Goal: Task Accomplishment & Management: Manage account settings

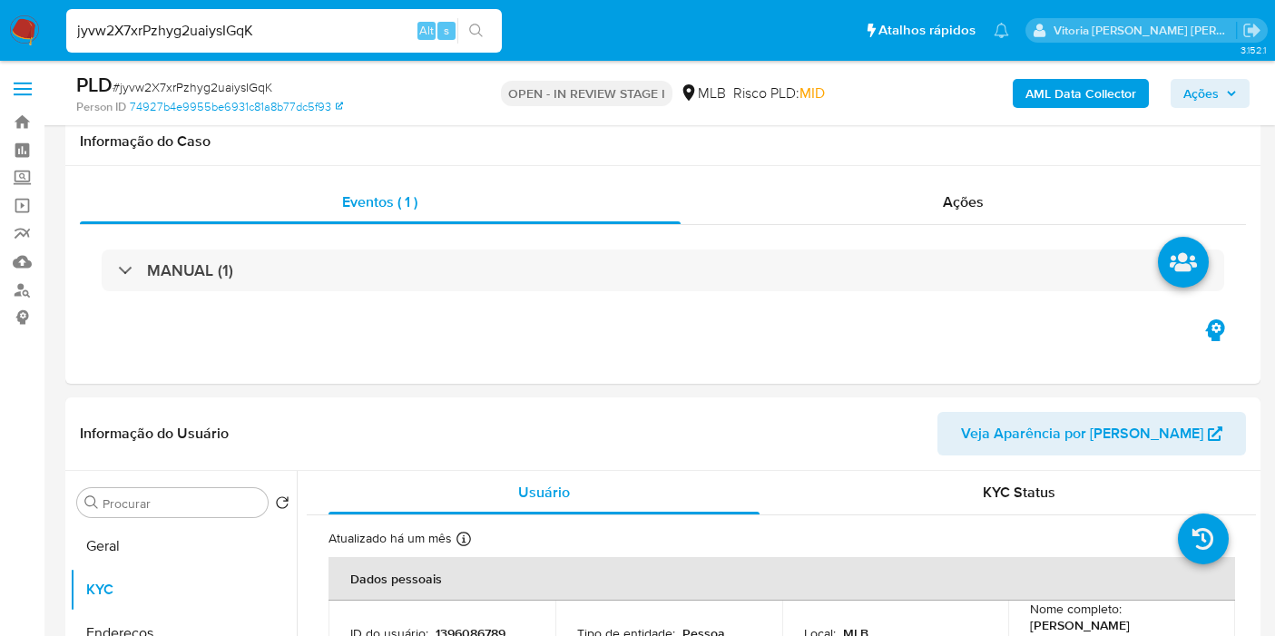
select select "10"
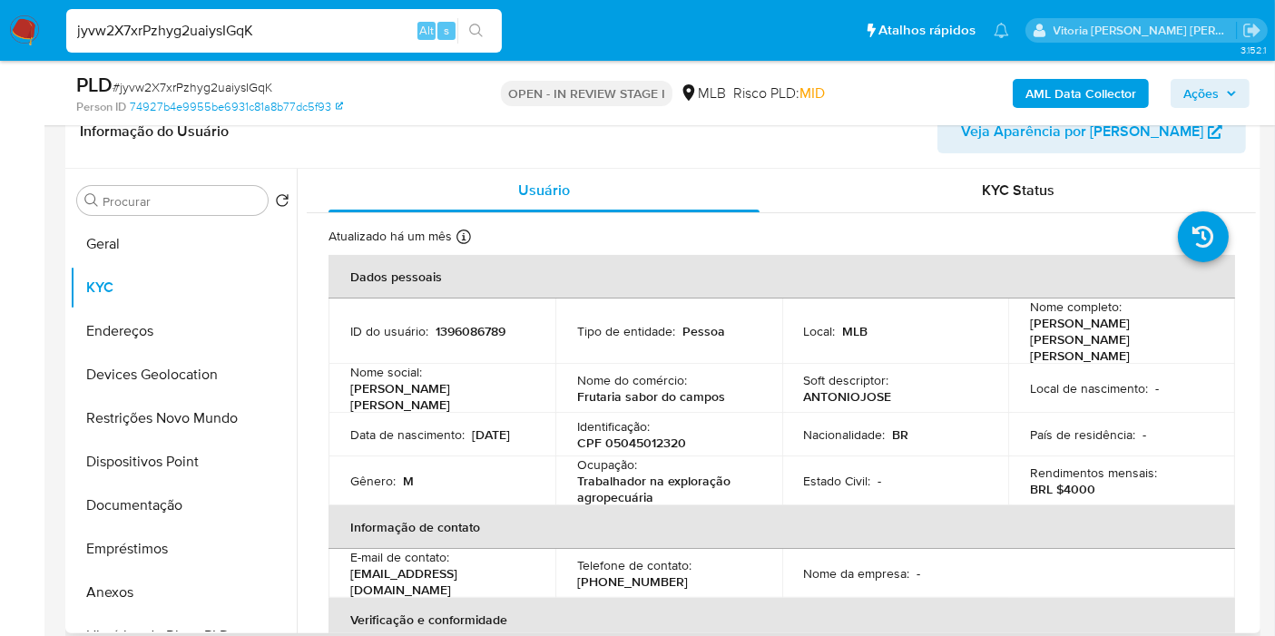
click at [644, 435] on p "CPF 05045012320" at bounding box center [631, 443] width 109 height 16
click at [633, 435] on p "CPF 05045012320" at bounding box center [631, 443] width 109 height 16
click at [630, 424] on td "Identificação : CPF 05045012320" at bounding box center [668, 435] width 227 height 44
click at [626, 435] on p "CPF 05045012320" at bounding box center [631, 443] width 109 height 16
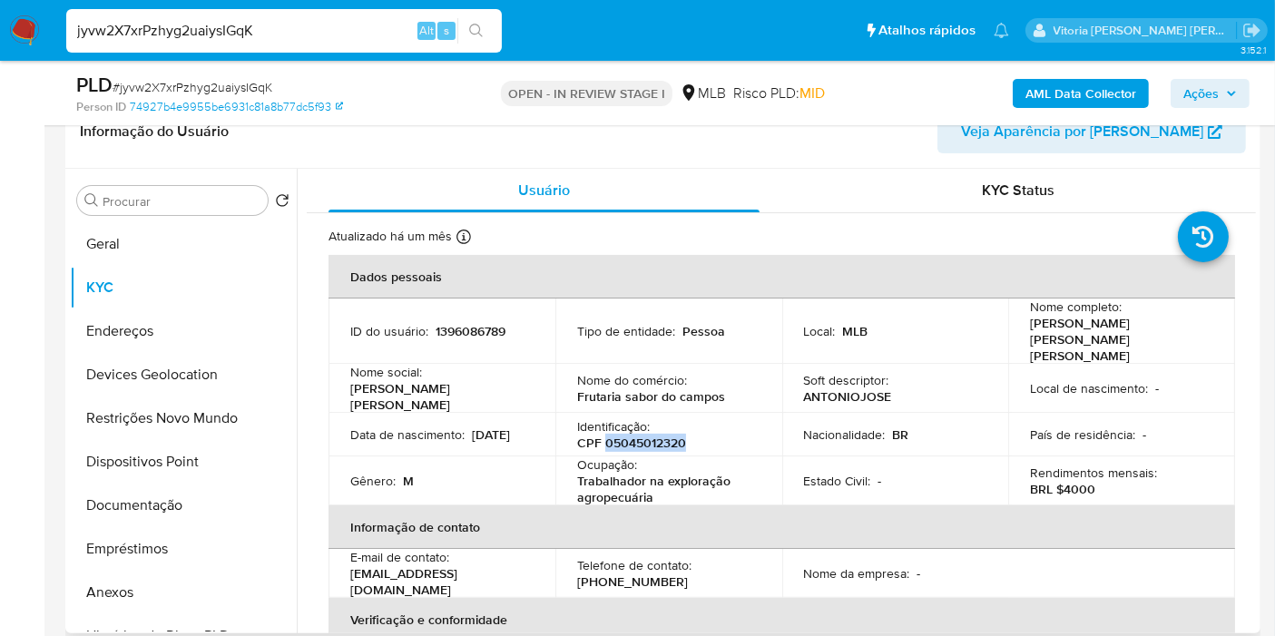
copy p "05045012320"
drag, startPoint x: 1202, startPoint y: 328, endPoint x: 1012, endPoint y: 329, distance: 190.6
click at [1012, 329] on td "Nome completo : Antonio Jose de Sousa Pereira" at bounding box center [1121, 331] width 227 height 65
copy p "[PERSON_NAME] [PERSON_NAME] [PERSON_NAME]"
click at [1048, 103] on b "AML Data Collector" at bounding box center [1080, 93] width 111 height 29
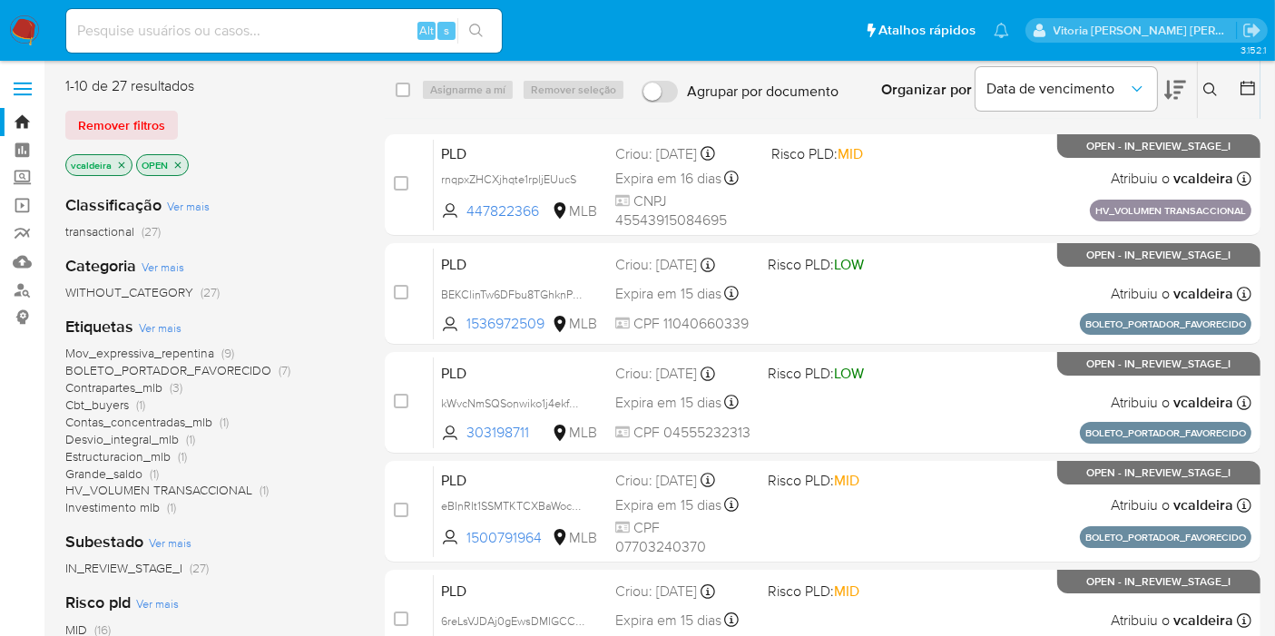
click at [333, 37] on input at bounding box center [284, 31] width 436 height 24
click at [214, 32] on input at bounding box center [284, 31] width 436 height 24
paste input "jyvw2X7xrPzhyg2uaiysIGqK"
type input "jyvw2X7xrPzhyg2uaiysIGqK"
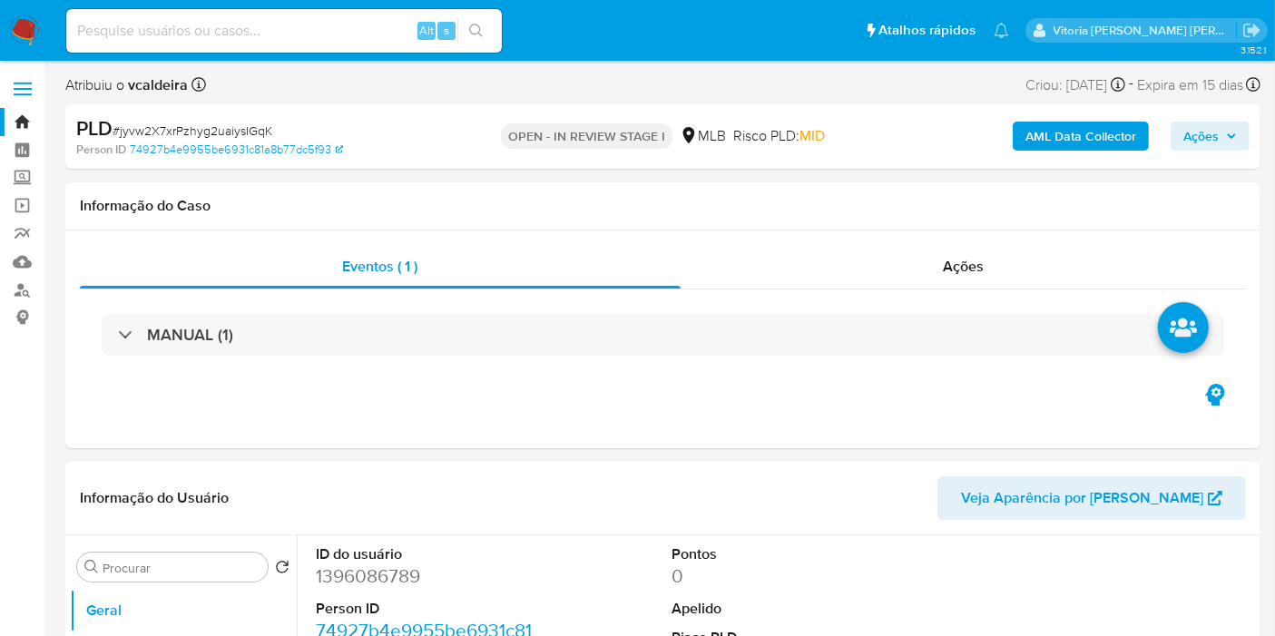
select select "10"
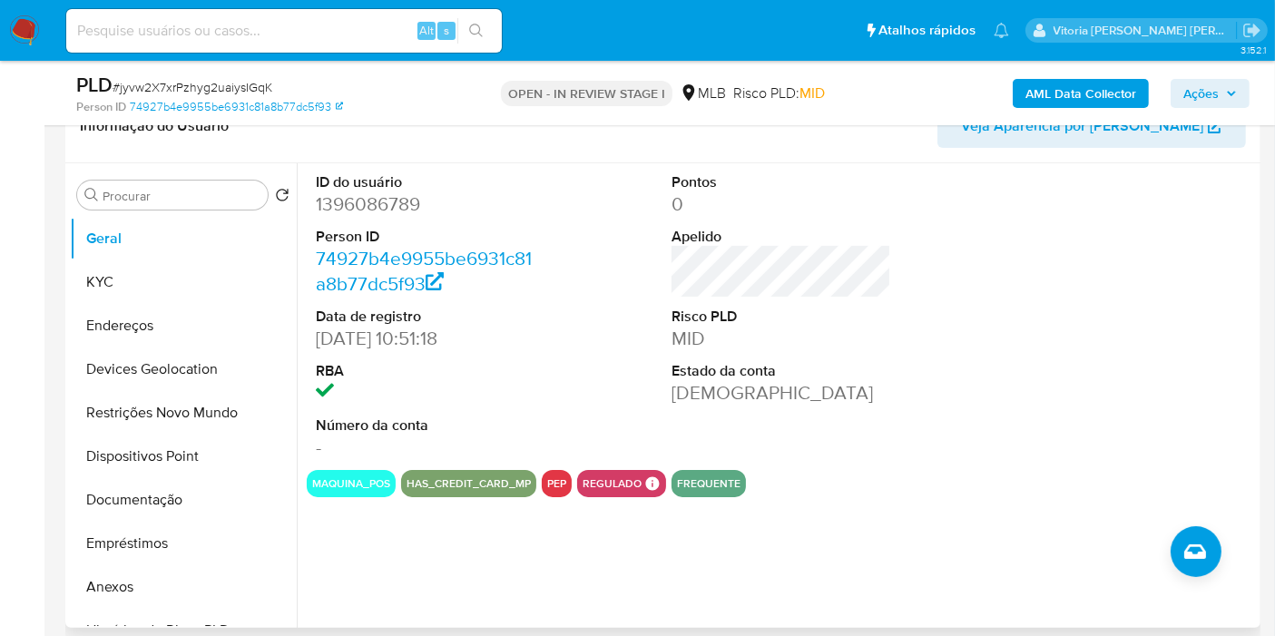
scroll to position [302, 0]
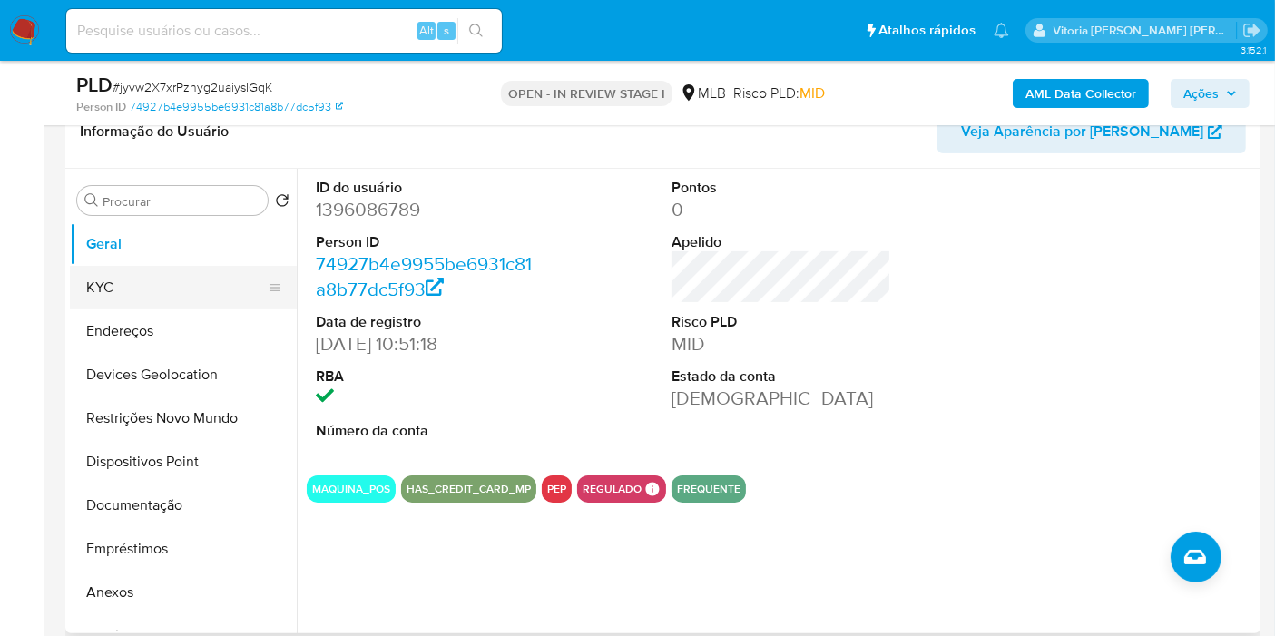
click at [150, 283] on button "KYC" at bounding box center [176, 288] width 212 height 44
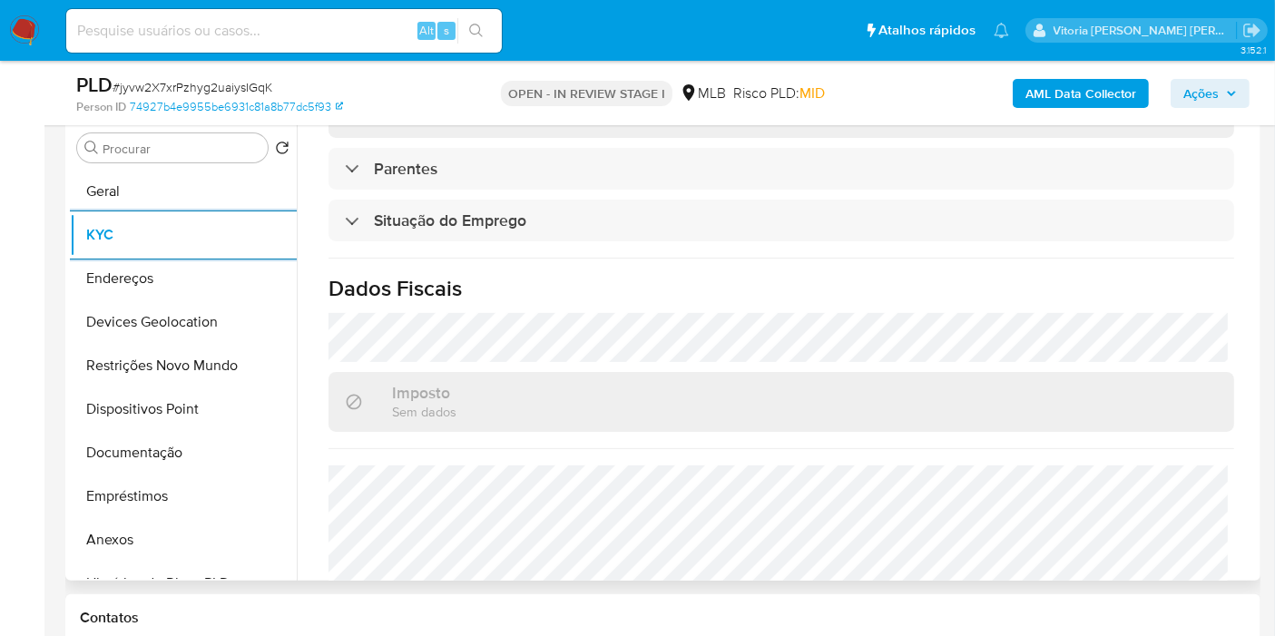
scroll to position [829, 0]
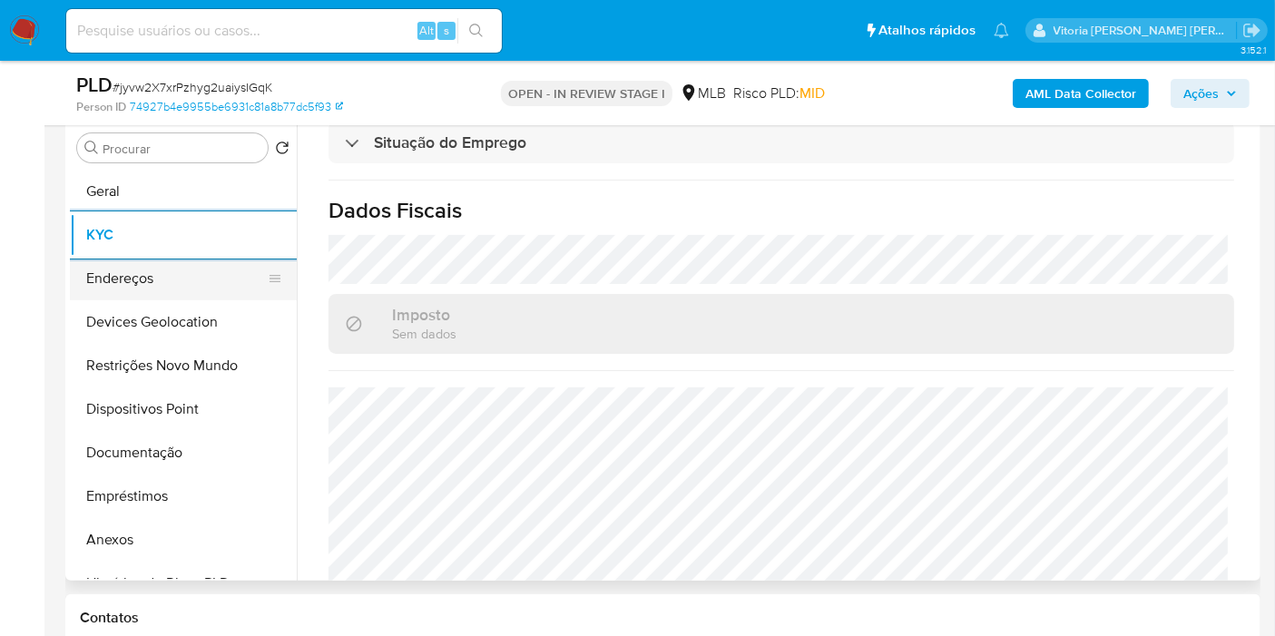
click at [155, 280] on button "Endereços" at bounding box center [176, 279] width 212 height 44
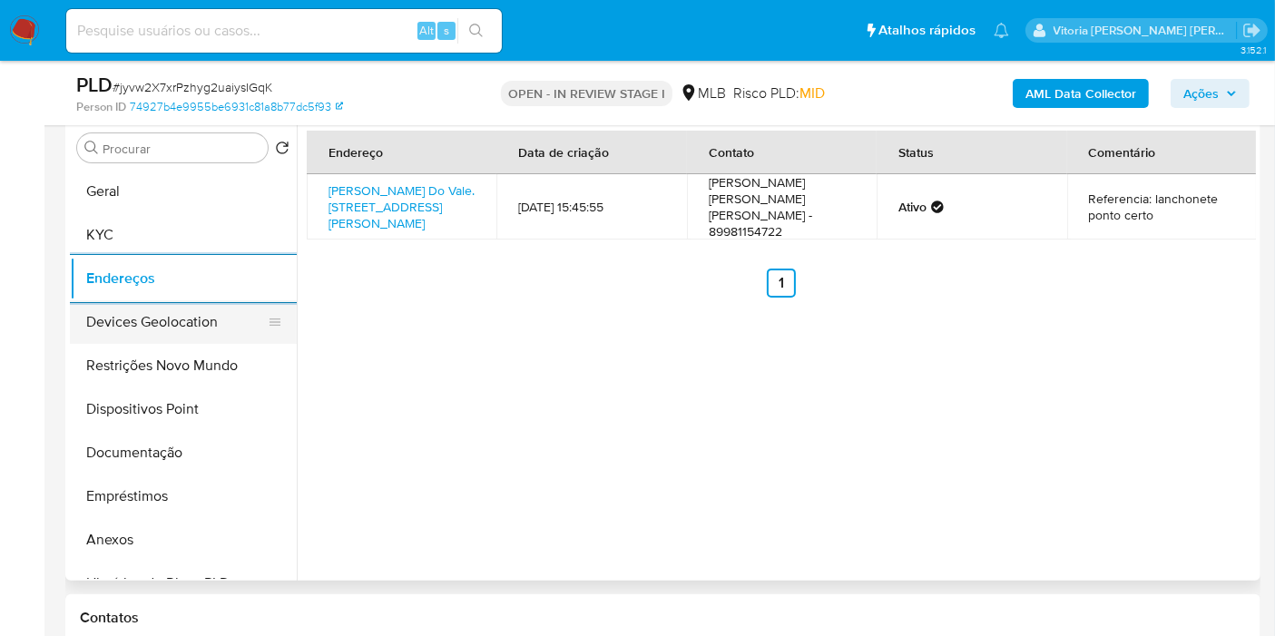
click at [202, 335] on button "Devices Geolocation" at bounding box center [176, 322] width 212 height 44
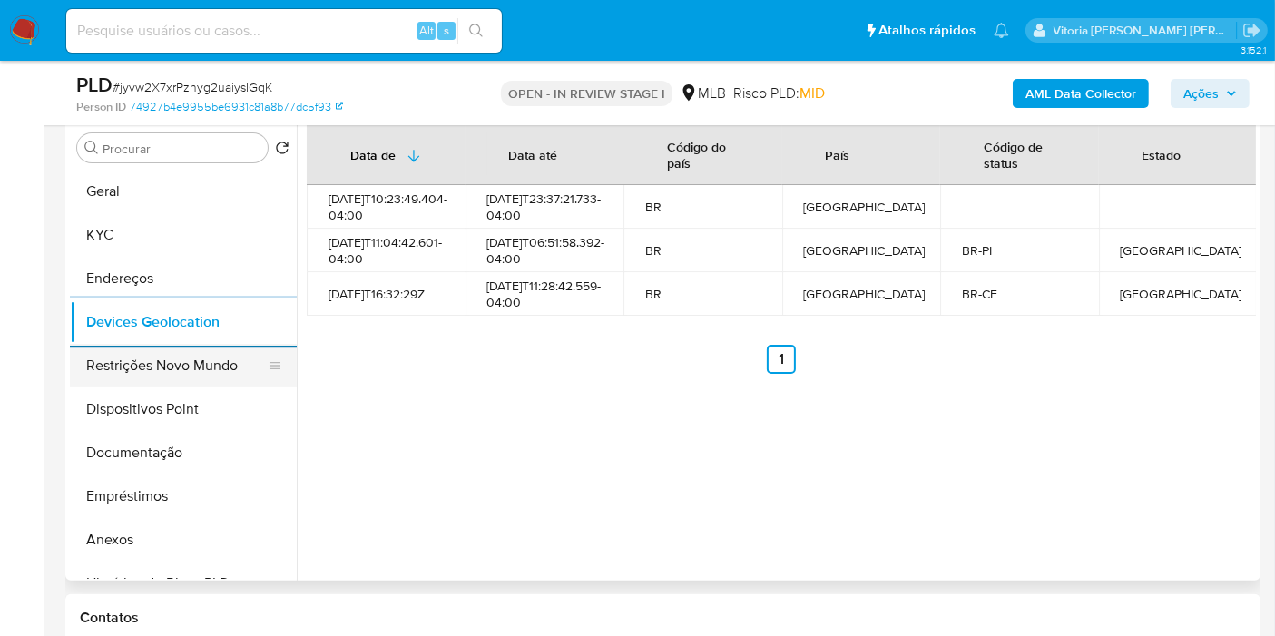
click at [181, 369] on button "Restrições Novo Mundo" at bounding box center [176, 366] width 212 height 44
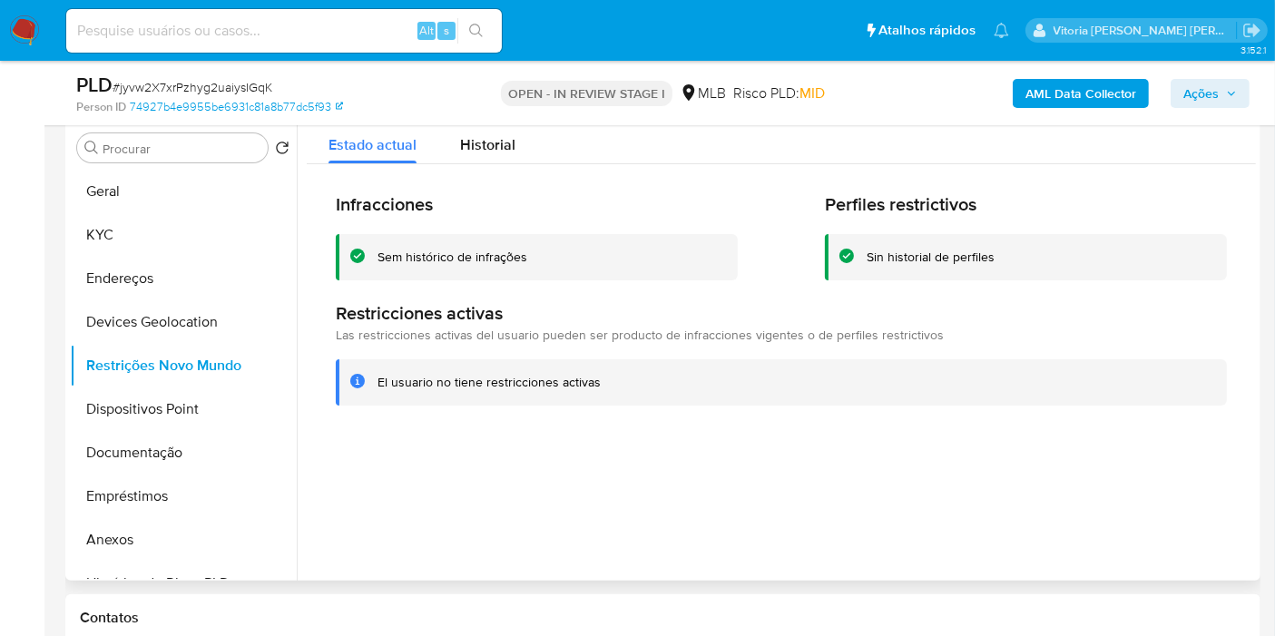
click at [573, 206] on h2 "Infracciones" at bounding box center [537, 204] width 402 height 23
click at [127, 421] on button "Dispositivos Point" at bounding box center [176, 409] width 212 height 44
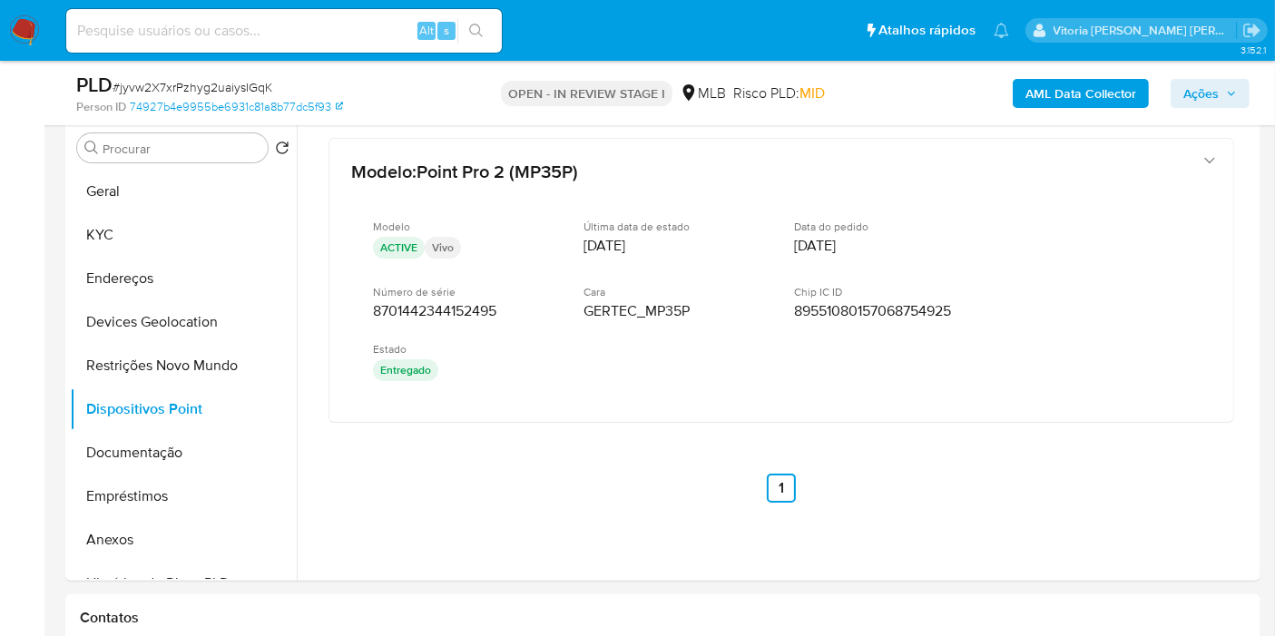
click at [240, 43] on div "Alt s" at bounding box center [284, 31] width 436 height 44
paste input "6reLsVJDAj0gEwsDMIGCCqqC"
type input "6reLsVJDAj0gEwsDMIGCCqqC"
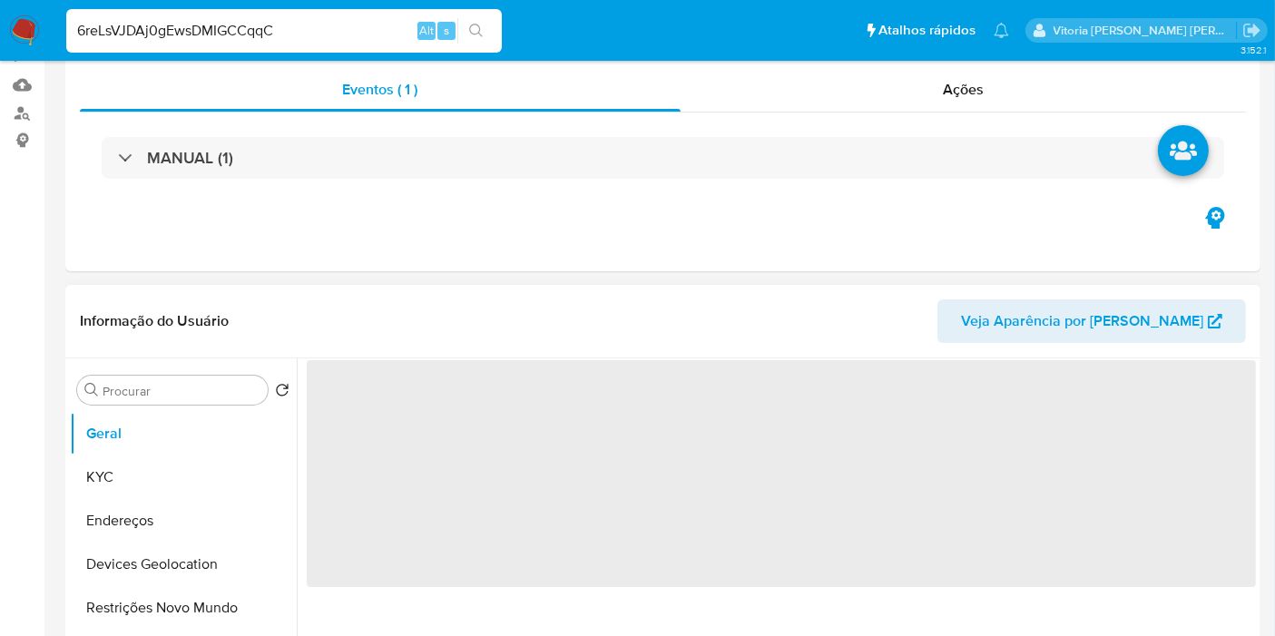
scroll to position [302, 0]
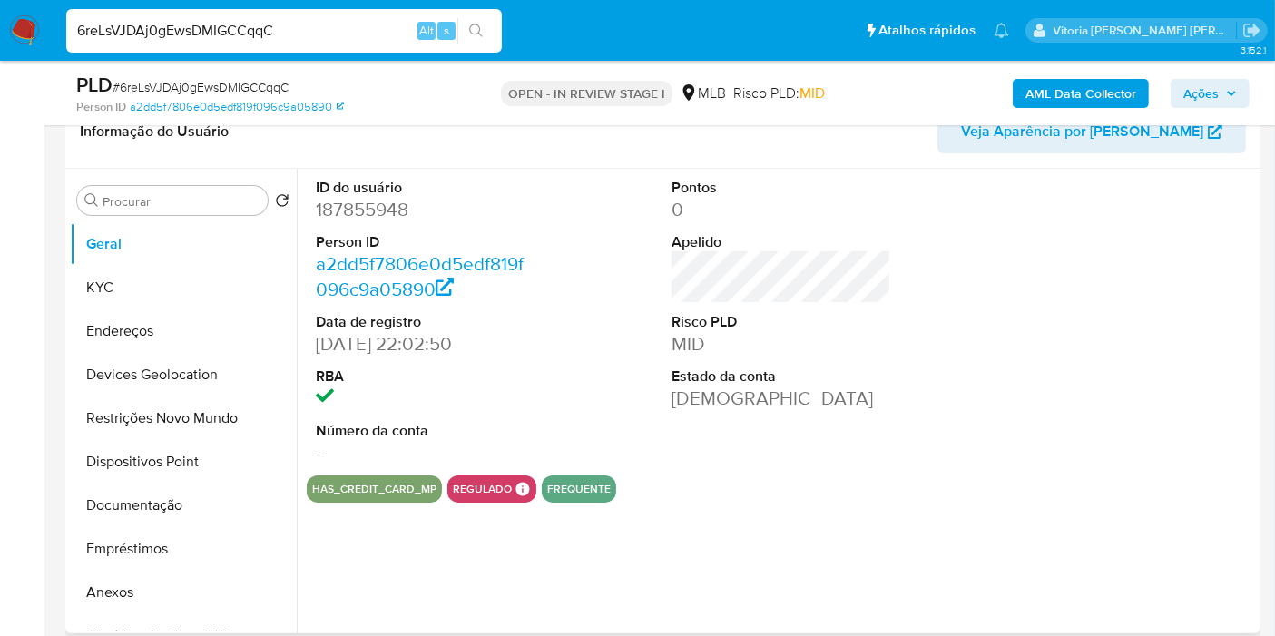
click at [371, 201] on dd "187855948" at bounding box center [426, 209] width 220 height 25
select select "10"
click at [371, 201] on dd "187855948" at bounding box center [426, 209] width 220 height 25
copy dd "187855948"
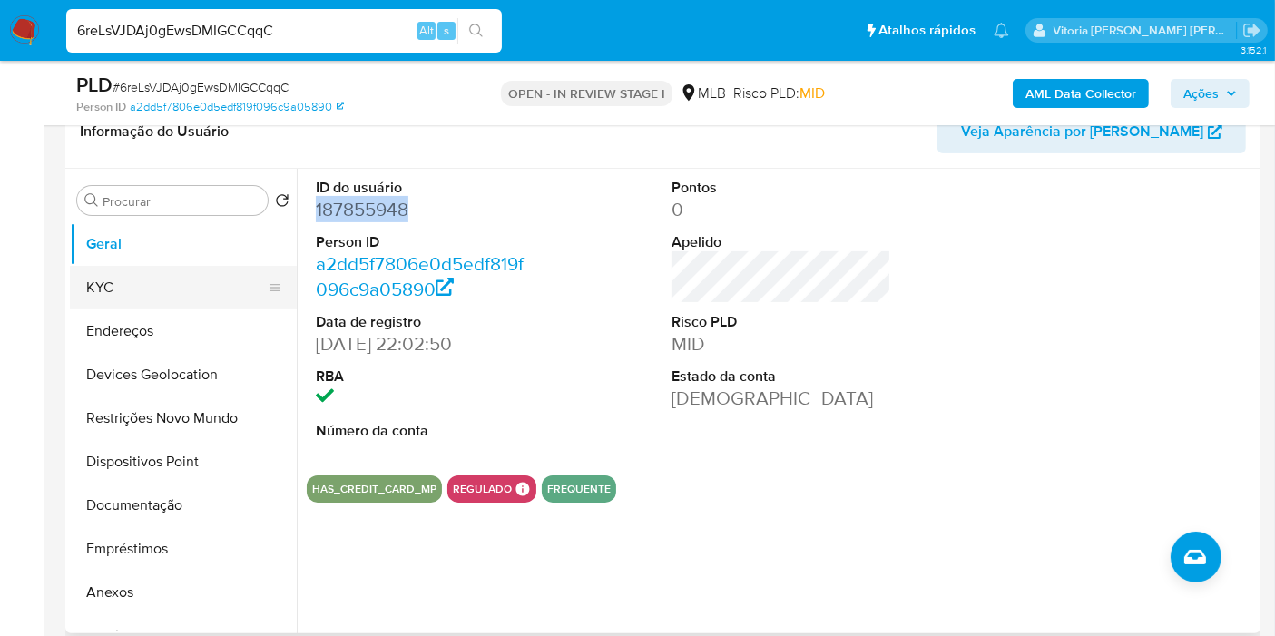
click at [122, 284] on button "KYC" at bounding box center [176, 288] width 212 height 44
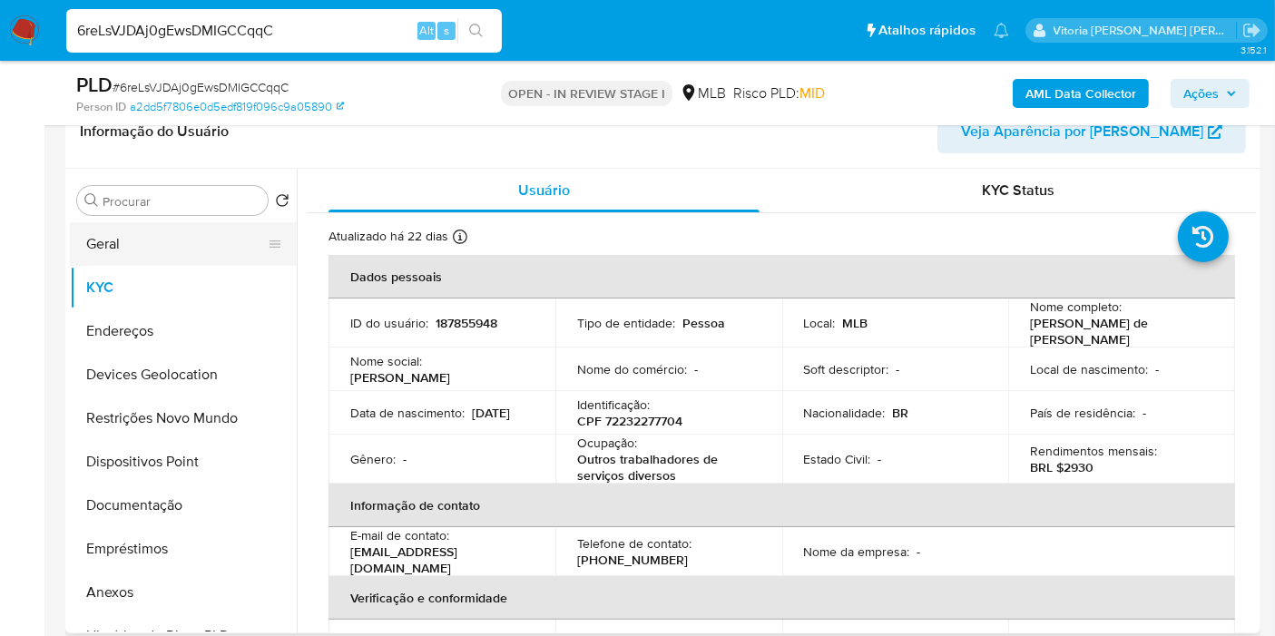
click at [154, 257] on button "Geral" at bounding box center [176, 244] width 212 height 44
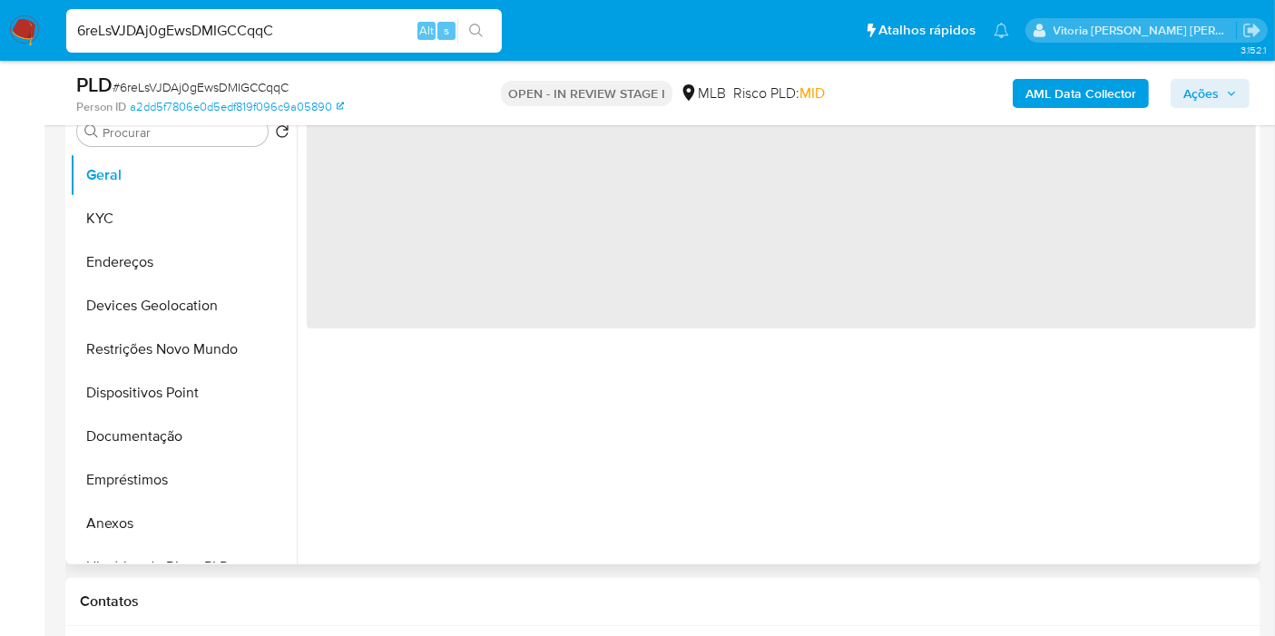
scroll to position [403, 0]
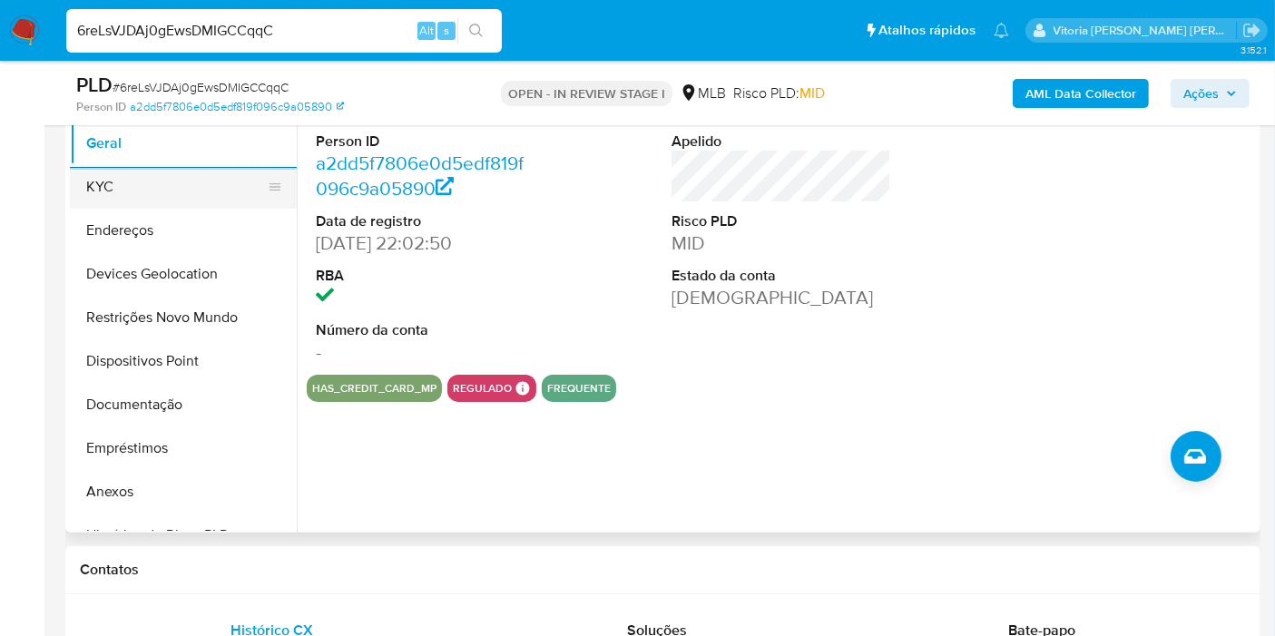
click at [132, 170] on button "KYC" at bounding box center [176, 187] width 212 height 44
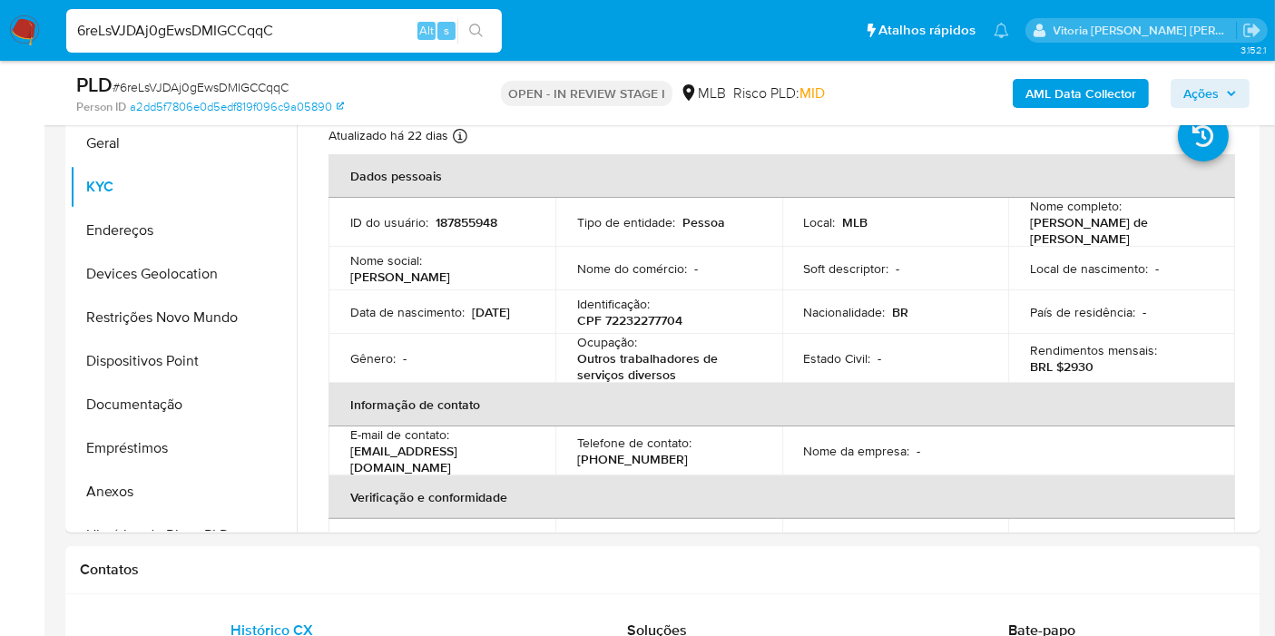
click at [202, 32] on input "6reLsVJDAj0gEwsDMIGCCqqC" at bounding box center [284, 31] width 436 height 24
paste input "eBInRIt1SSMTKTCXBaWocPt8"
type input "eBInRIt1SSMTKTCXBaWocPt8"
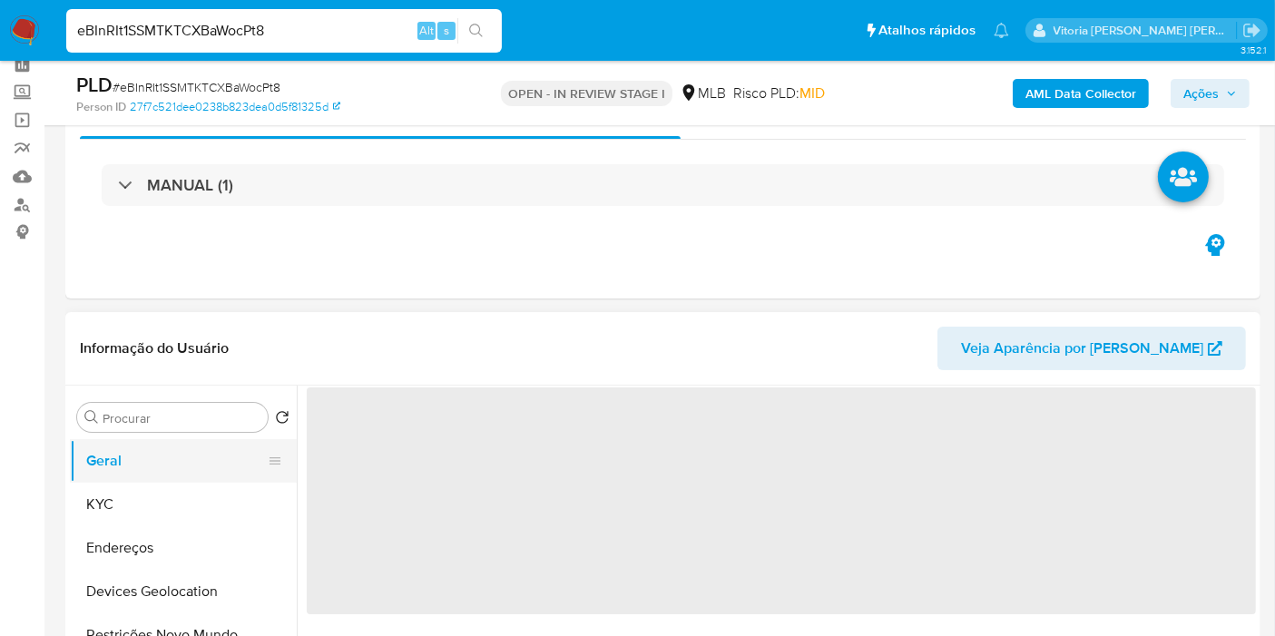
scroll to position [201, 0]
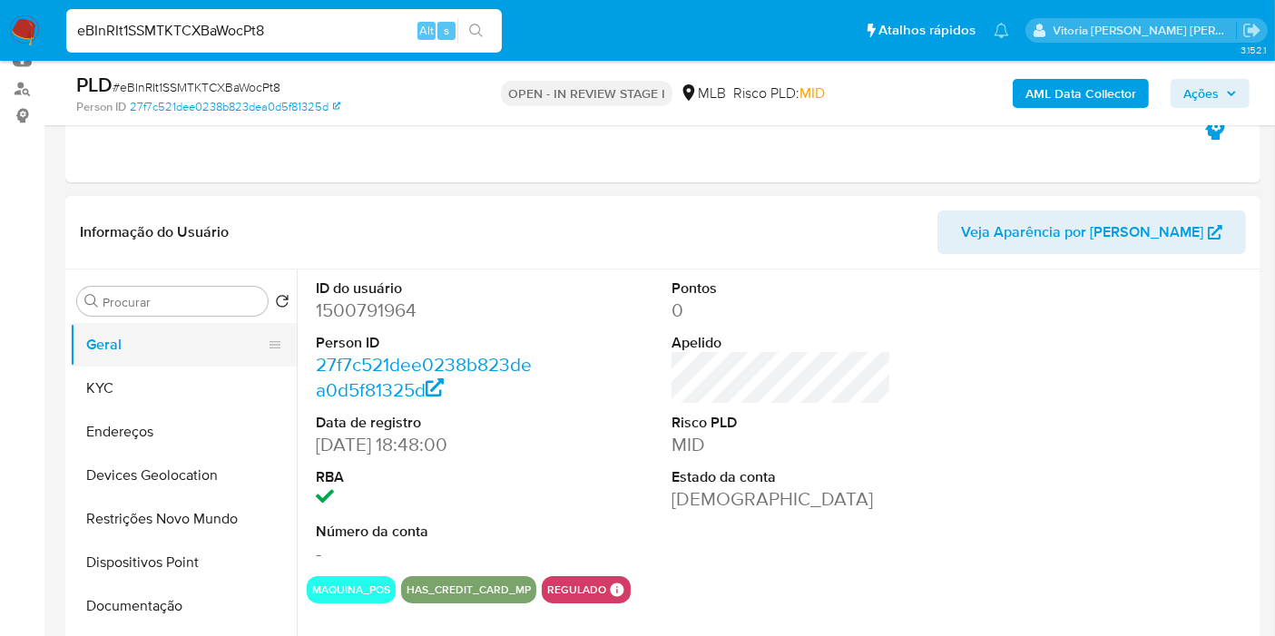
select select "10"
click at [357, 314] on dd "1500791964" at bounding box center [426, 310] width 220 height 25
copy dd "1500791964"
click at [343, 32] on input "eBInRIt1SSMTKTCXBaWocPt8" at bounding box center [284, 31] width 436 height 24
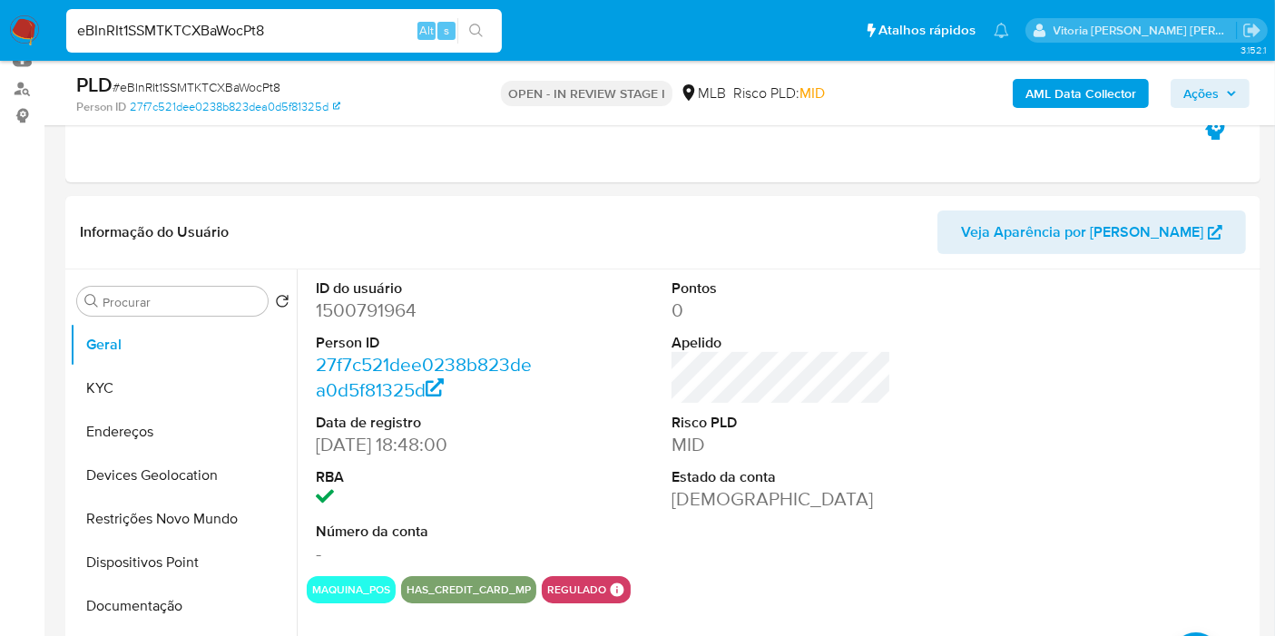
paste input "kWvcNmSQSonwiko1j4ekfNtC"
click at [220, 22] on input "eBInRIt1SSMTKTCXBaWocPt8 kWvcNmSQSonwiko1j4ekfNtC" at bounding box center [284, 31] width 436 height 24
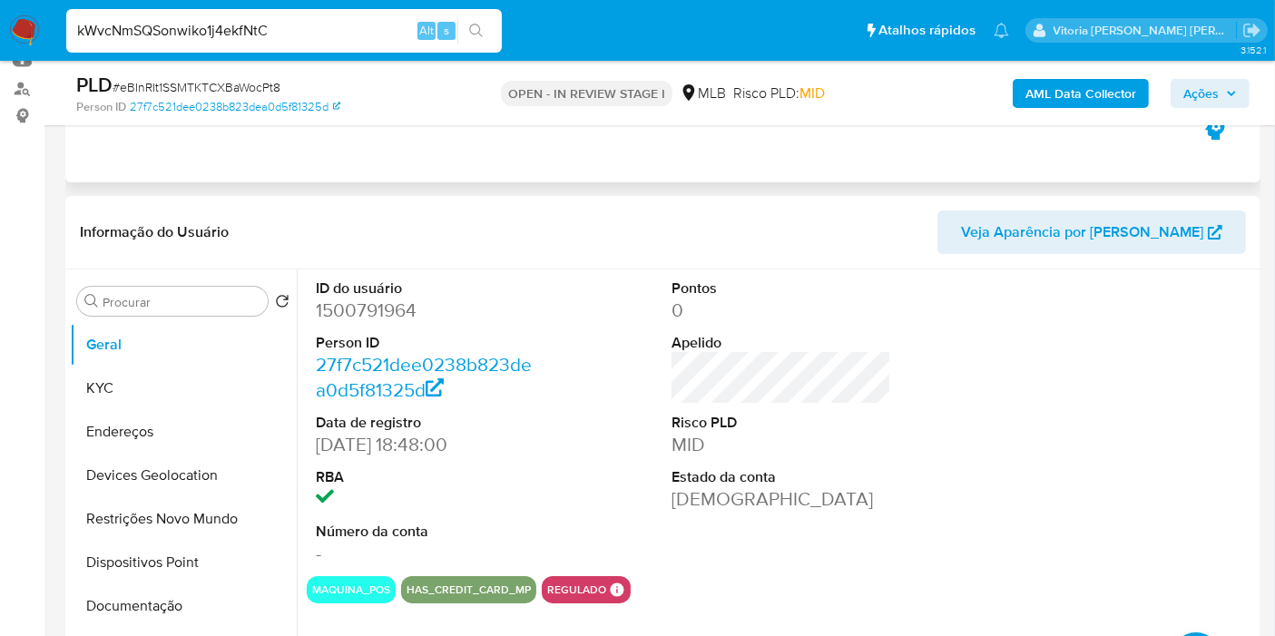
type input "kWvcNmSQSonwiko1j4ekfNtC"
click at [318, 149] on div "Eventos ( 1 ) Ações MANUAL (1)" at bounding box center [662, 74] width 1195 height 218
click at [129, 387] on button "KYC" at bounding box center [176, 389] width 212 height 44
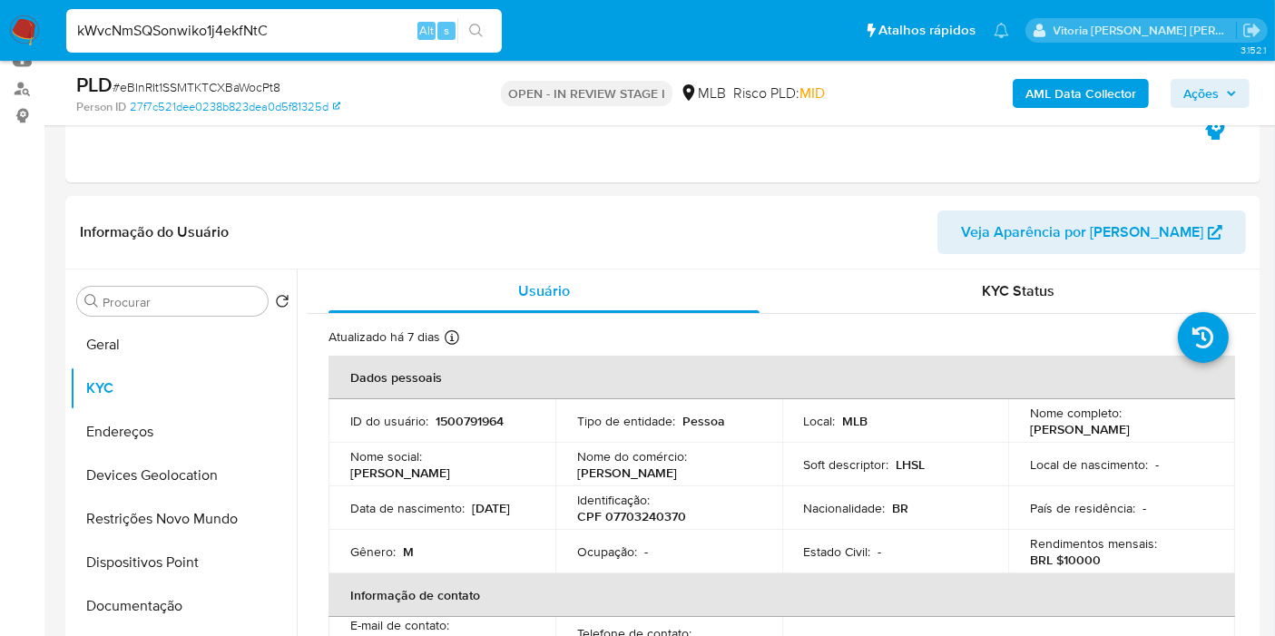
click at [308, 29] on input "kWvcNmSQSonwiko1j4ekfNtC" at bounding box center [284, 31] width 436 height 24
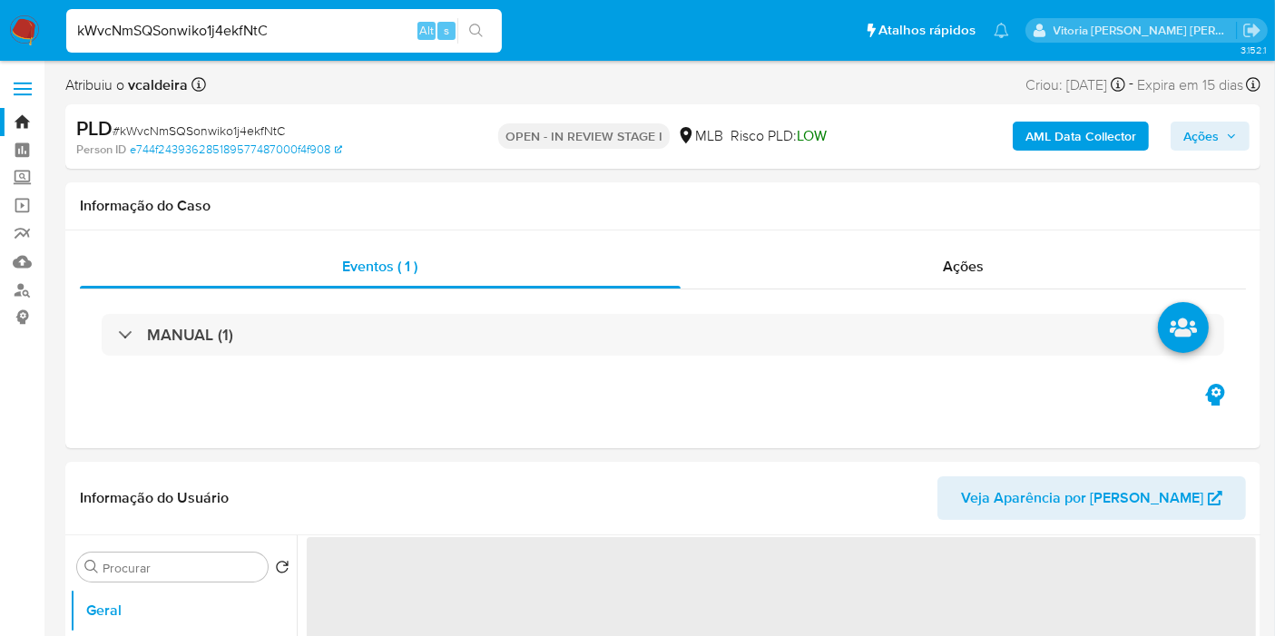
select select "10"
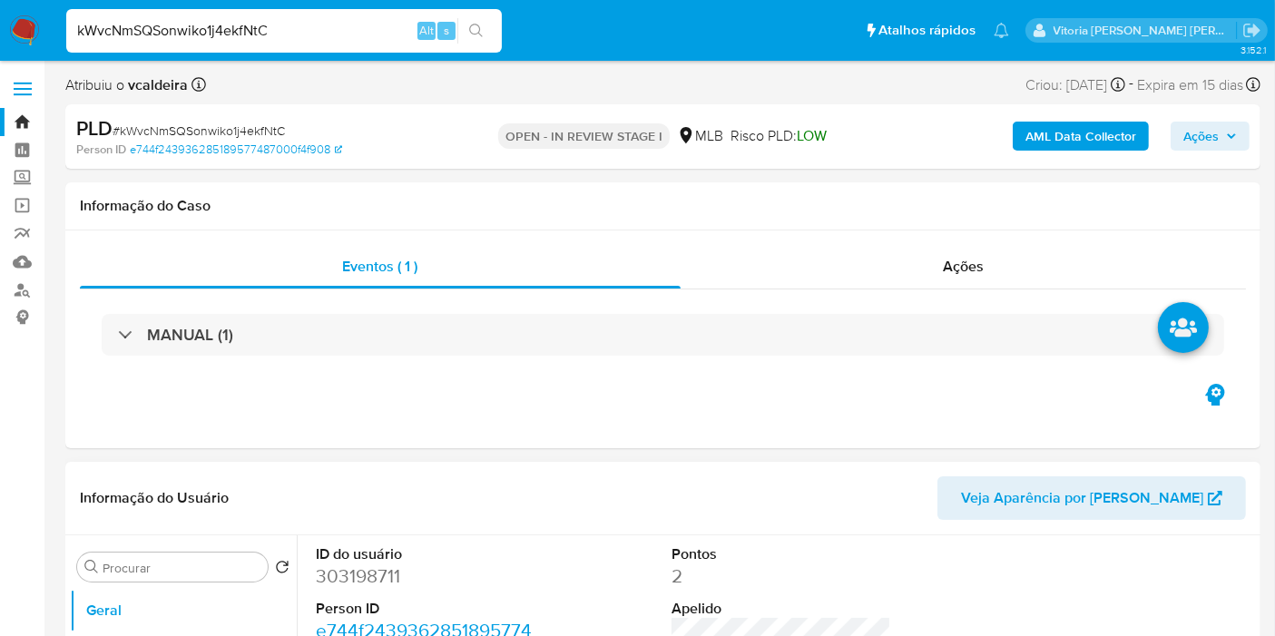
click at [351, 575] on dd "303198711" at bounding box center [426, 575] width 220 height 25
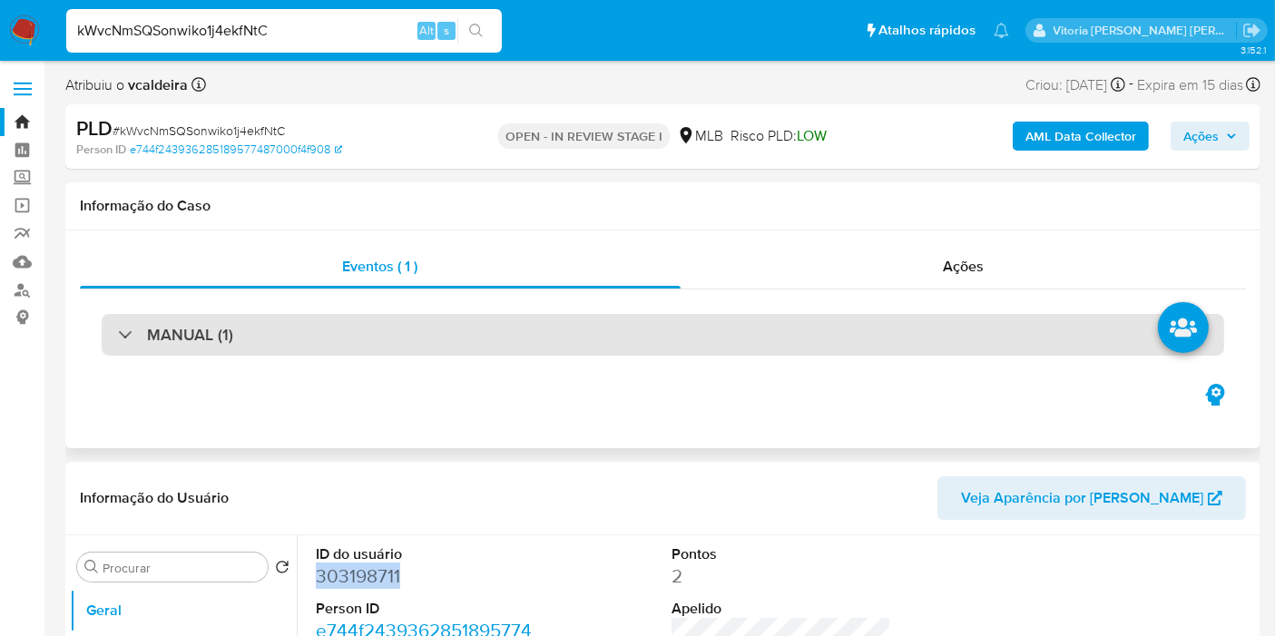
copy dd "303198711"
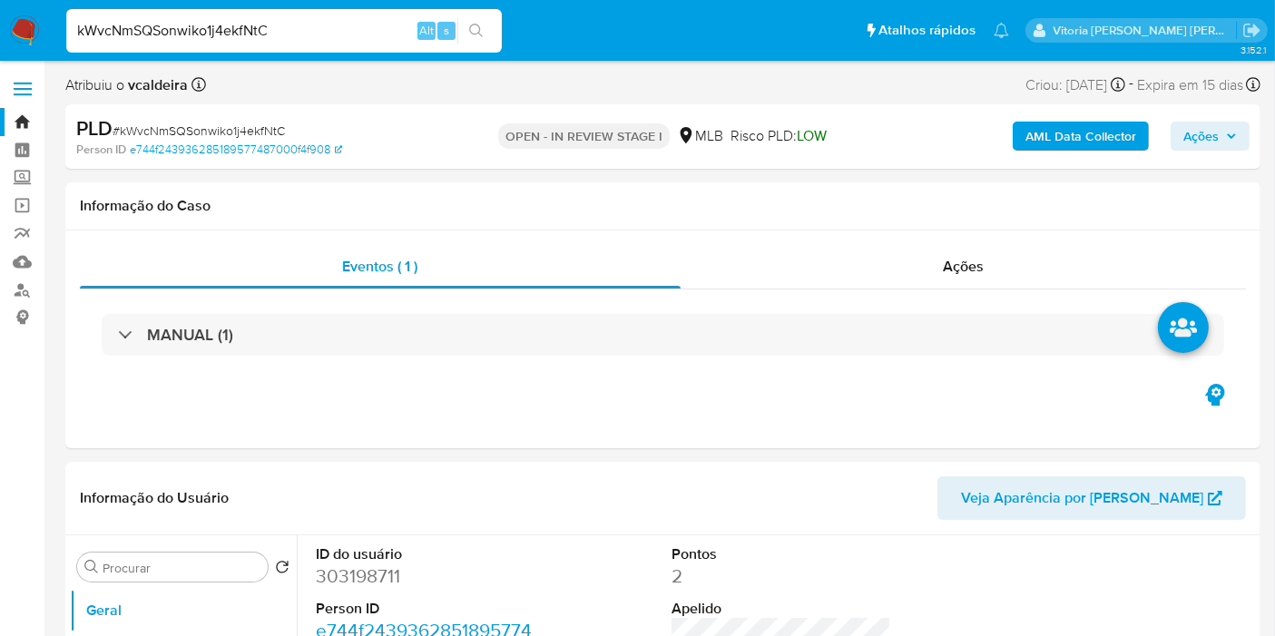
click at [191, 32] on input "kWvcNmSQSonwiko1j4ekfNtC" at bounding box center [284, 31] width 436 height 24
paste input "BEKClinTw6DFbu8TGhknPCrn"
type input "BEKClinTw6DFbu8TGhknPCrn"
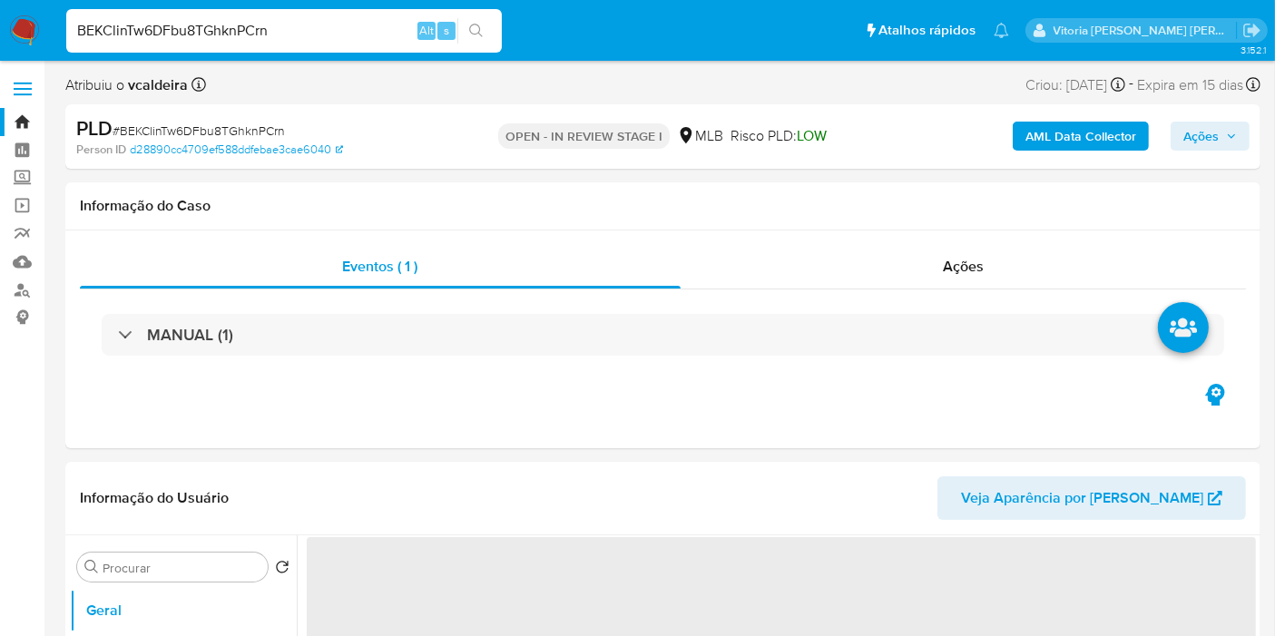
select select "10"
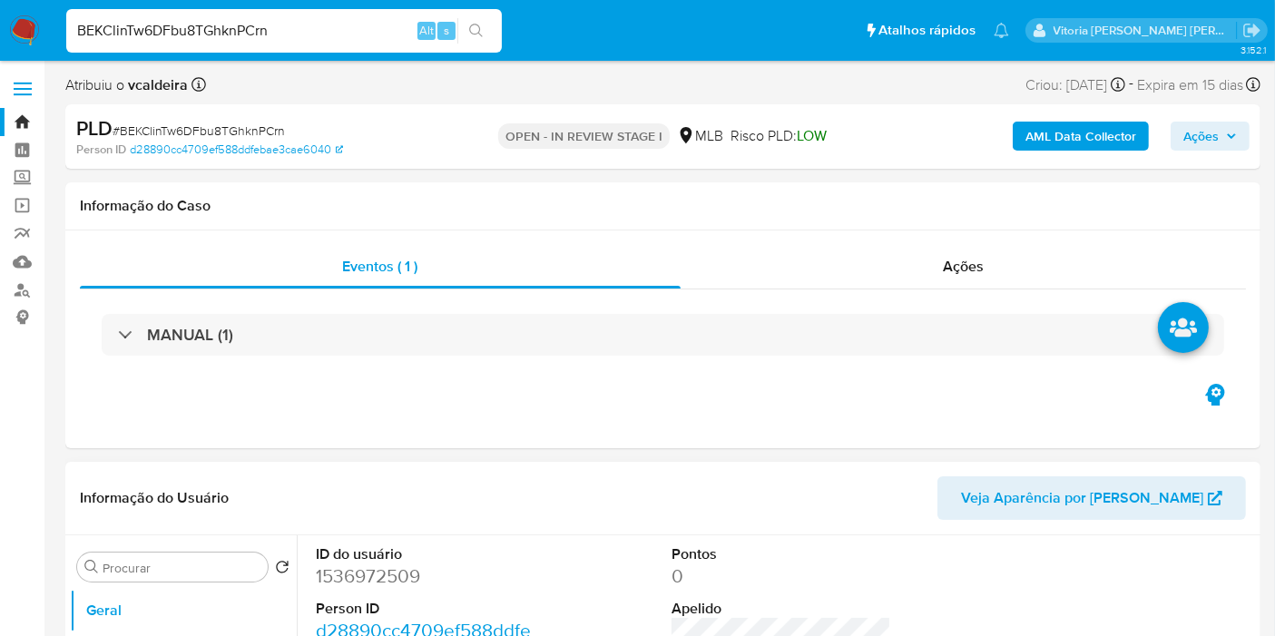
click at [369, 576] on dd "1536972509" at bounding box center [426, 575] width 220 height 25
copy dd "1536972509"
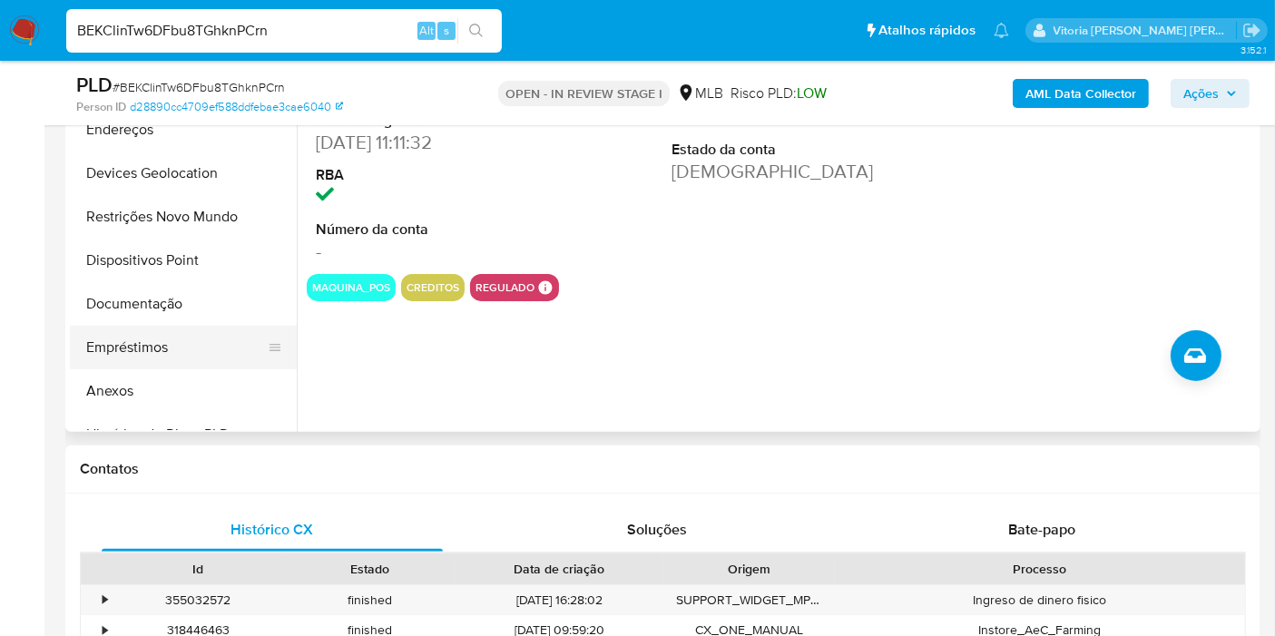
scroll to position [302, 0]
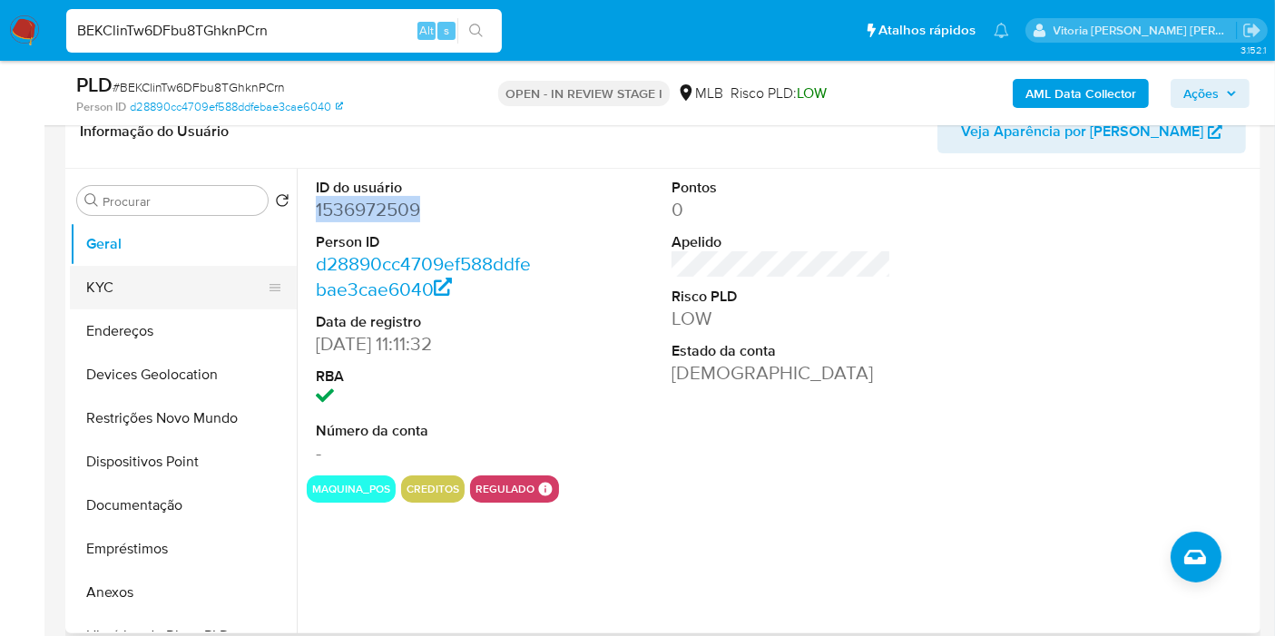
click at [149, 280] on button "KYC" at bounding box center [176, 288] width 212 height 44
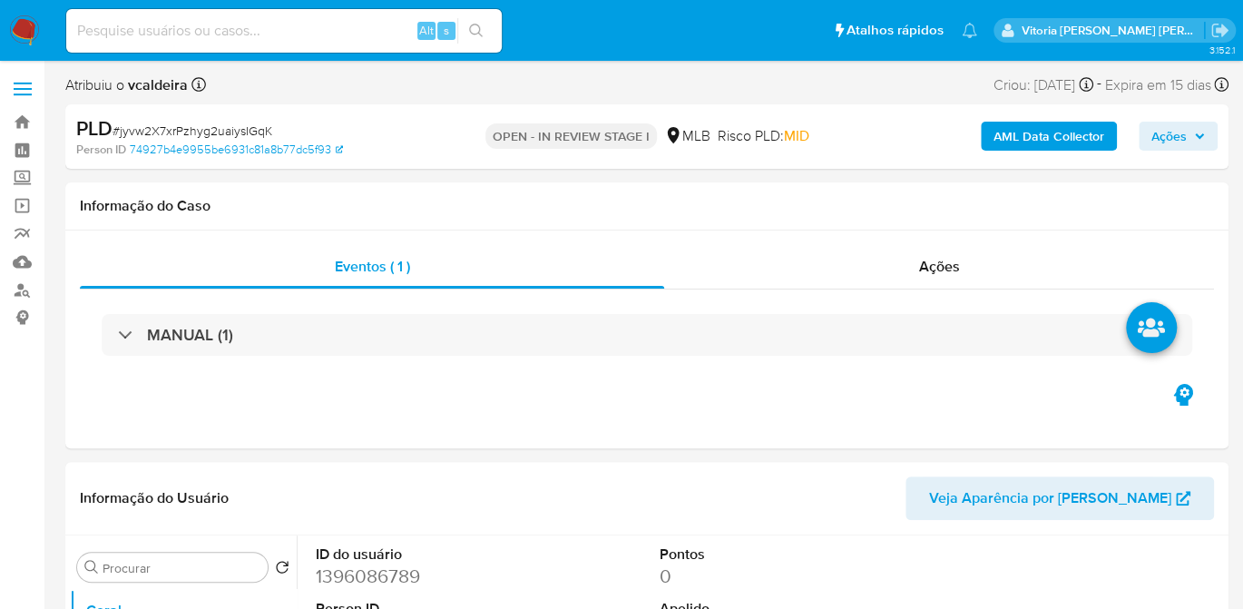
select select "10"
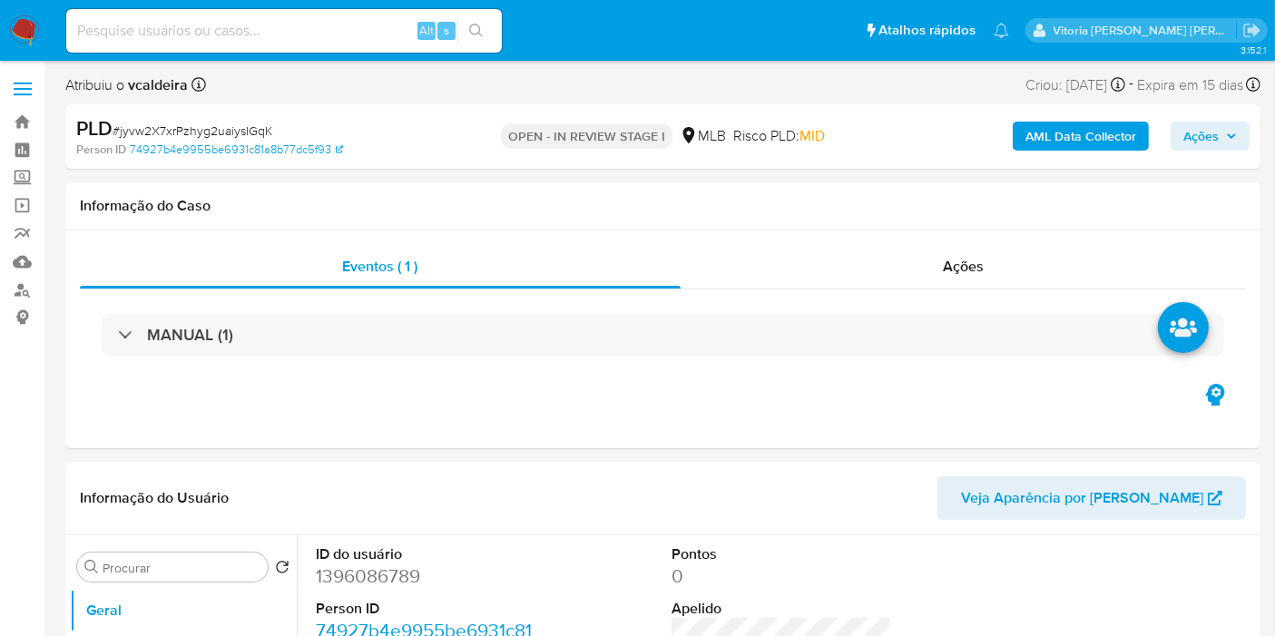
click at [1210, 136] on span "Ações" at bounding box center [1200, 136] width 35 height 29
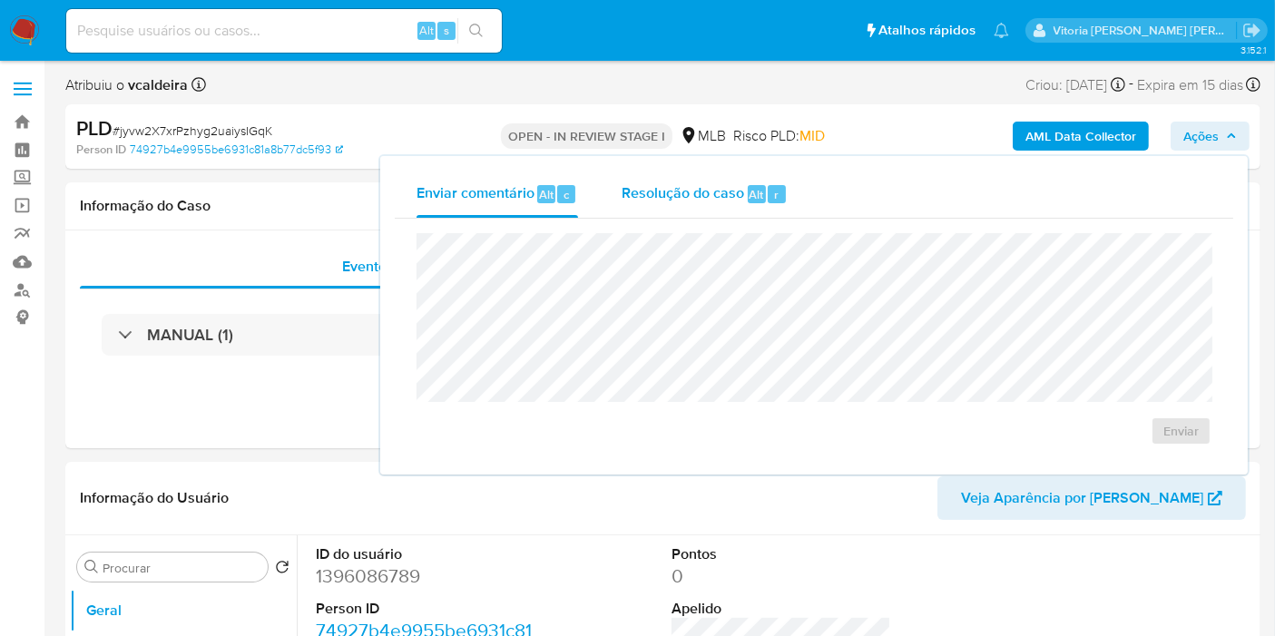
click at [737, 189] on span "Resolução do caso" at bounding box center [683, 193] width 122 height 21
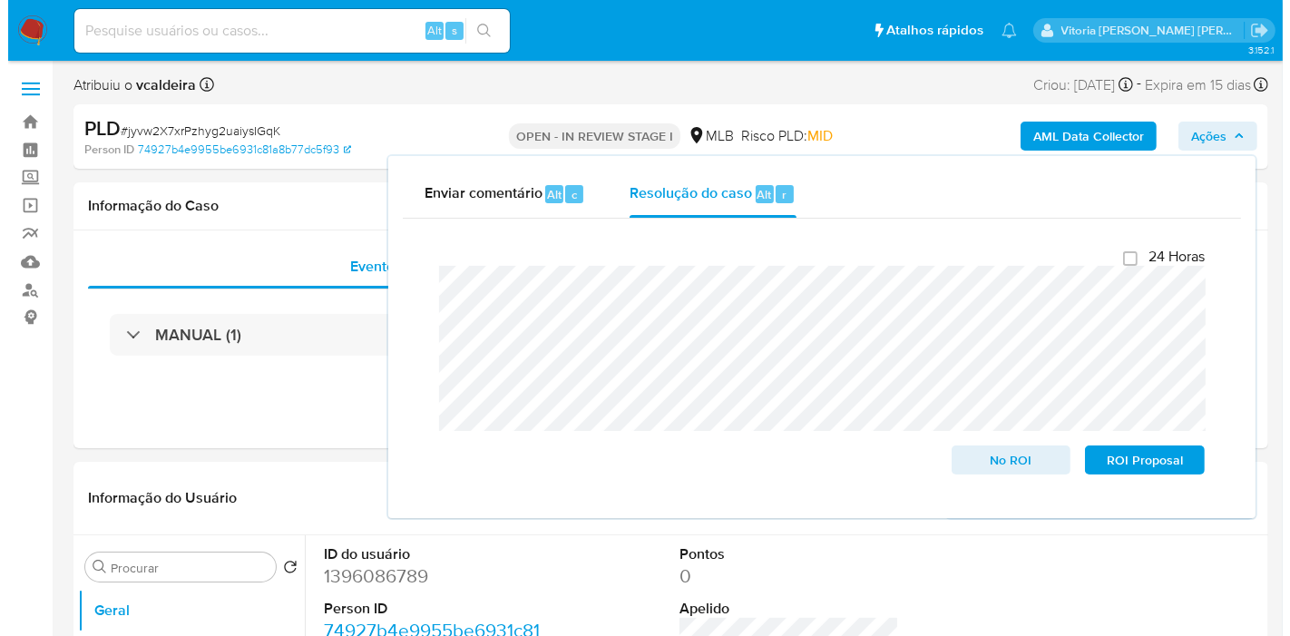
scroll to position [412, 0]
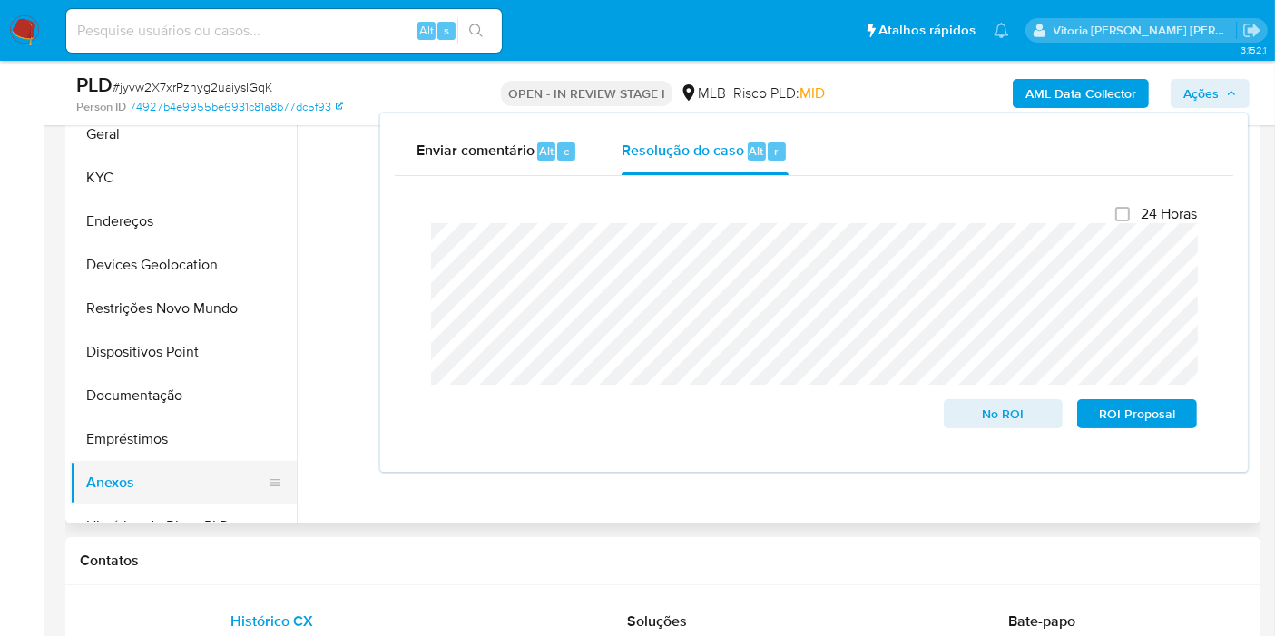
drag, startPoint x: 141, startPoint y: 475, endPoint x: 154, endPoint y: 478, distance: 13.9
click at [141, 475] on button "Anexos" at bounding box center [176, 483] width 212 height 44
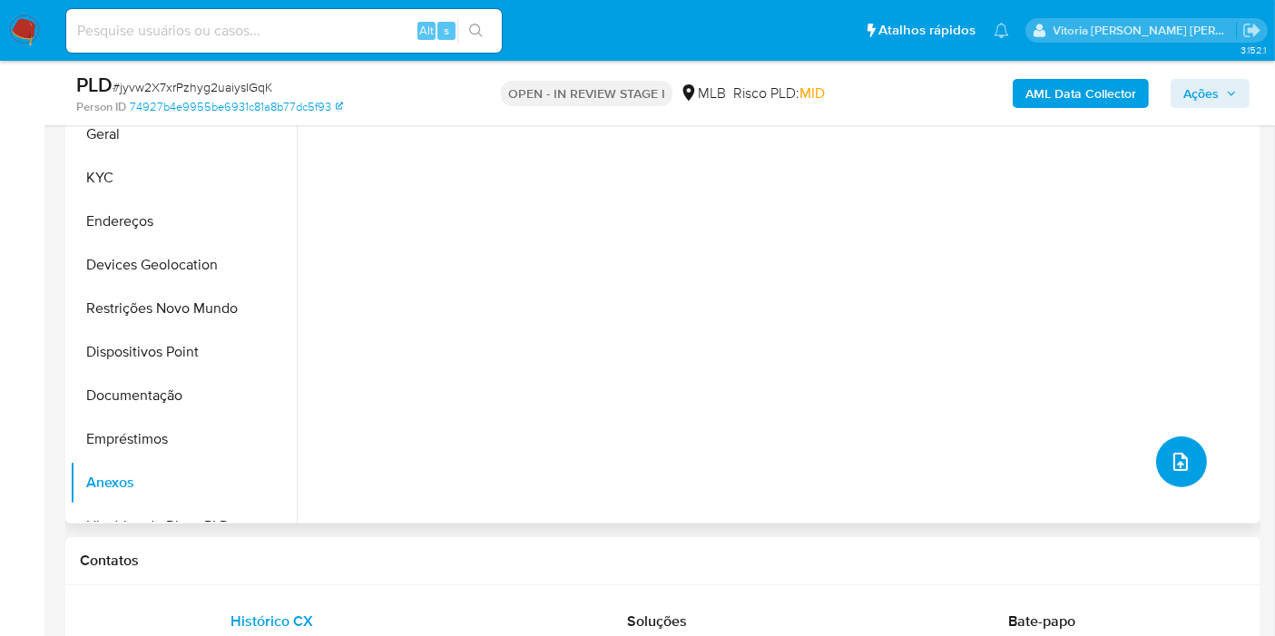
click at [1172, 438] on button "upload-file" at bounding box center [1181, 461] width 51 height 51
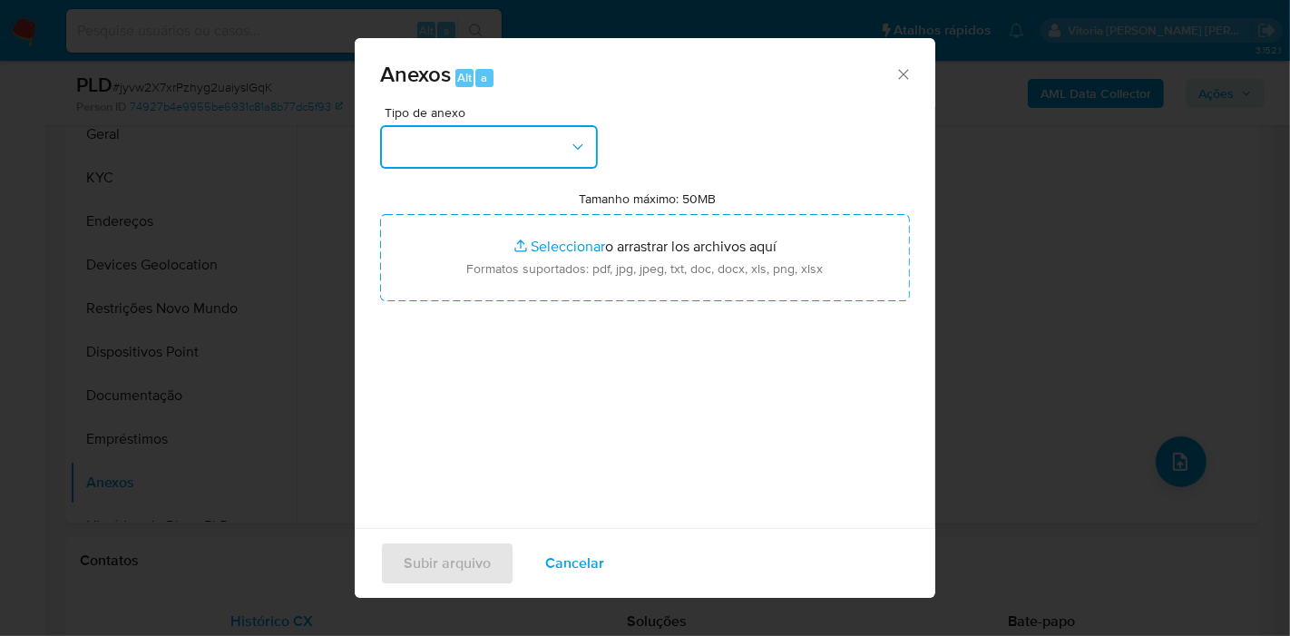
click at [522, 135] on button "button" at bounding box center [489, 147] width 218 height 44
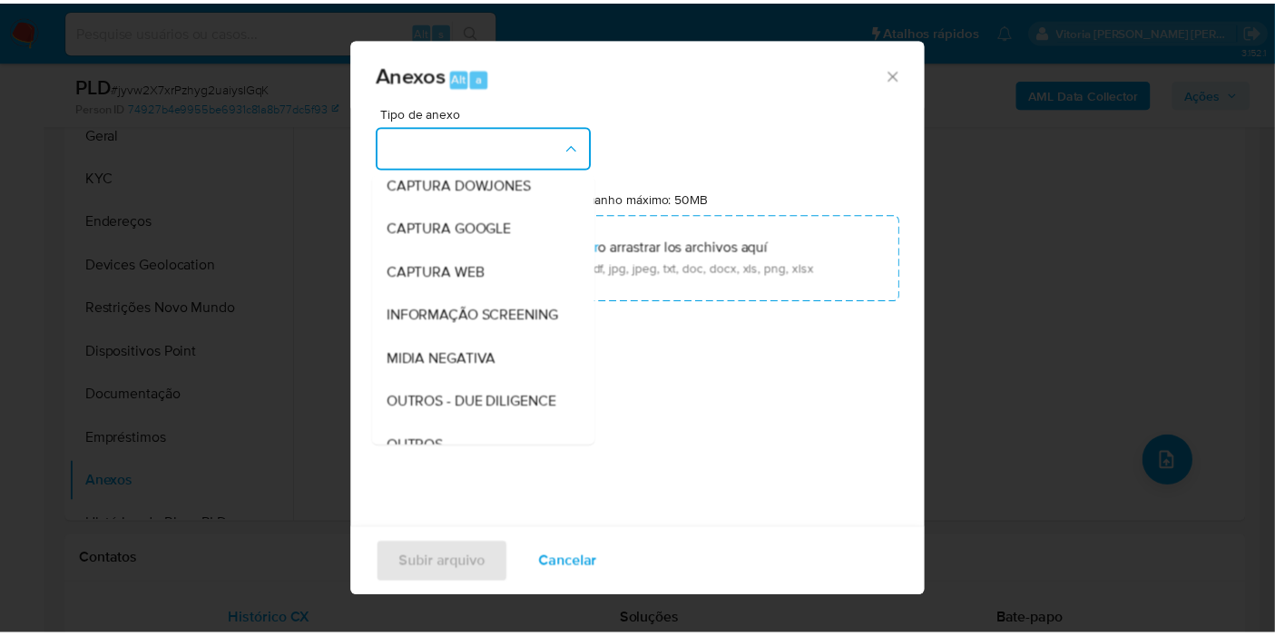
scroll to position [279, 0]
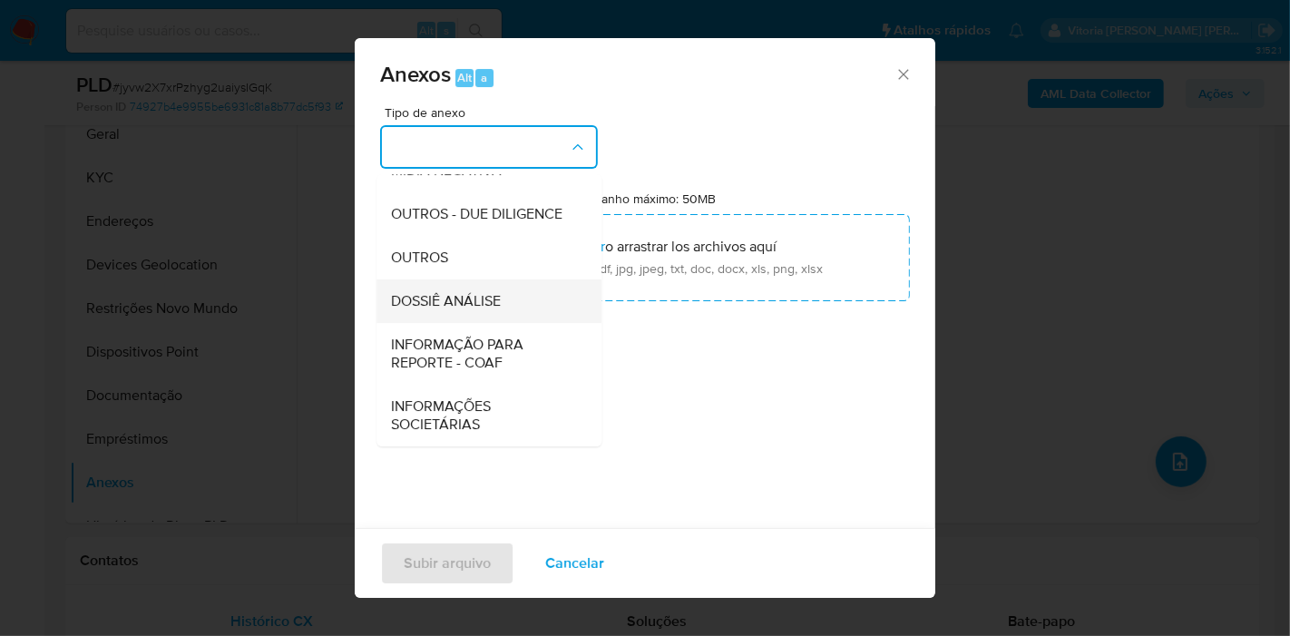
click at [472, 306] on span "DOSSIÊ ANÁLISE" at bounding box center [446, 301] width 110 height 18
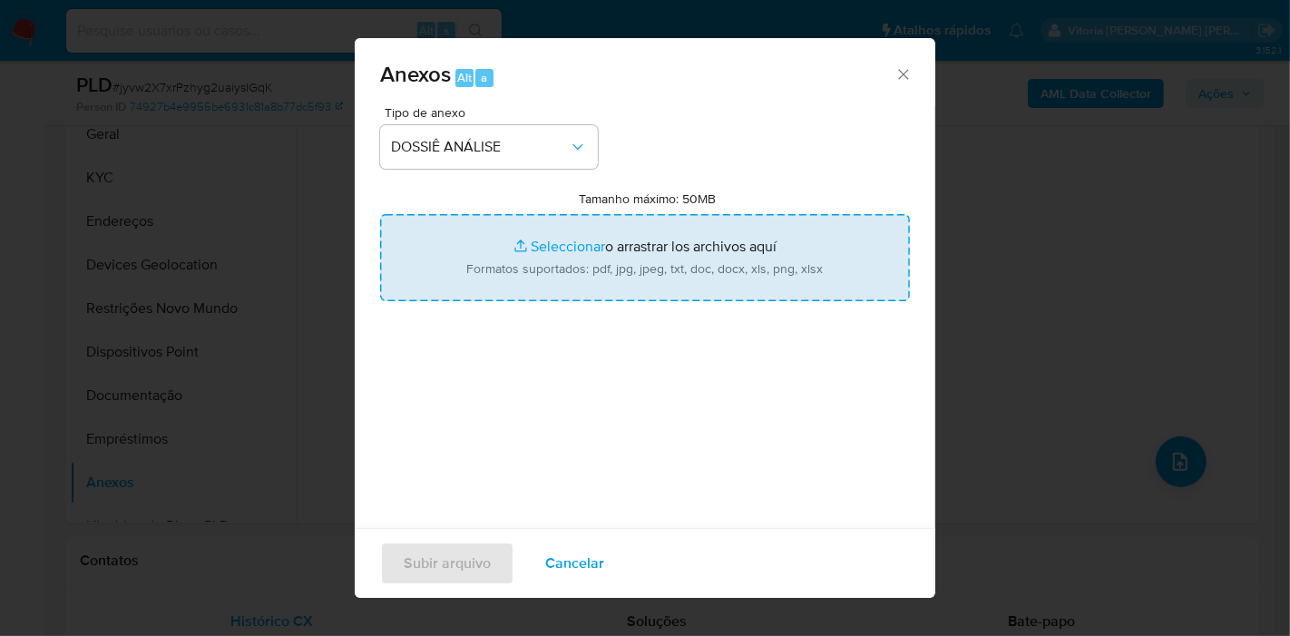
type input "C:\fakepath\Mulan 1396086789_2025_08_13_06_47_14.pdf"
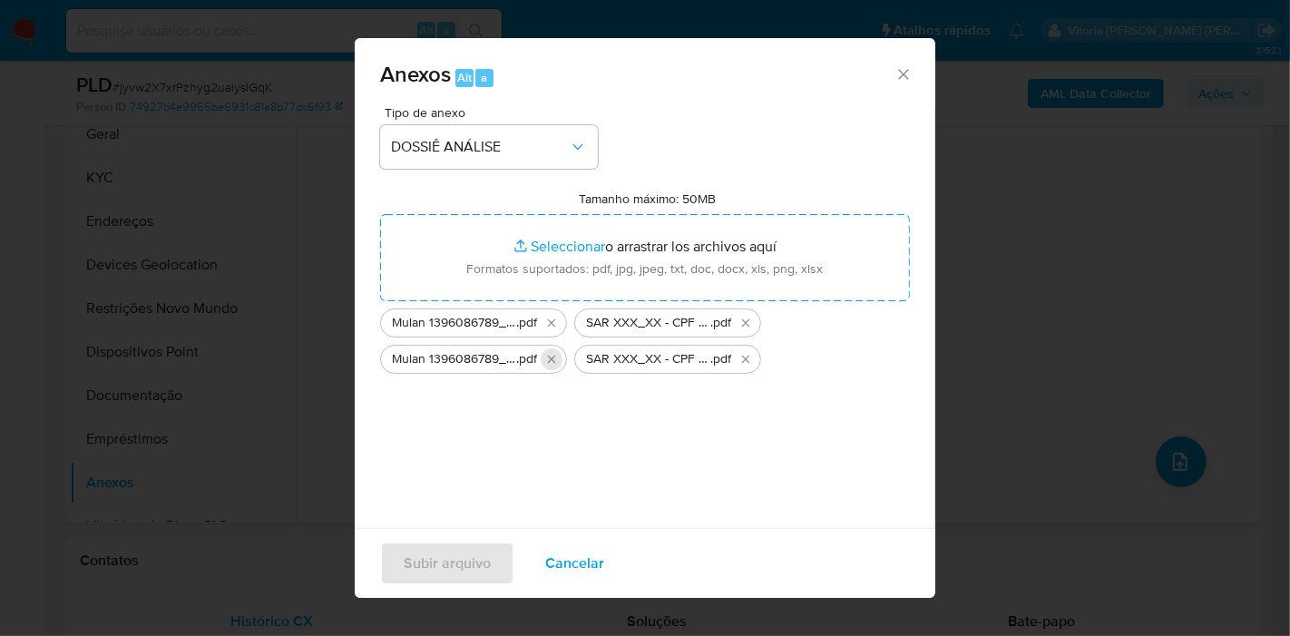
click at [543, 364] on button "Eliminar Mulan 1396086789_2025_08_13_06_47_14.pdf" at bounding box center [552, 359] width 22 height 22
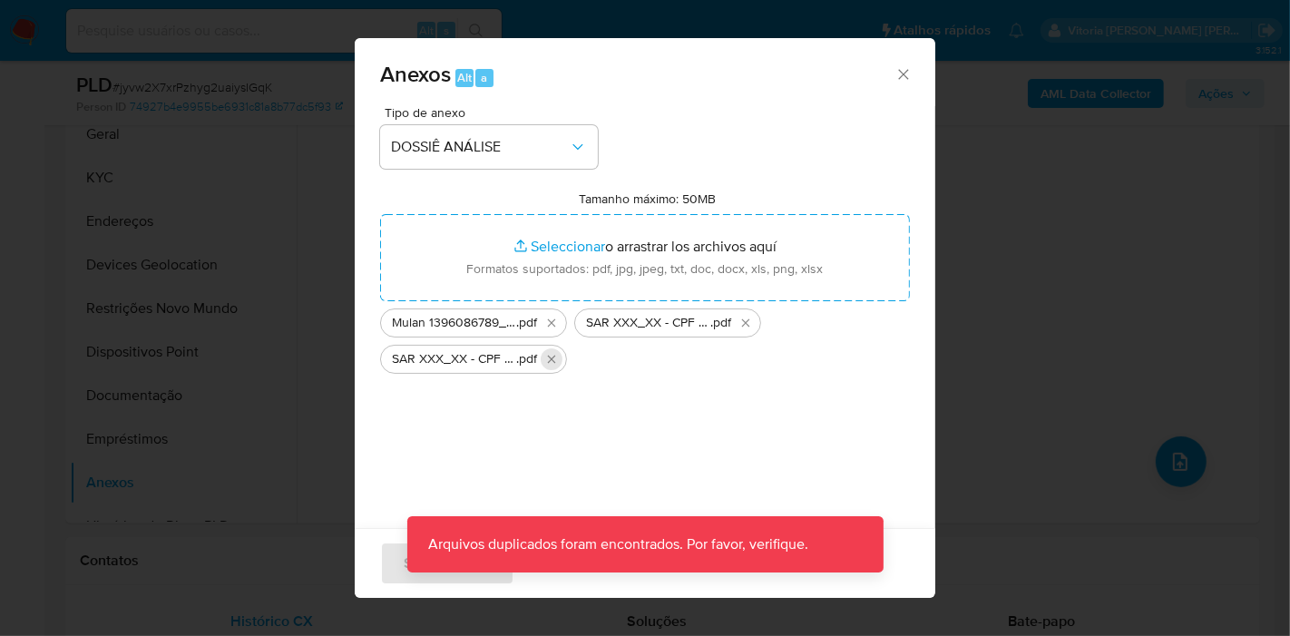
click at [548, 364] on icon "Eliminar SAR XXX_XX - CPF 05045012320 - ANTONIO JOSE DE SOUSA PEREIRA.pdf" at bounding box center [551, 359] width 15 height 15
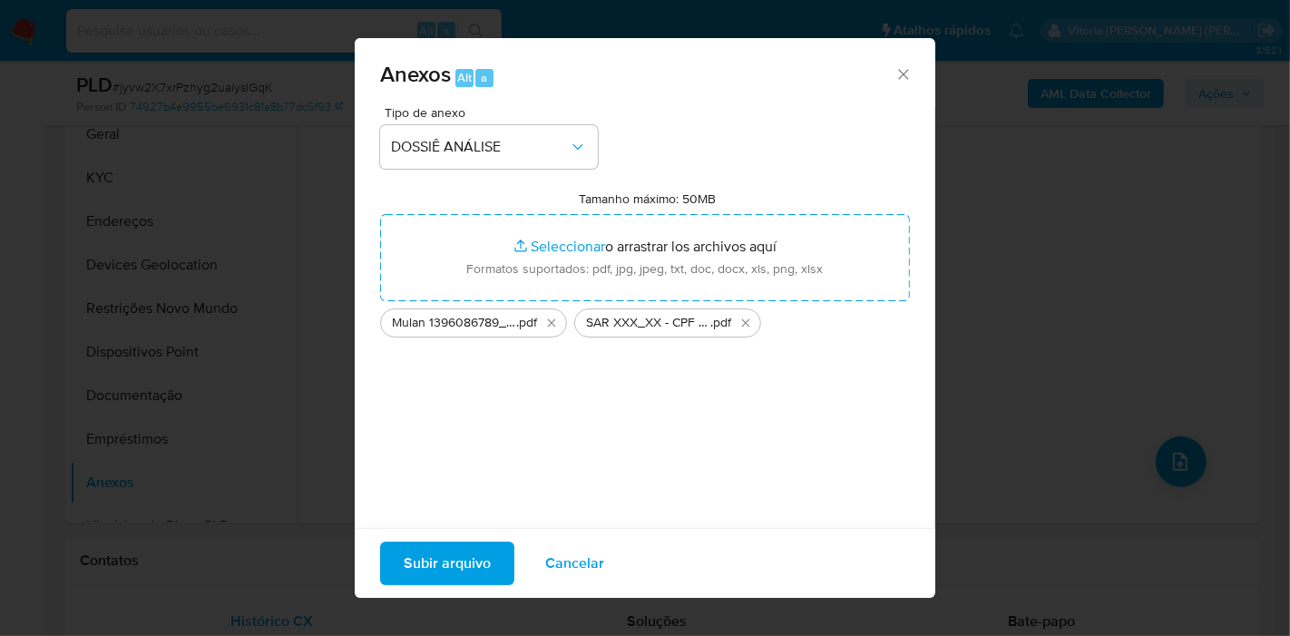
click at [552, 431] on div "Tipo de anexo DOSSIÊ ANÁLISE Tamanho máximo: 50MB Seleccionar archivos Seleccio…" at bounding box center [645, 320] width 530 height 428
click at [438, 554] on span "Subir arquivo" at bounding box center [447, 563] width 87 height 40
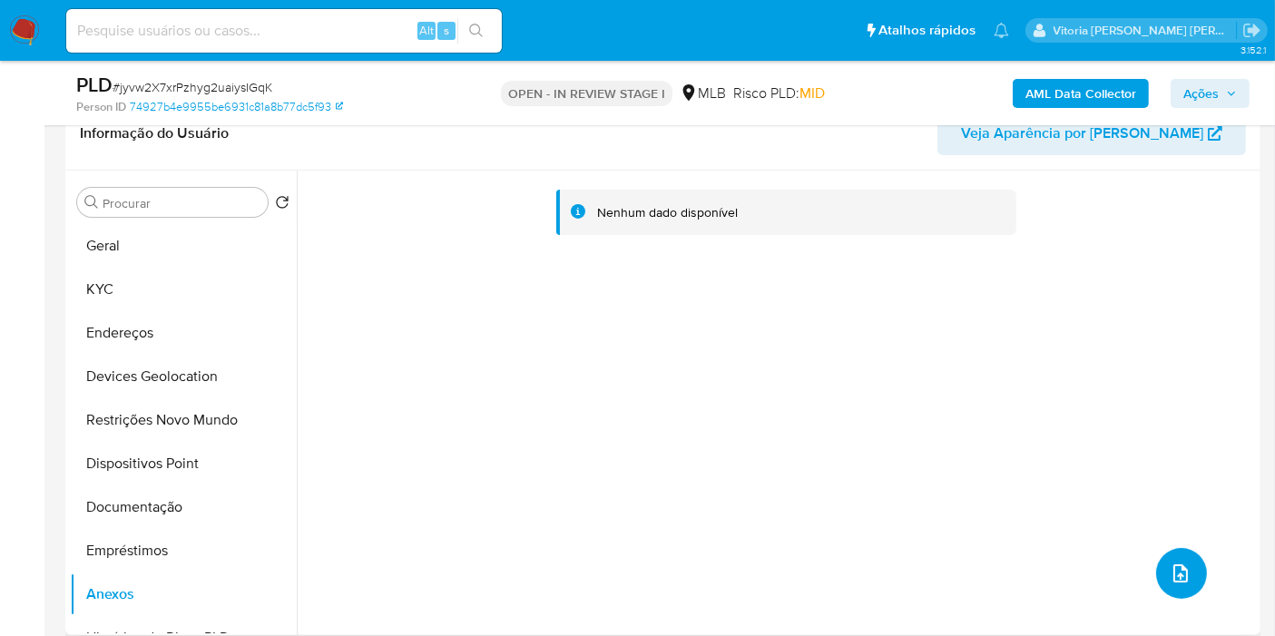
scroll to position [403, 0]
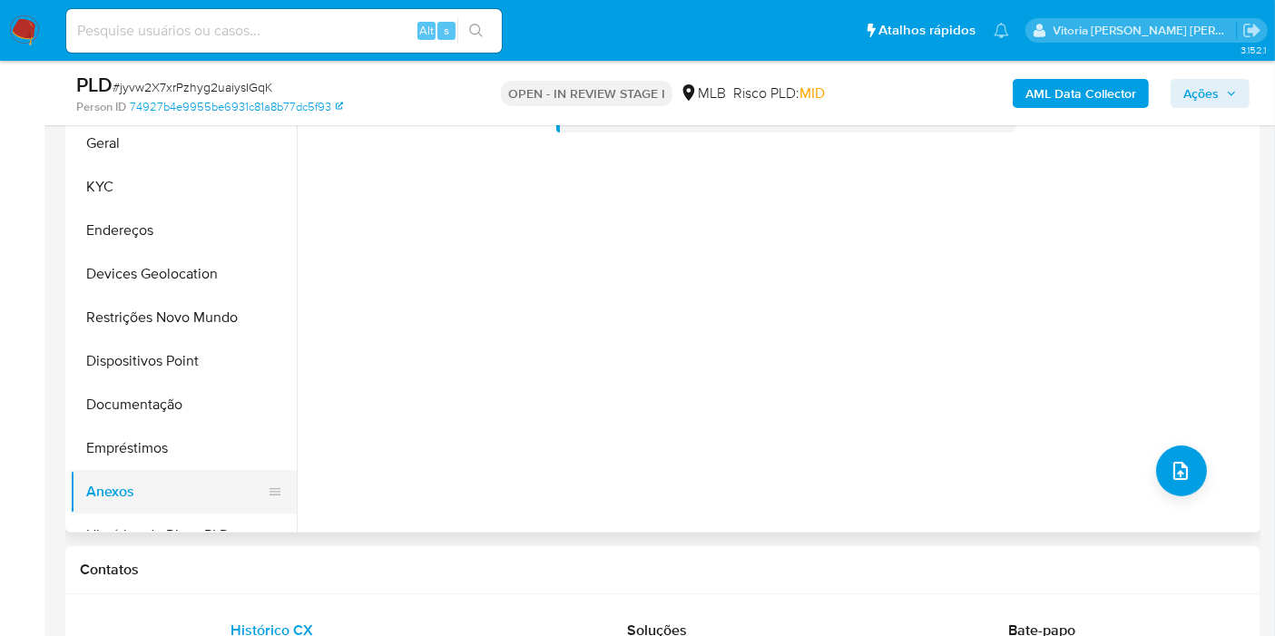
drag, startPoint x: 168, startPoint y: 437, endPoint x: 142, endPoint y: 468, distance: 40.5
click at [167, 437] on button "Empréstimos" at bounding box center [183, 448] width 227 height 44
click at [135, 493] on button "Anexos" at bounding box center [176, 492] width 212 height 44
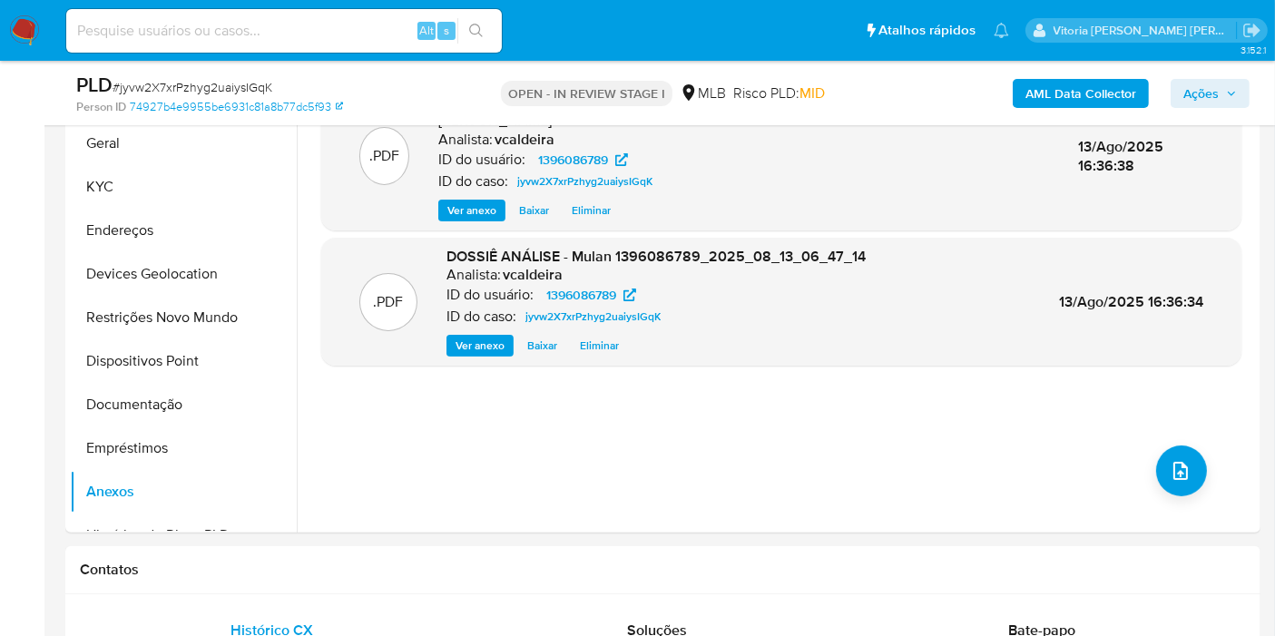
scroll to position [201, 0]
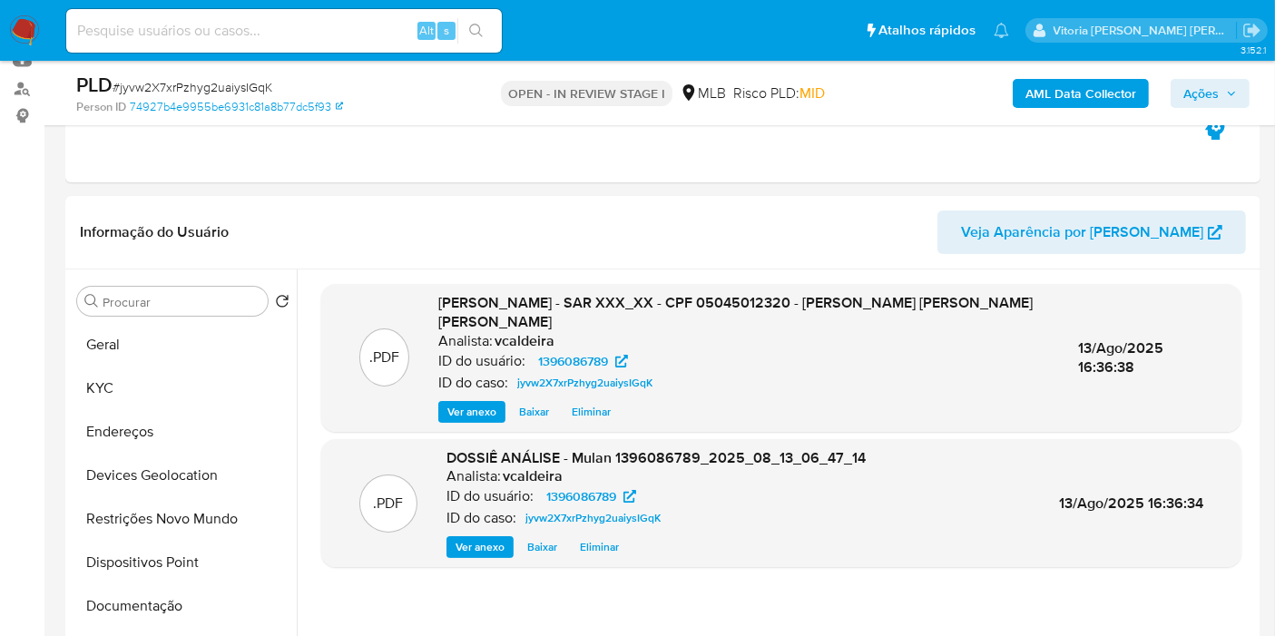
click at [1234, 100] on span "Ações" at bounding box center [1210, 93] width 54 height 25
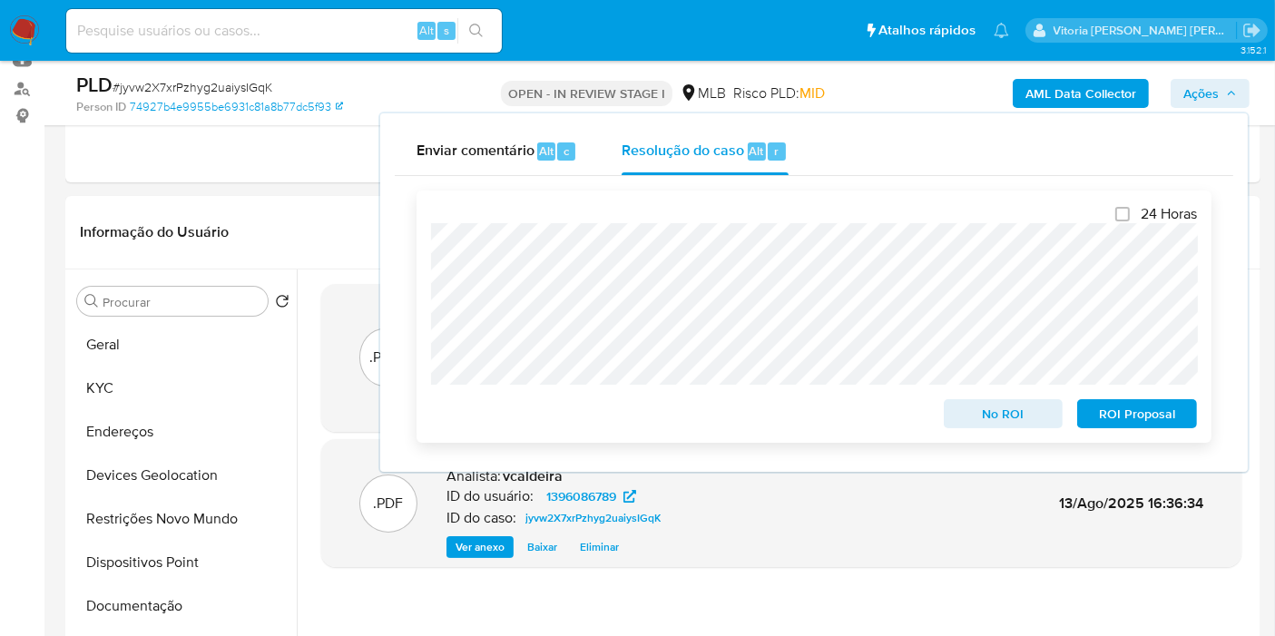
click at [1113, 425] on span "ROI Proposal" at bounding box center [1137, 413] width 94 height 25
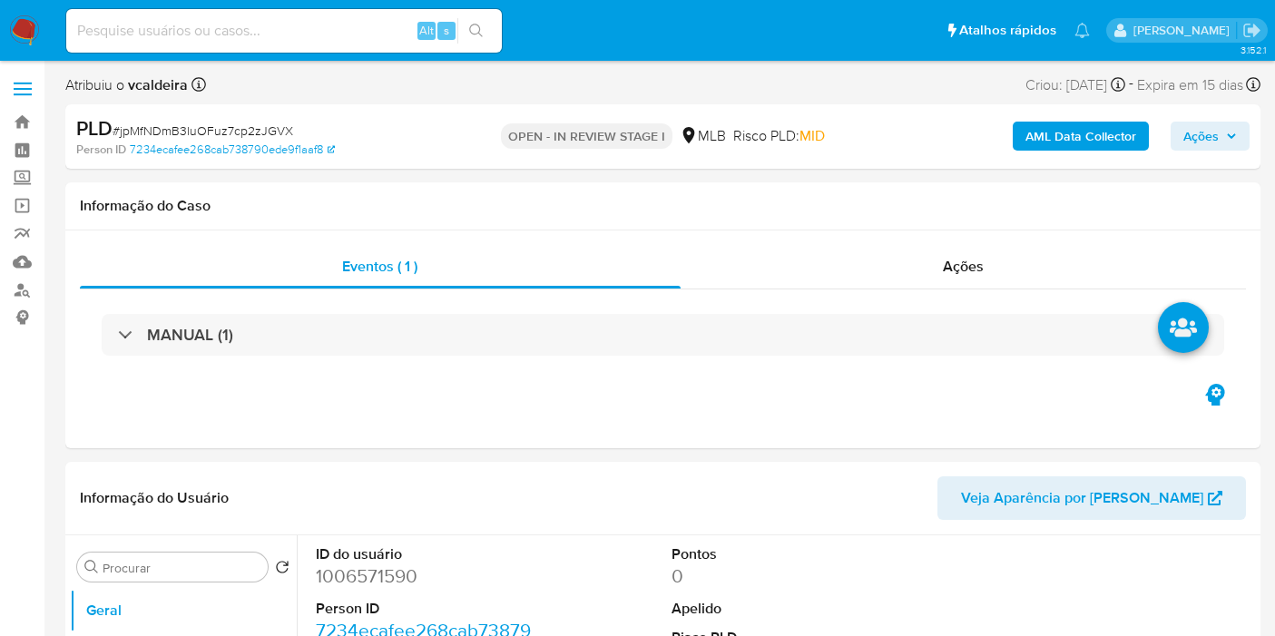
select select "10"
click at [1219, 141] on span "Ações" at bounding box center [1210, 135] width 54 height 25
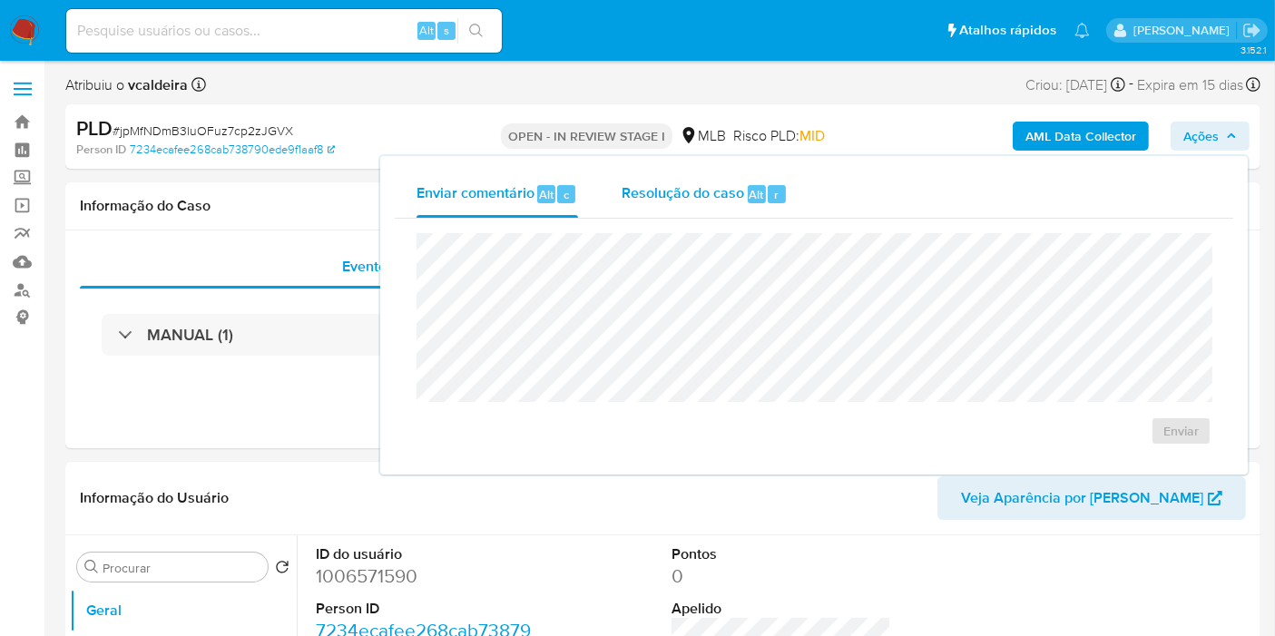
click at [768, 197] on div "r" at bounding box center [777, 194] width 18 height 18
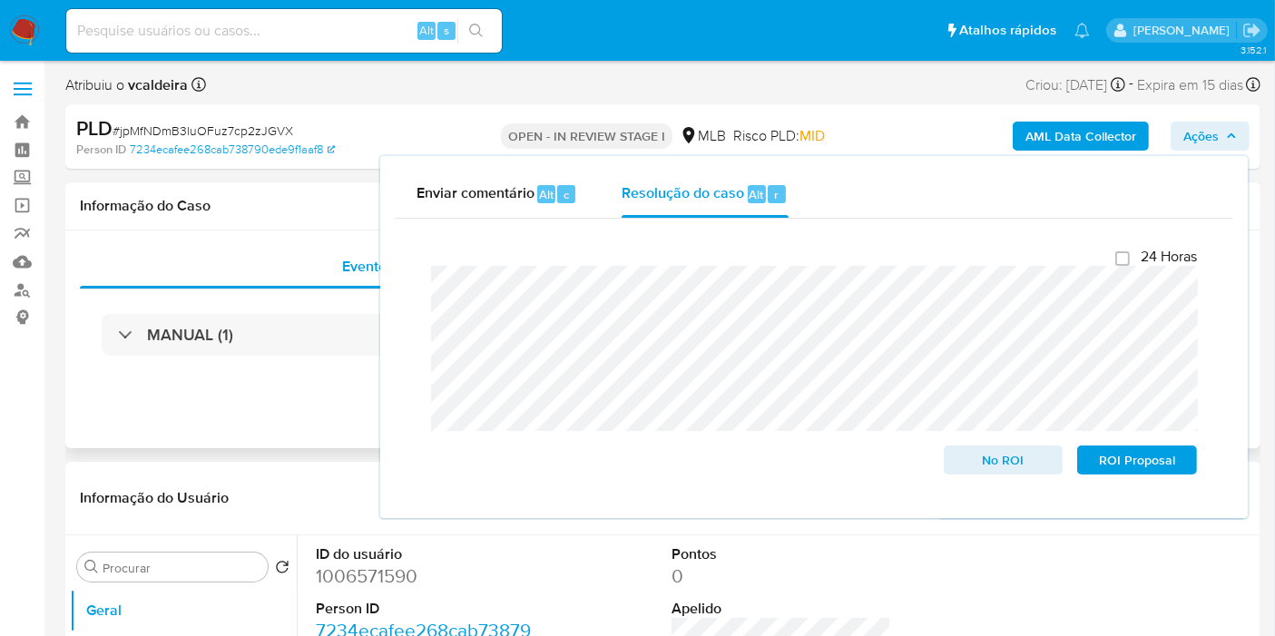
drag, startPoint x: 232, startPoint y: 407, endPoint x: 233, endPoint y: 390, distance: 17.3
click at [232, 407] on div "Eventos ( 1 ) Ações MANUAL (1)" at bounding box center [662, 339] width 1195 height 218
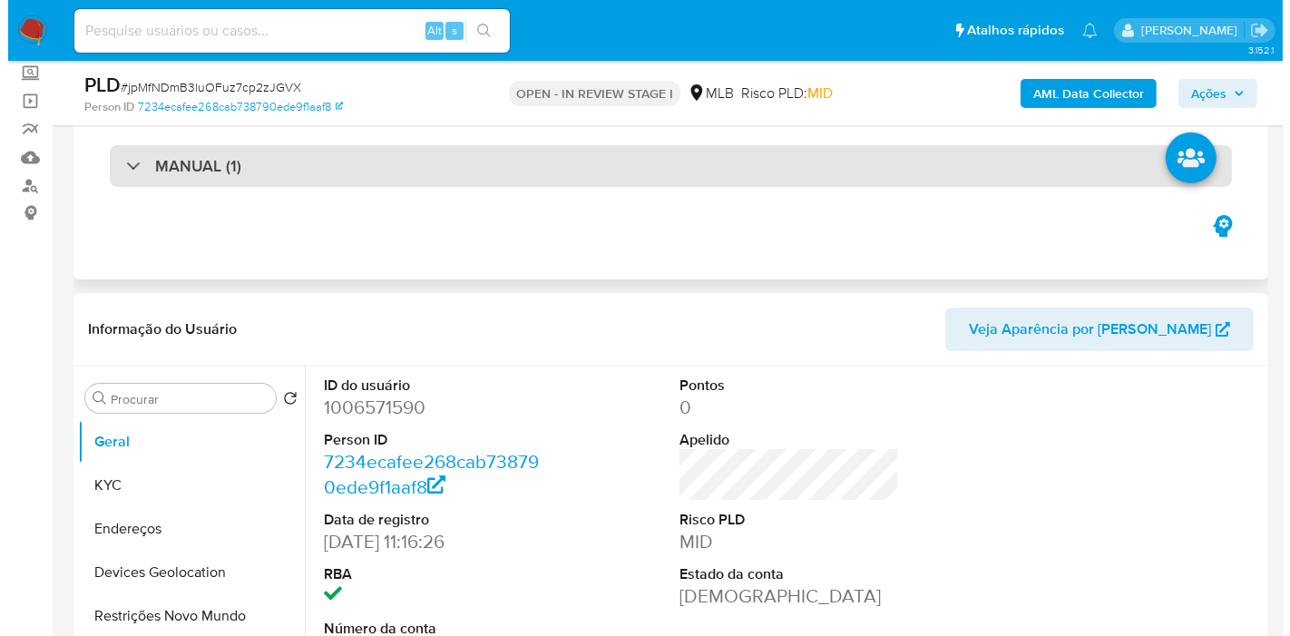
scroll to position [302, 0]
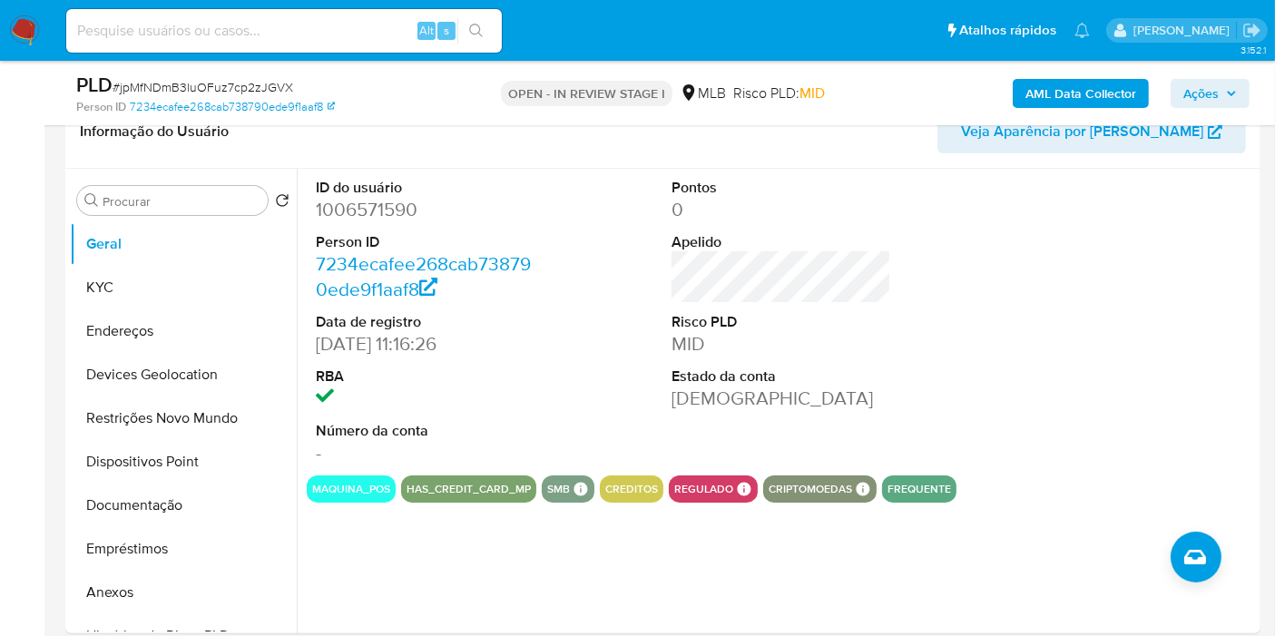
click at [1218, 100] on span "Ações" at bounding box center [1200, 93] width 35 height 29
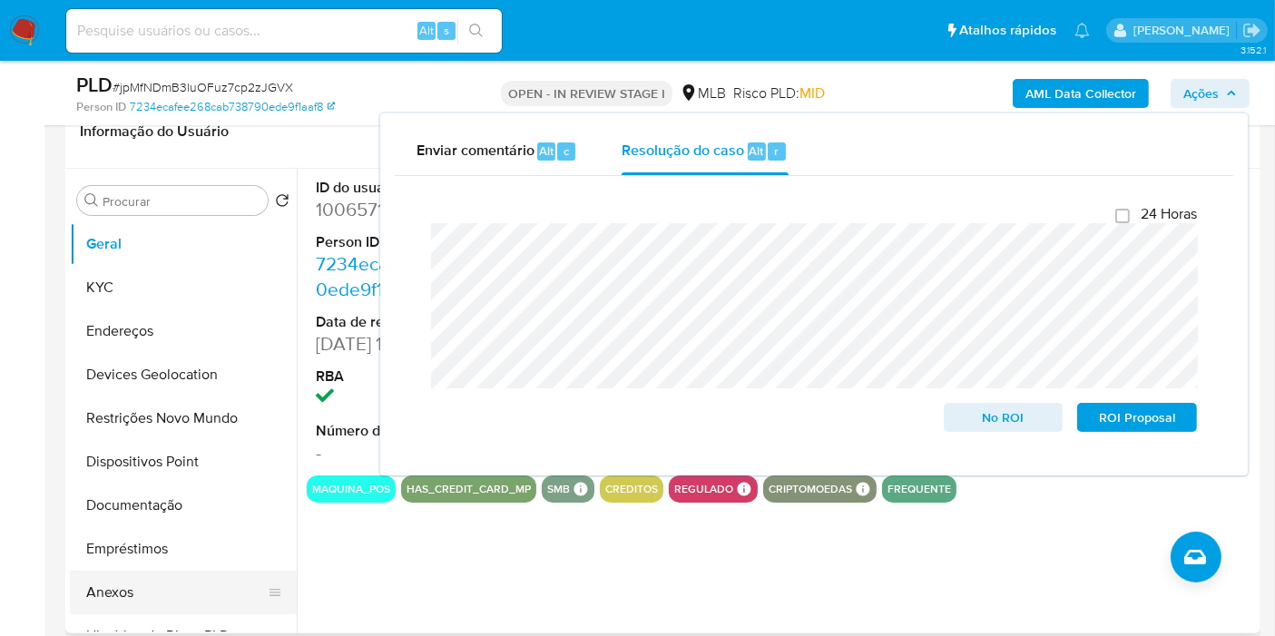
click at [129, 590] on button "Anexos" at bounding box center [176, 593] width 212 height 44
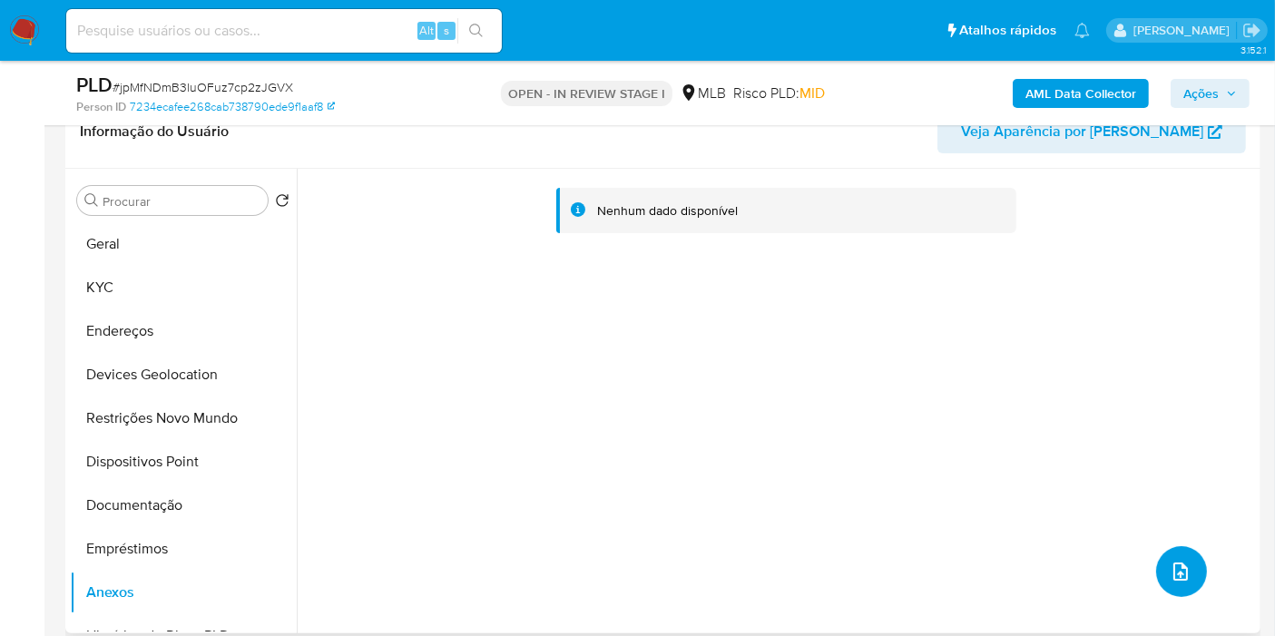
click at [1156, 568] on button "upload-file" at bounding box center [1181, 571] width 51 height 51
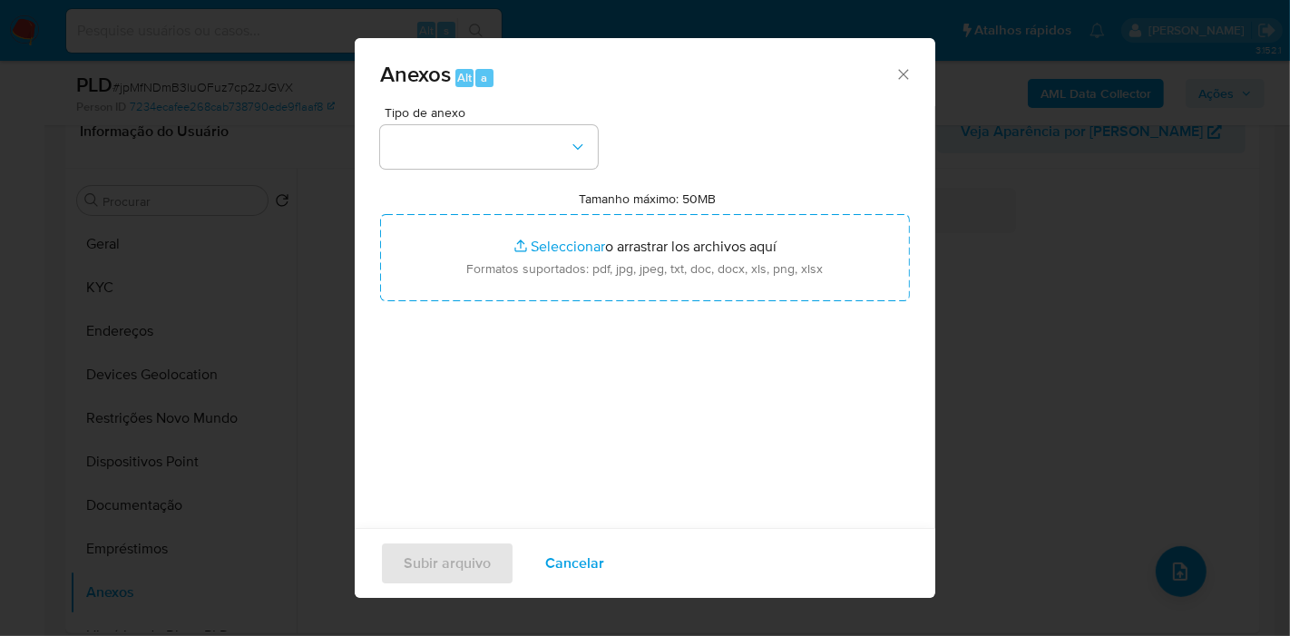
click at [562, 137] on button "button" at bounding box center [489, 147] width 218 height 44
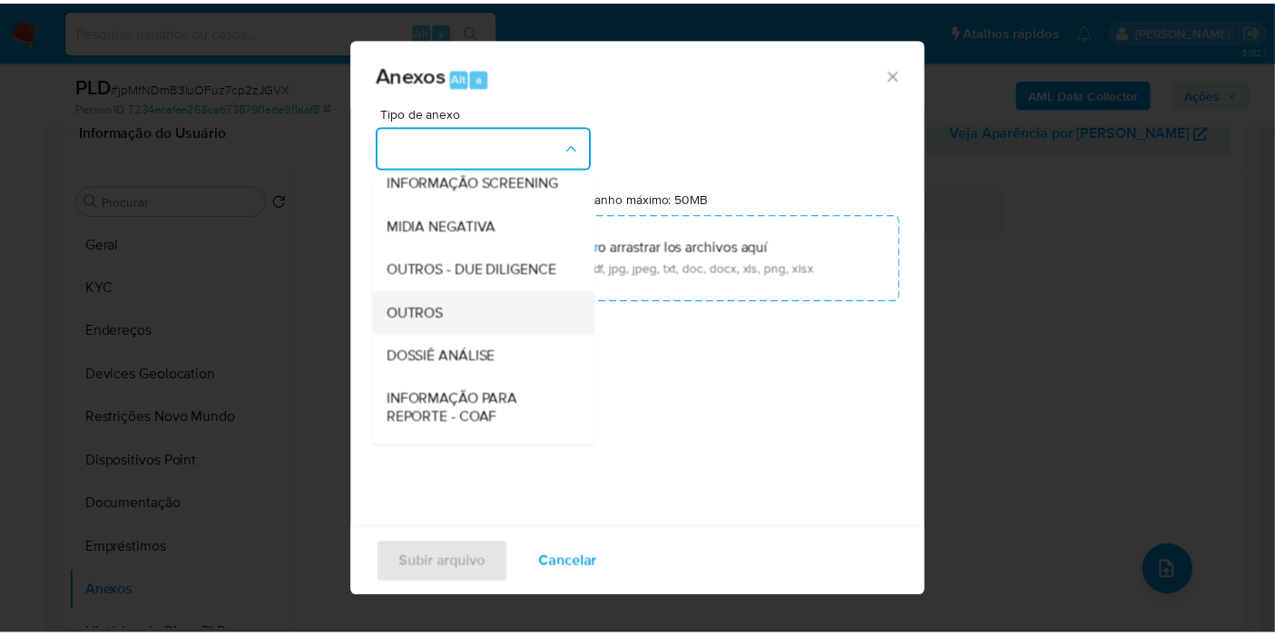
scroll to position [201, 0]
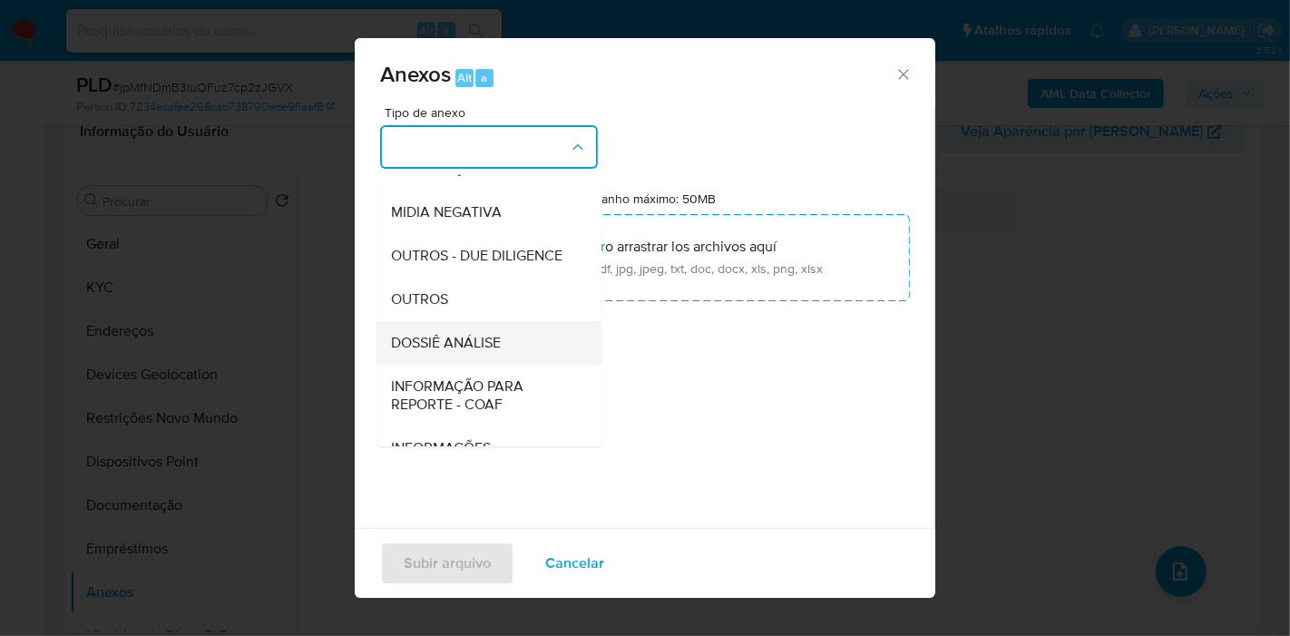
click at [465, 352] on span "DOSSIÊ ANÁLISE" at bounding box center [446, 343] width 110 height 18
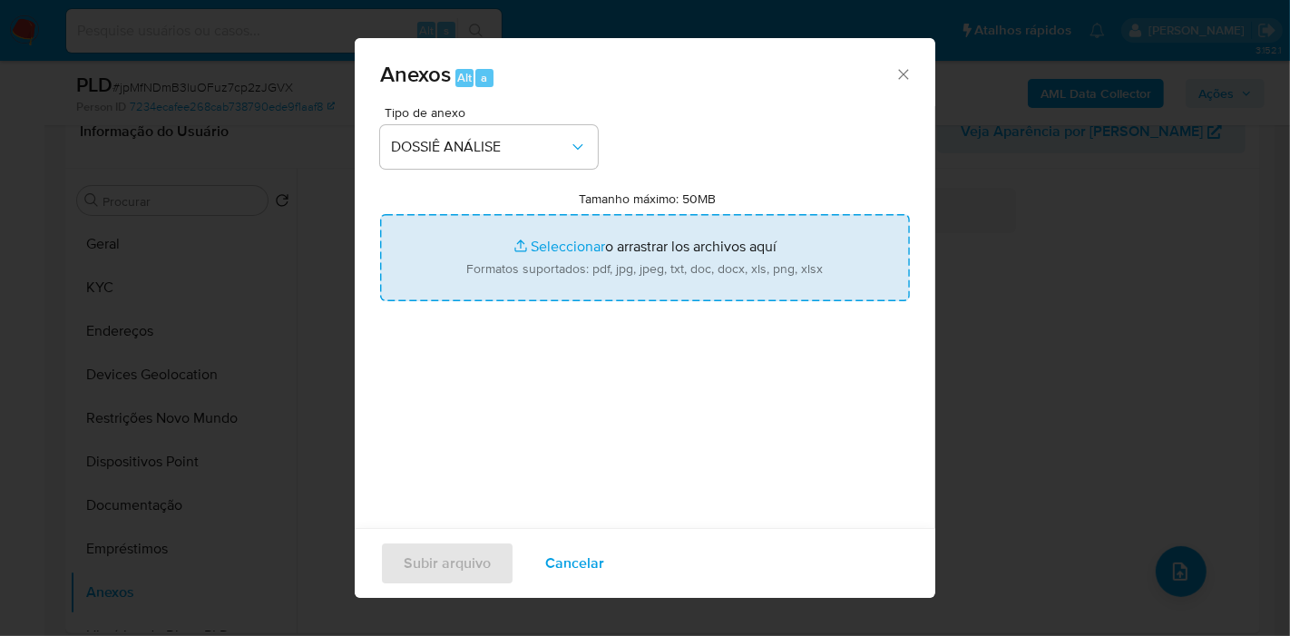
type input "C:\fakepath\Mulan 1006571590_2025_08_13_06_47_01.pdf"
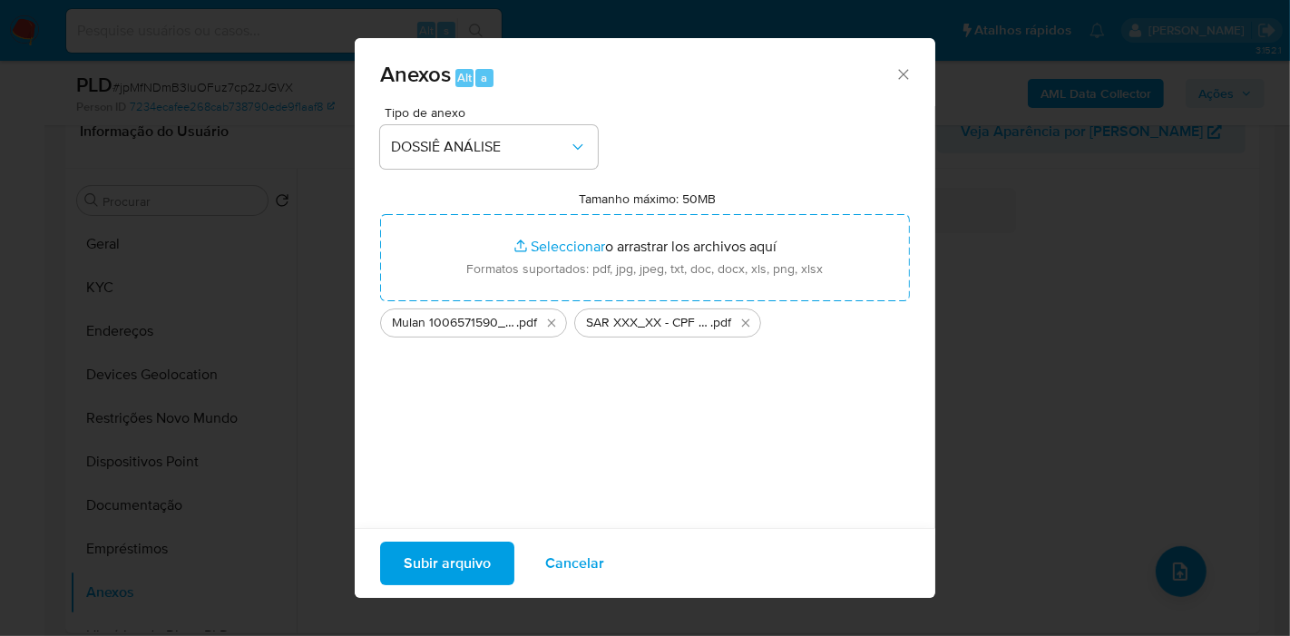
click at [455, 560] on span "Subir arquivo" at bounding box center [447, 563] width 87 height 40
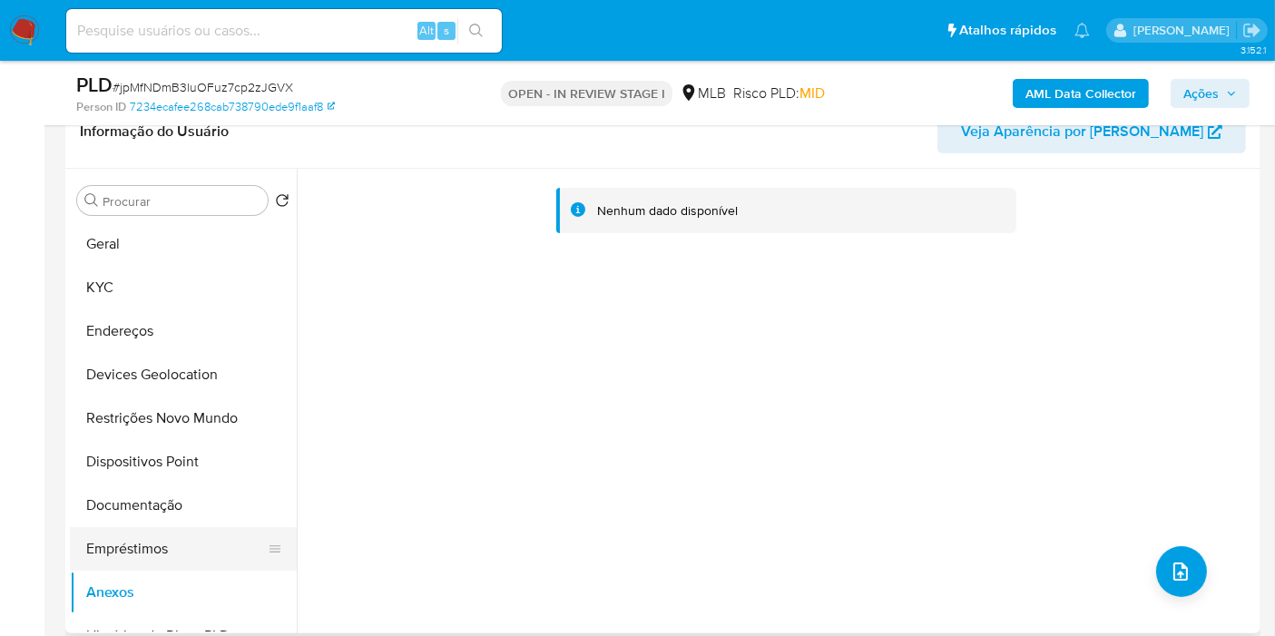
click at [155, 561] on button "Empréstimos" at bounding box center [176, 549] width 212 height 44
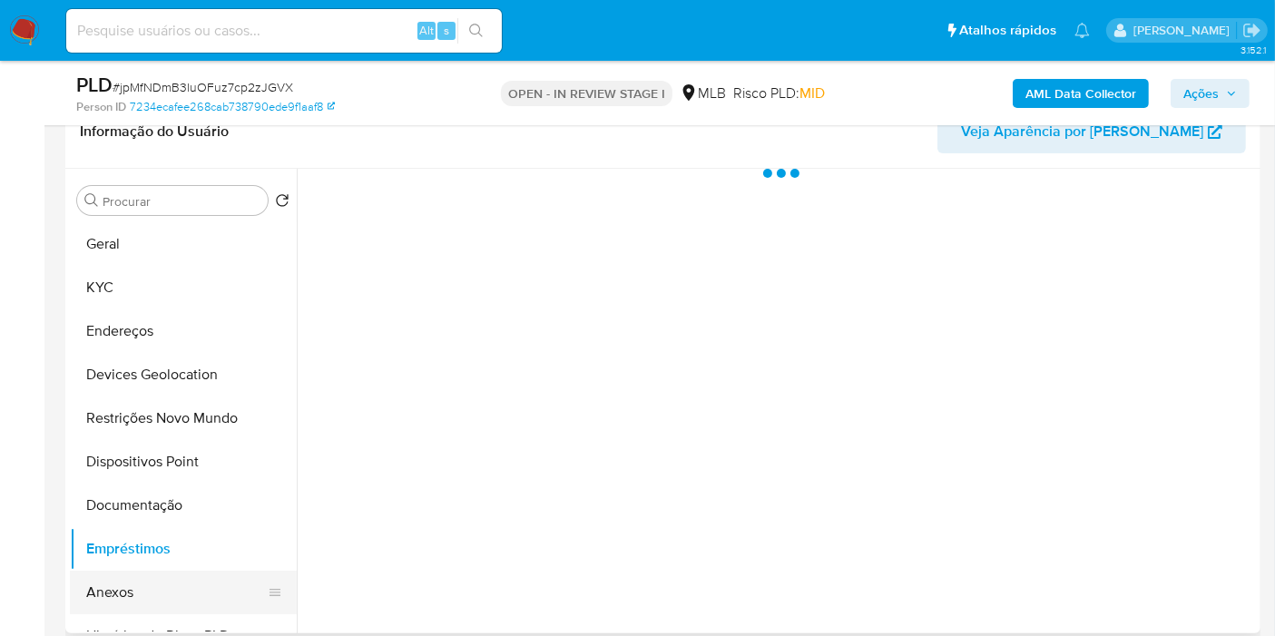
click at [137, 584] on button "Anexos" at bounding box center [176, 593] width 212 height 44
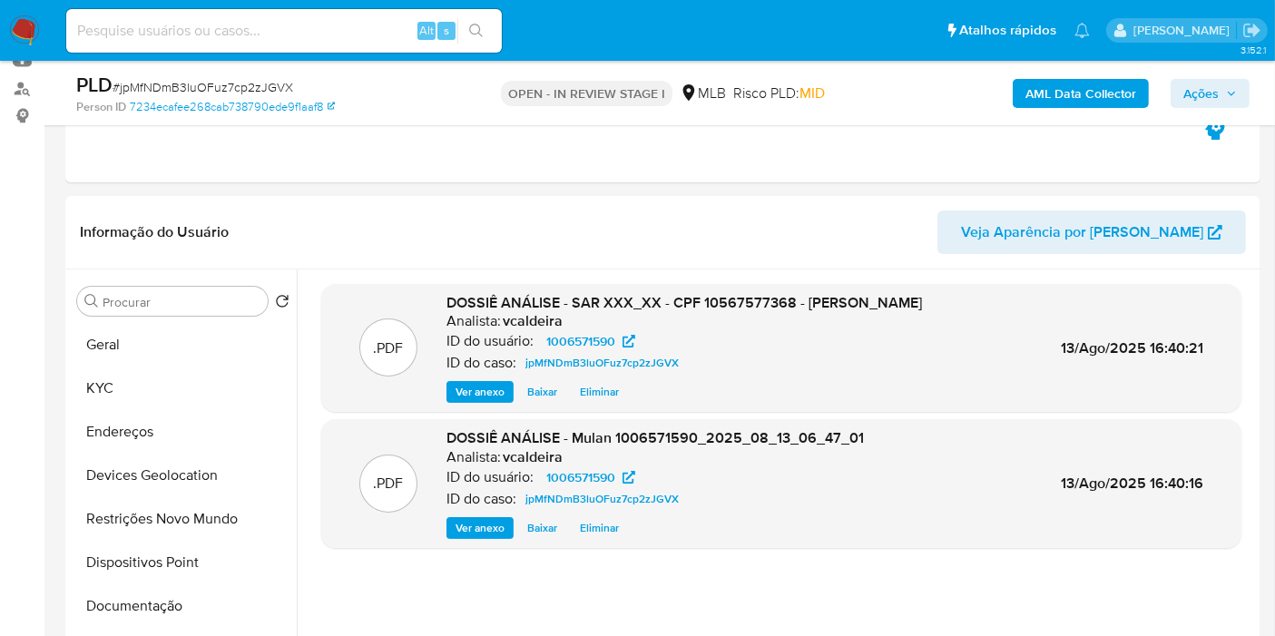
click at [1195, 91] on span "Ações" at bounding box center [1200, 93] width 35 height 29
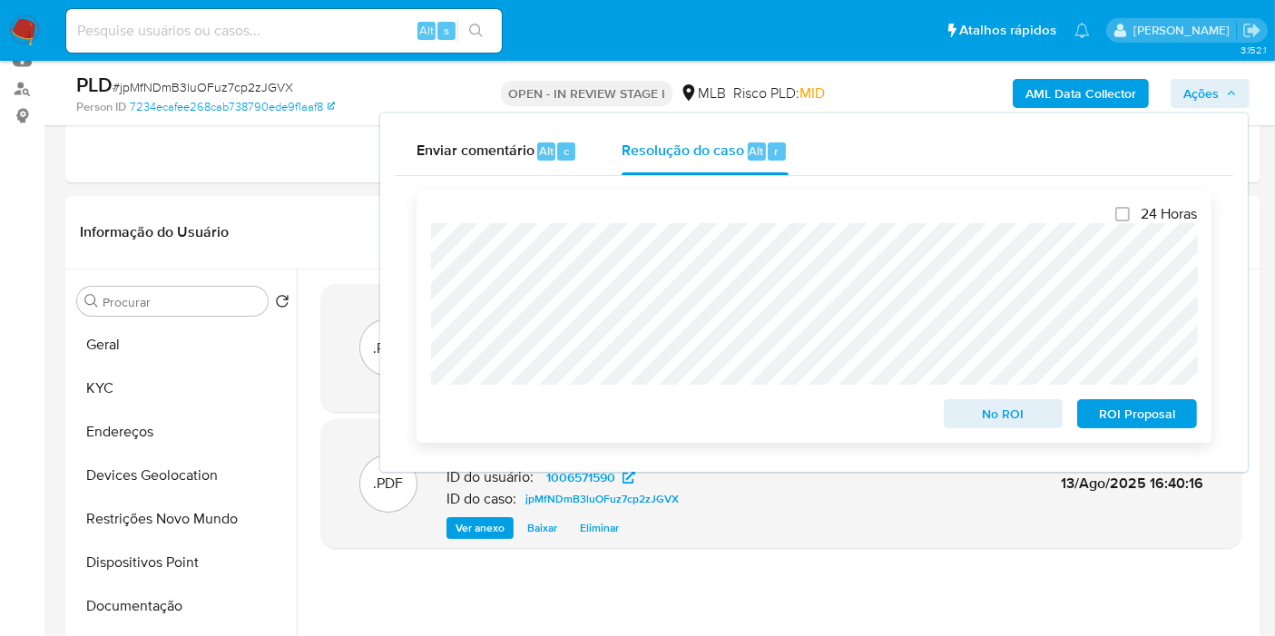
click at [1122, 403] on span "ROI Proposal" at bounding box center [1137, 413] width 94 height 25
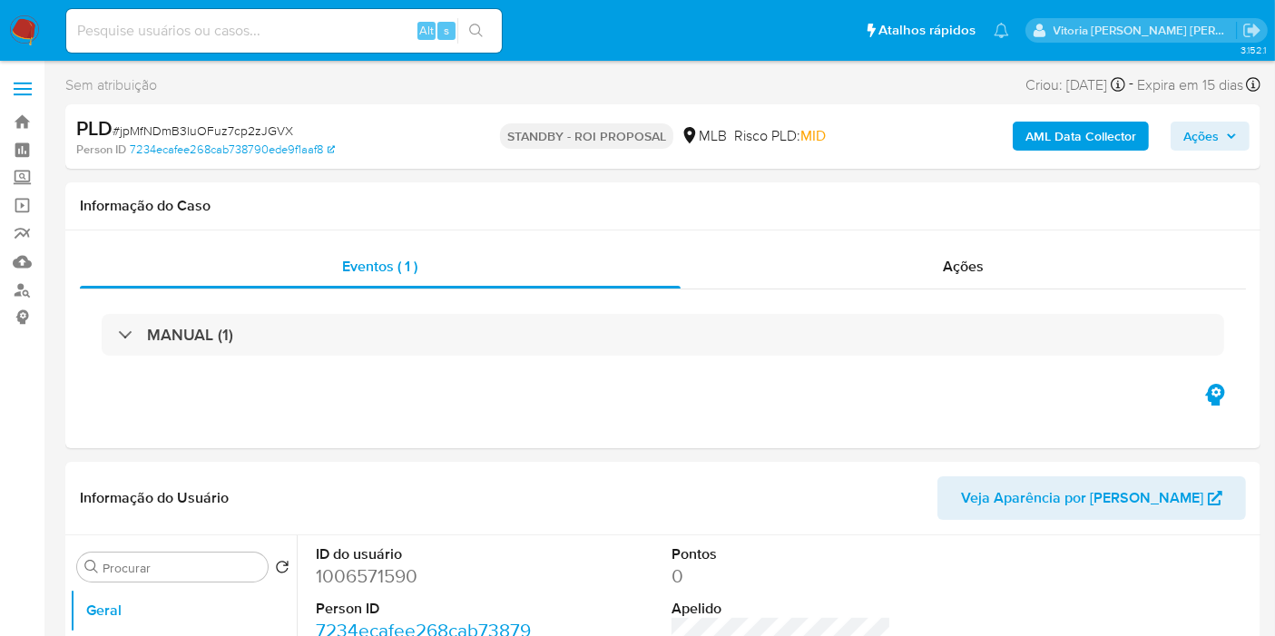
select select "10"
click at [391, 116] on div "PLD # jpMfNDmB3luOFuz7cp2zJGVX" at bounding box center [268, 128] width 385 height 27
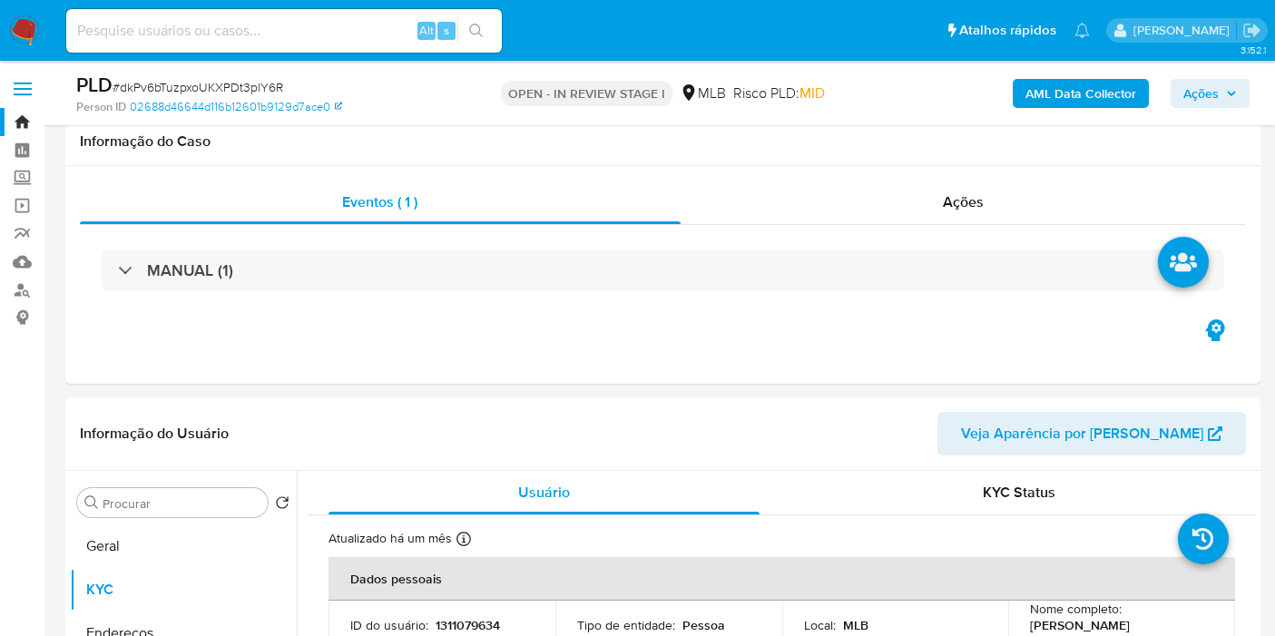
select select "10"
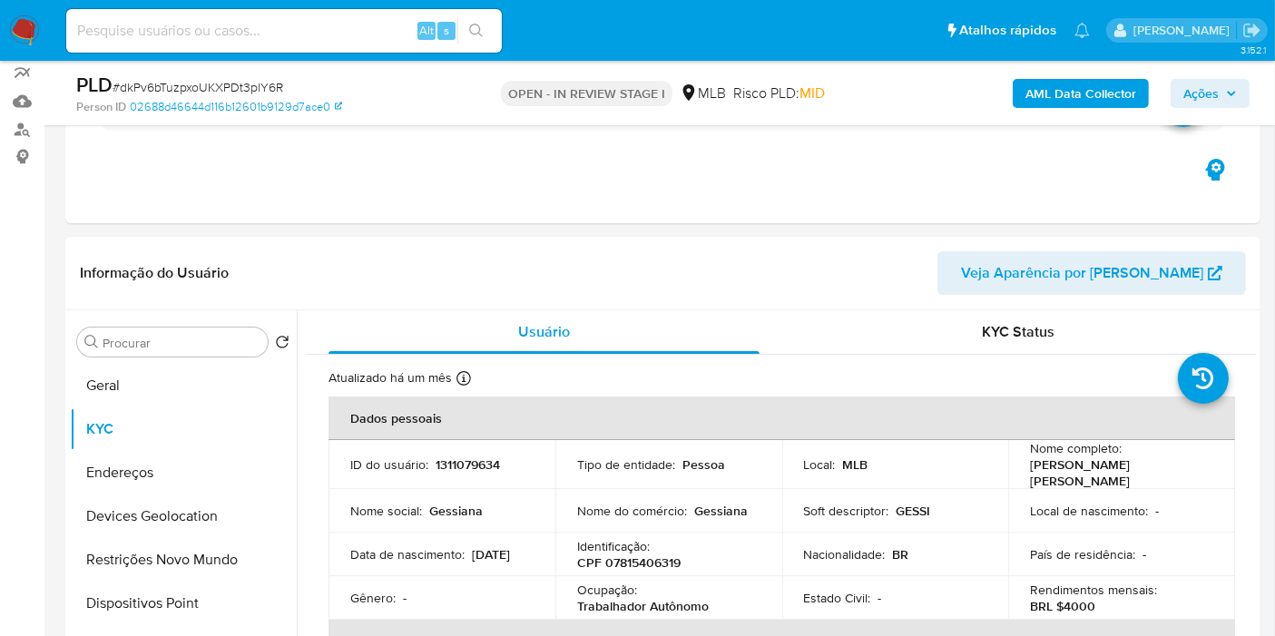
drag, startPoint x: 365, startPoint y: 185, endPoint x: 356, endPoint y: 9, distance: 176.3
click at [365, 185] on div "Eventos ( 1 ) Ações MANUAL (1)" at bounding box center [662, 114] width 1195 height 218
click at [1202, 86] on span "Ações" at bounding box center [1200, 93] width 35 height 29
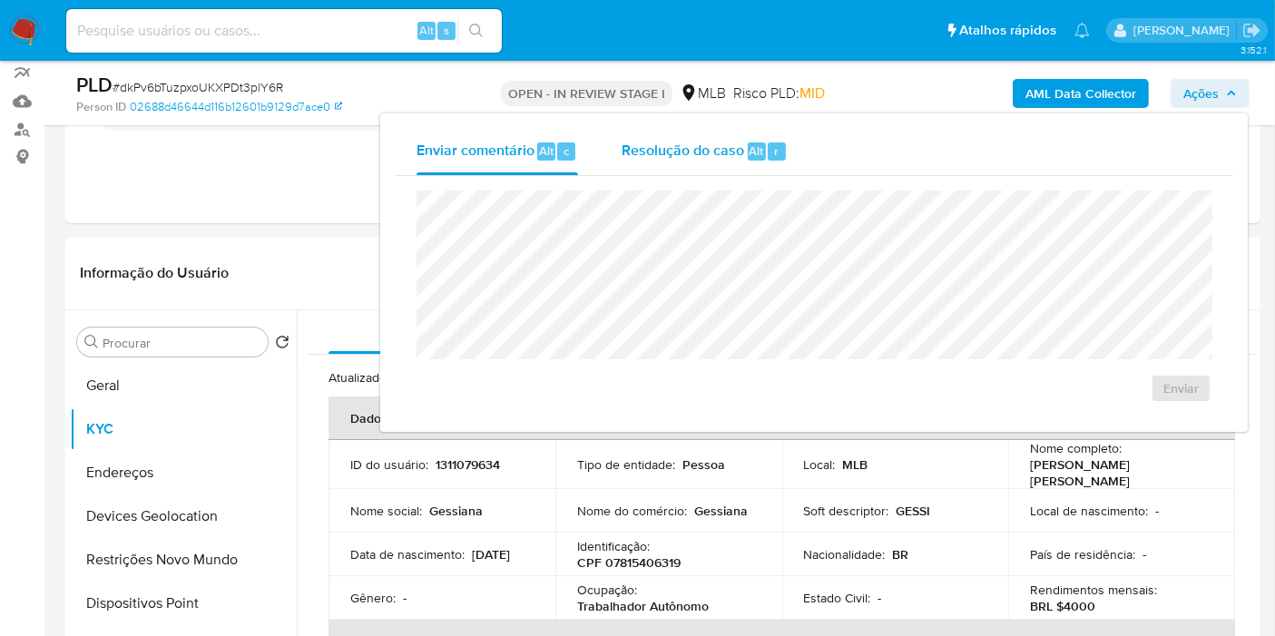
click at [720, 158] on span "Resolução do caso" at bounding box center [683, 150] width 122 height 21
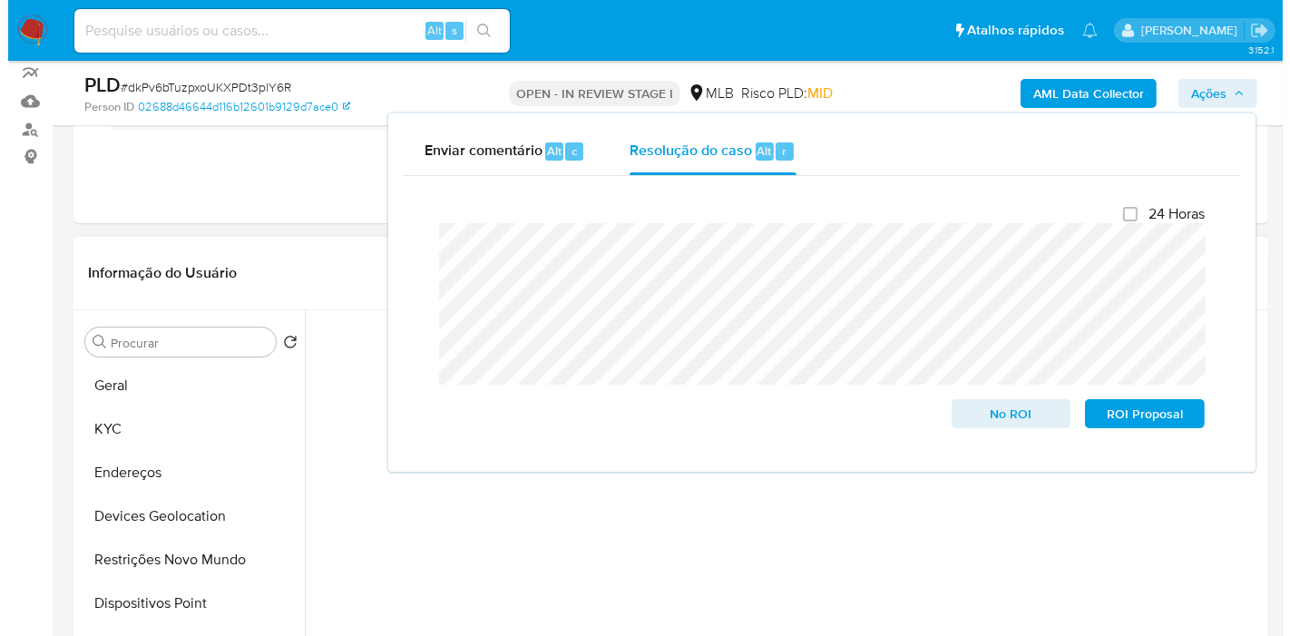
scroll to position [347, 0]
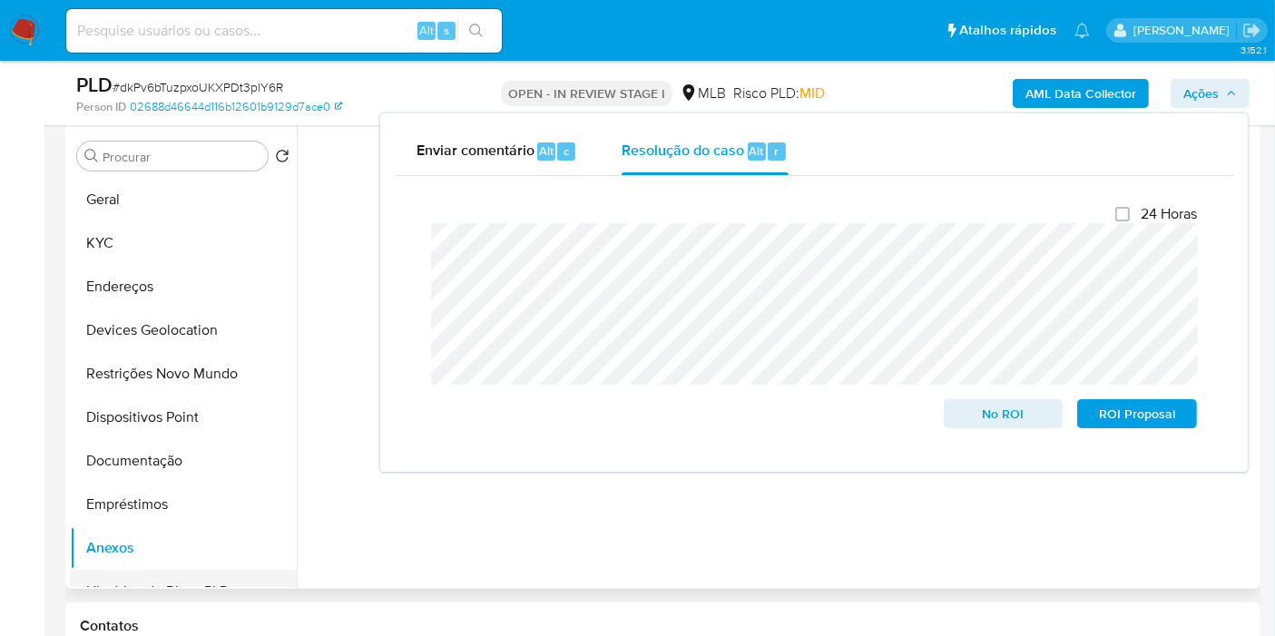
click at [158, 570] on button "Histórico de Risco PLD" at bounding box center [176, 592] width 212 height 44
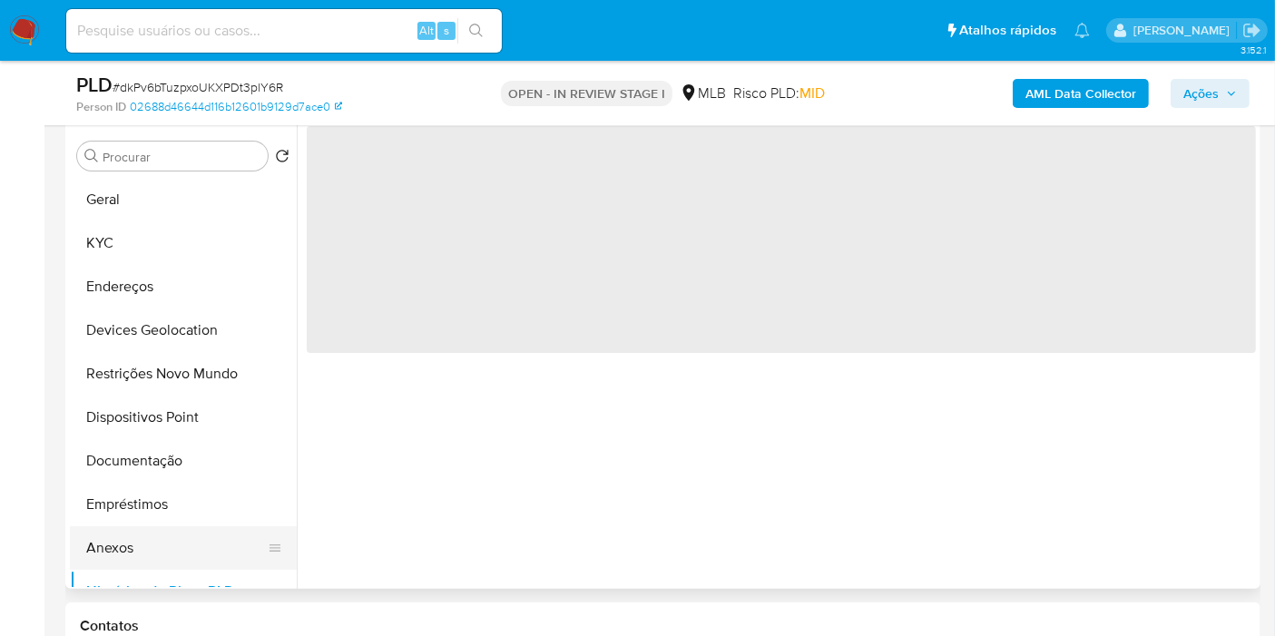
click at [157, 555] on button "Anexos" at bounding box center [176, 548] width 212 height 44
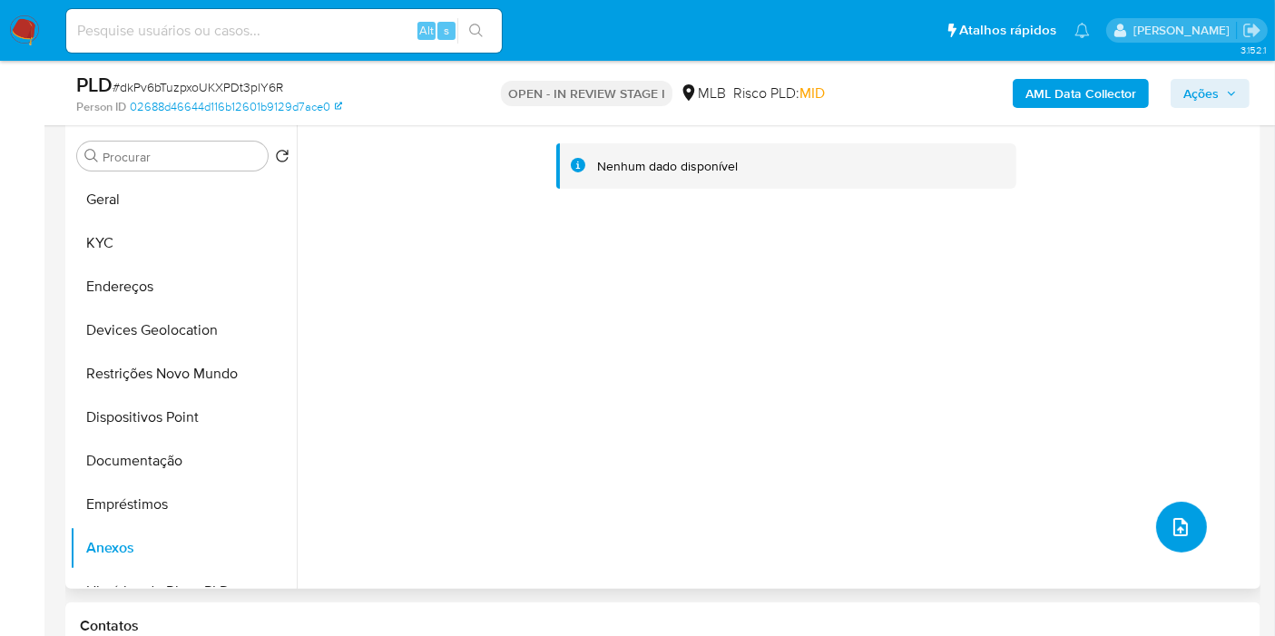
click at [1170, 535] on icon "upload-file" at bounding box center [1181, 527] width 22 height 22
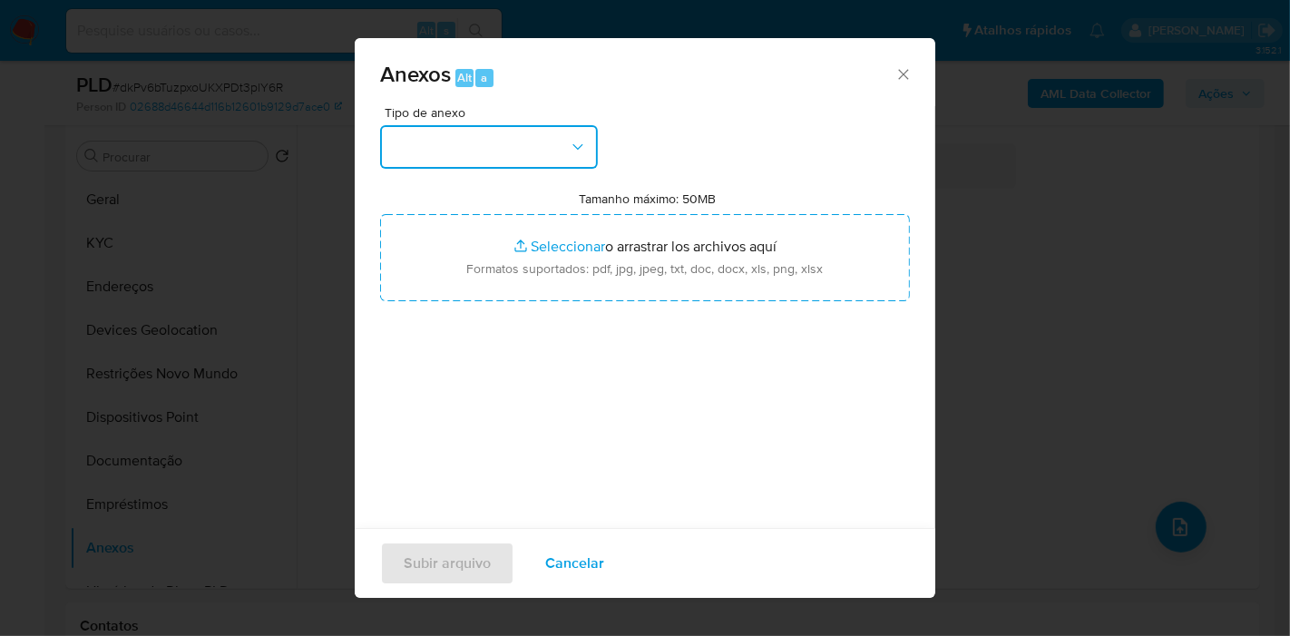
click at [513, 125] on button "button" at bounding box center [489, 147] width 218 height 44
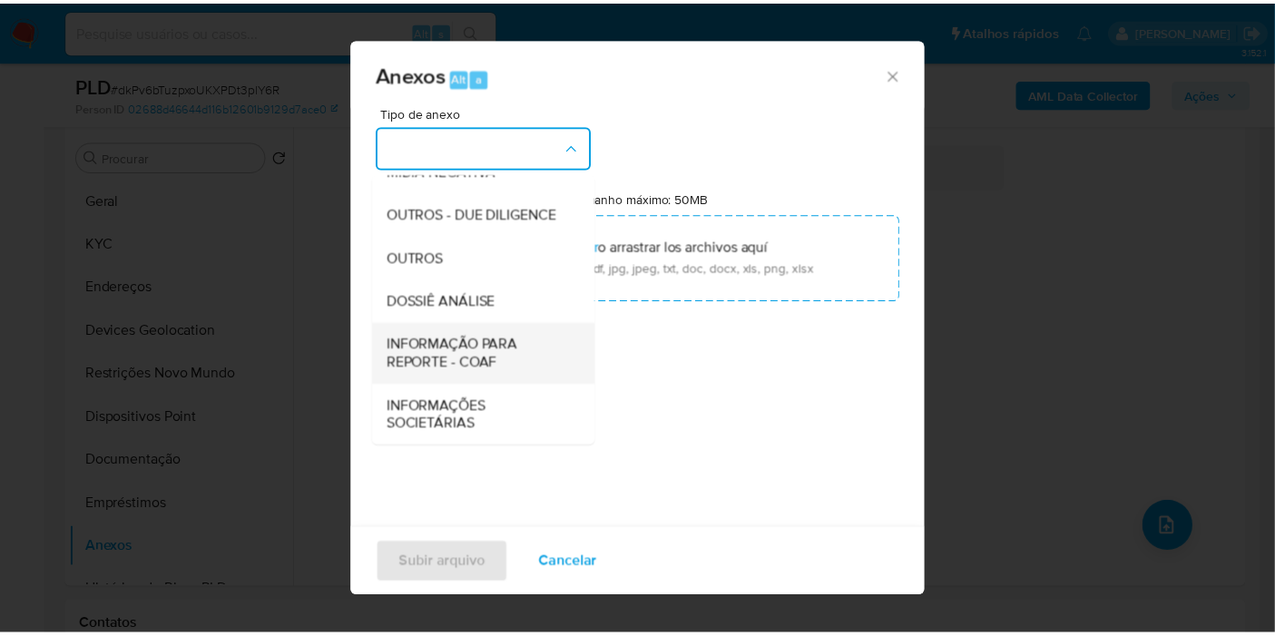
scroll to position [279, 0]
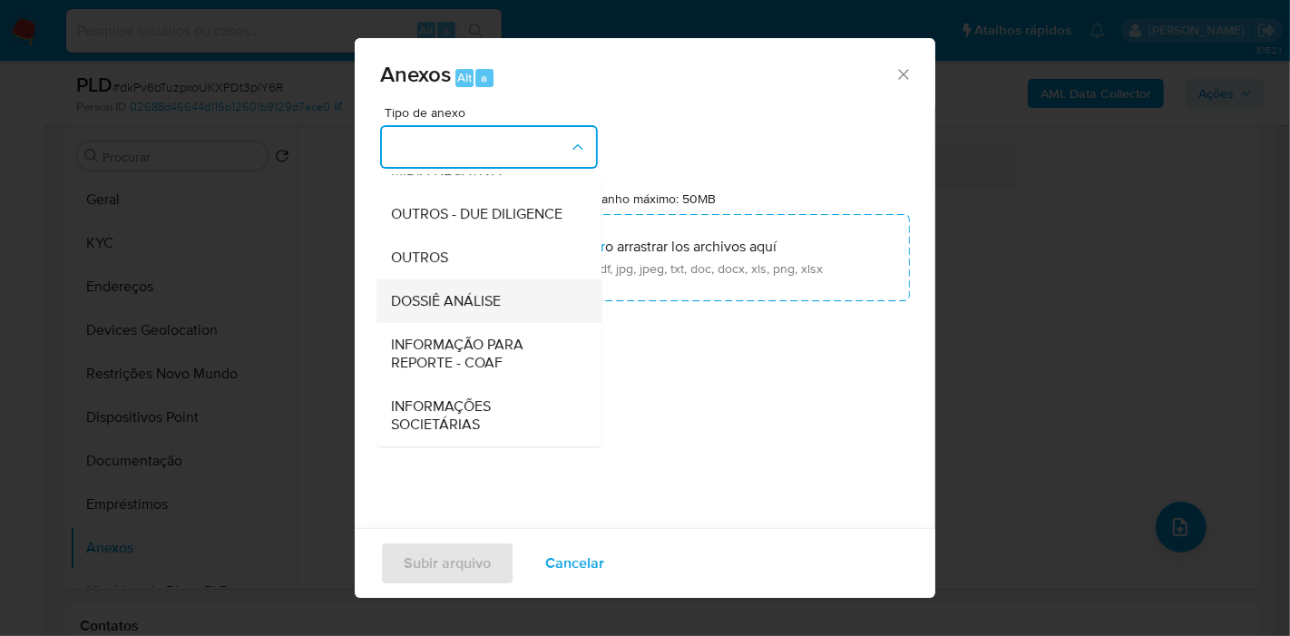
click at [449, 296] on span "DOSSIÊ ANÁLISE" at bounding box center [446, 301] width 110 height 18
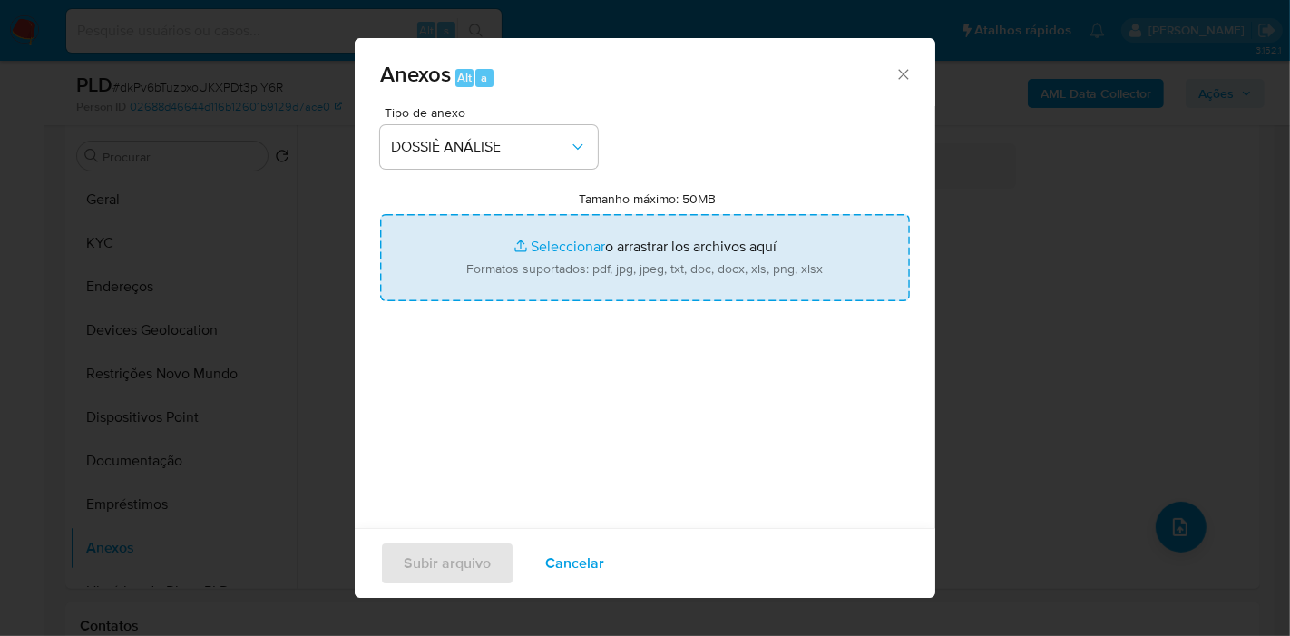
type input "C:\fakepath\Mulan 1311079634_2025_08_13_06_47_21.pdf"
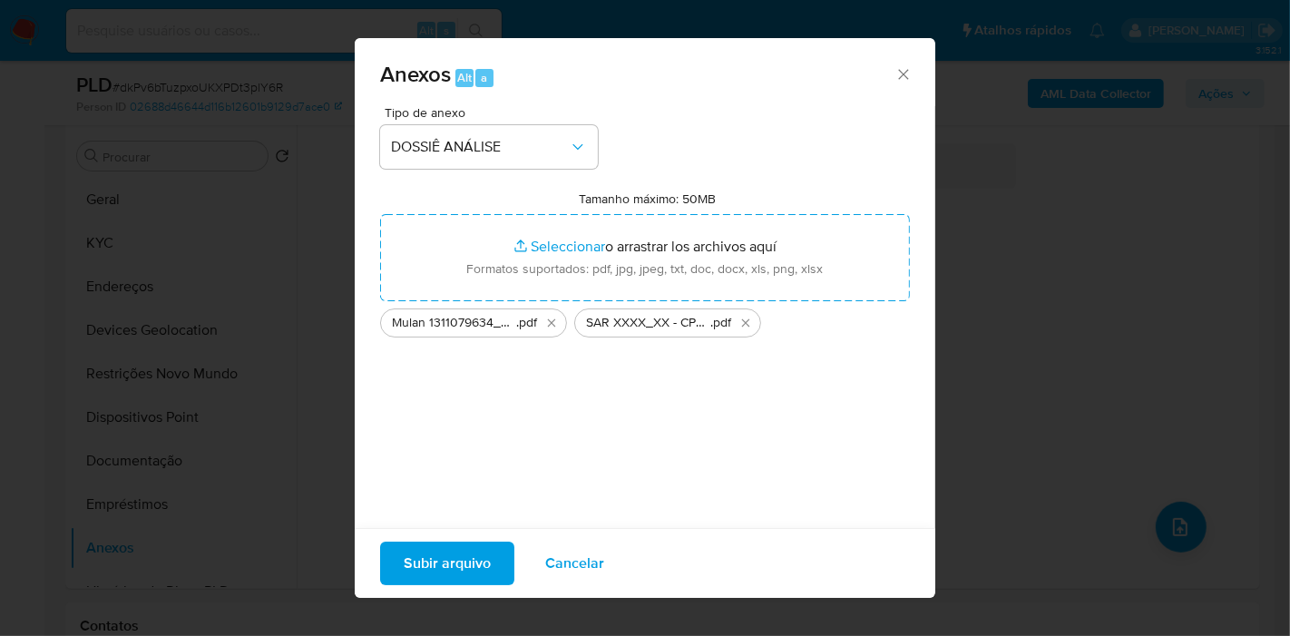
click at [440, 561] on span "Subir arquivo" at bounding box center [447, 563] width 87 height 40
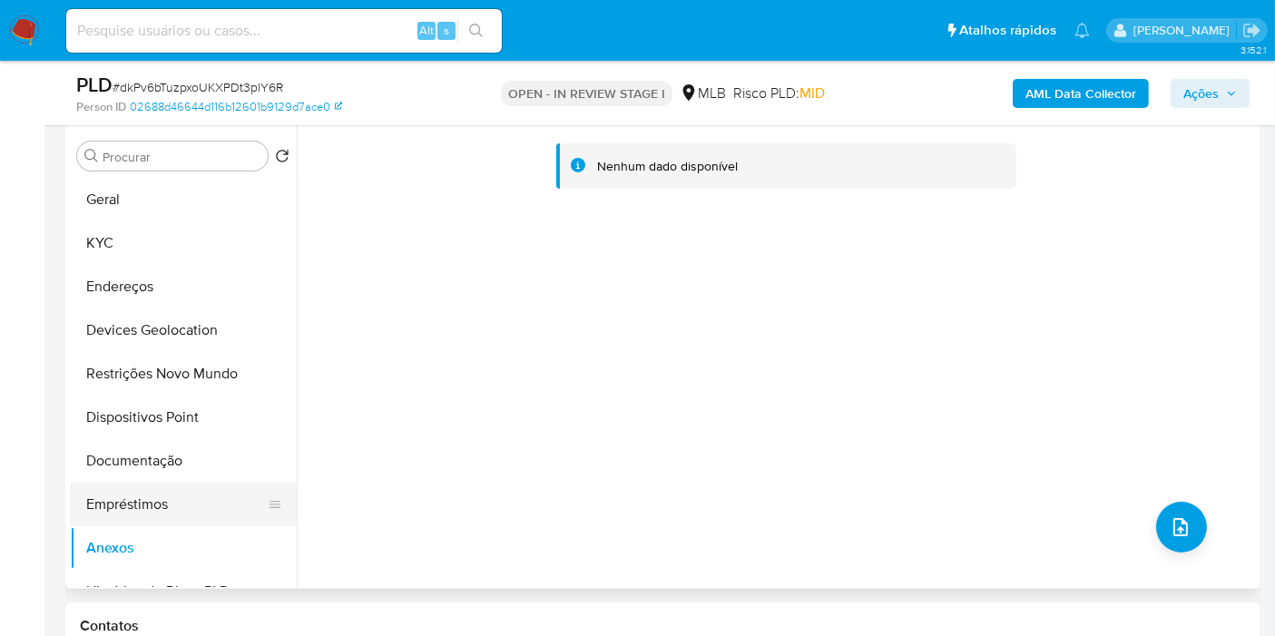
click at [172, 489] on button "Empréstimos" at bounding box center [176, 505] width 212 height 44
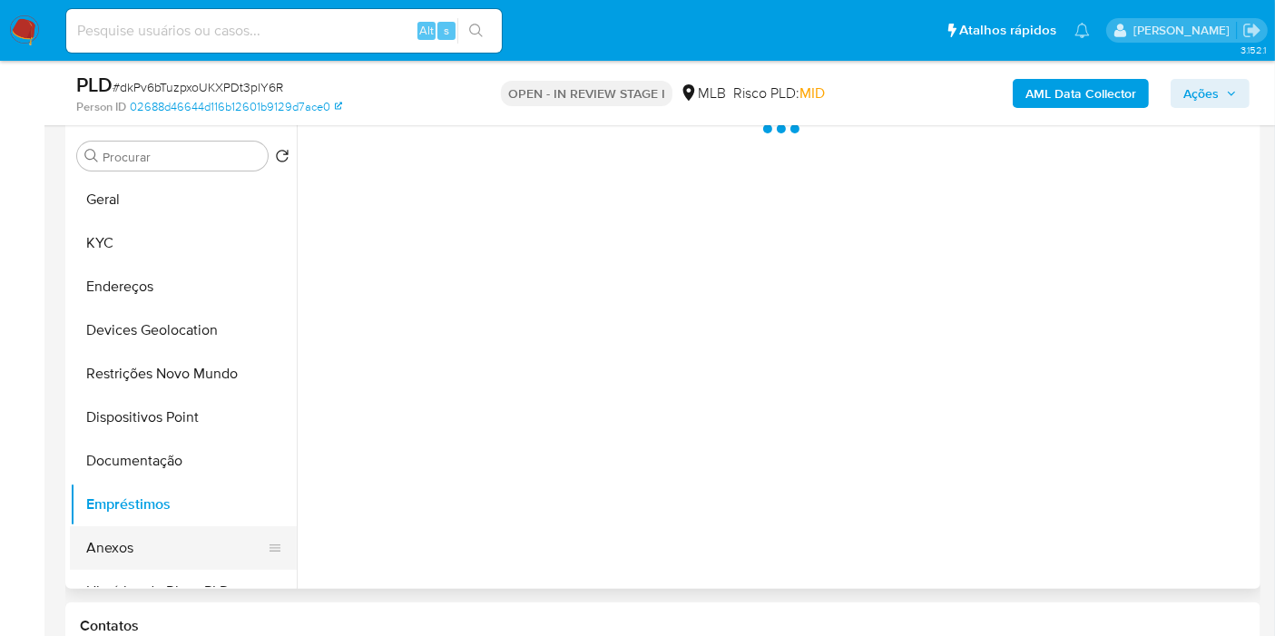
click at [134, 542] on button "Anexos" at bounding box center [176, 548] width 212 height 44
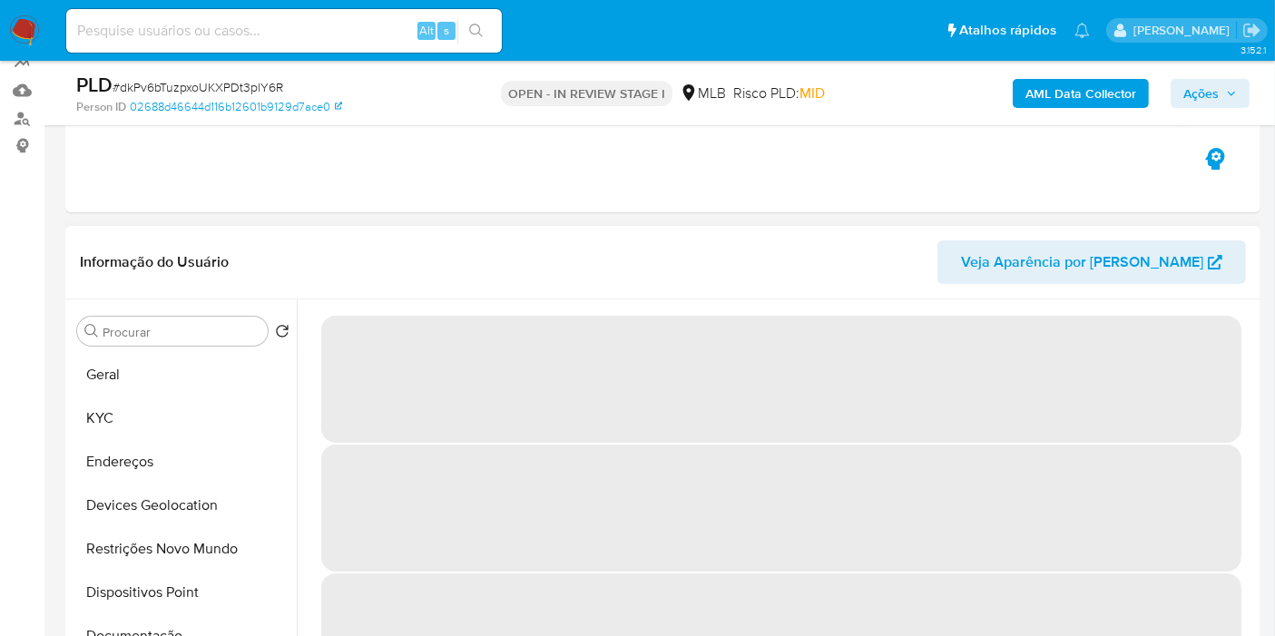
scroll to position [347, 0]
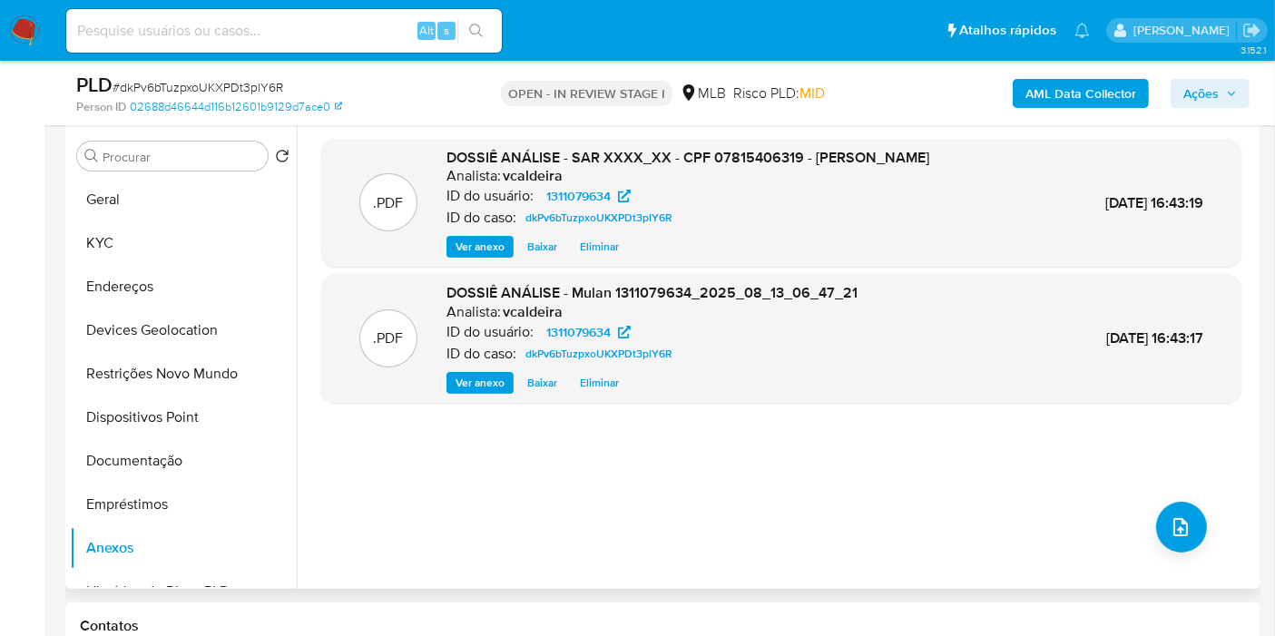
click at [1199, 101] on span "Ações" at bounding box center [1200, 93] width 35 height 29
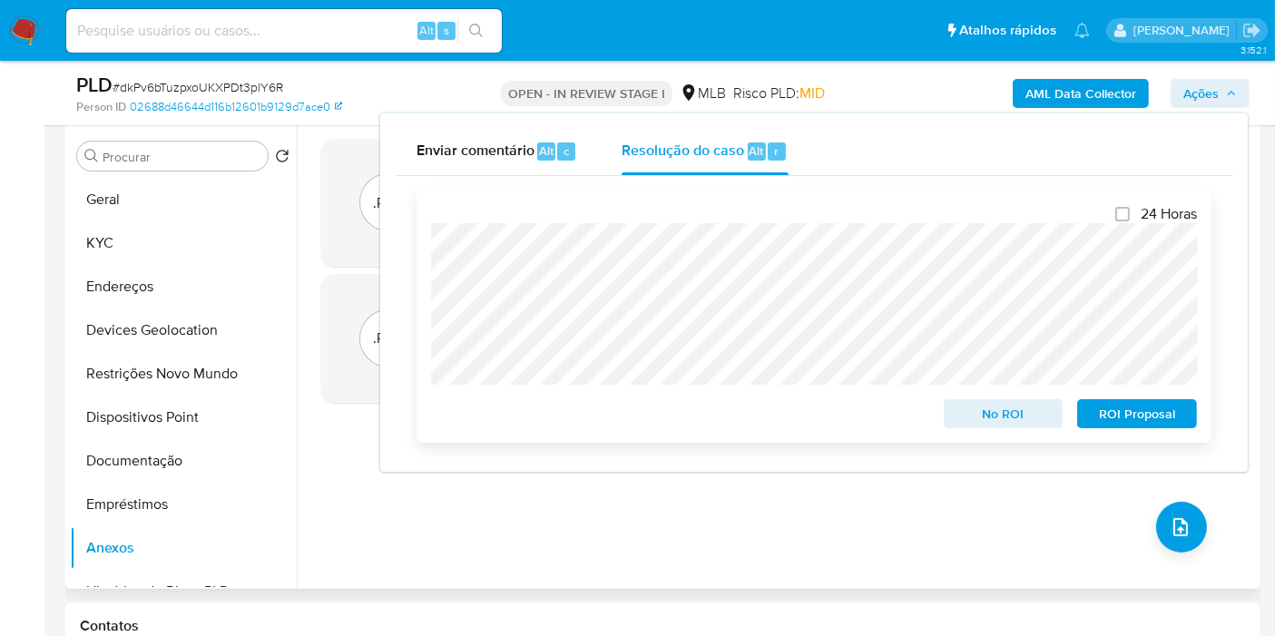
click at [1119, 425] on span "ROI Proposal" at bounding box center [1137, 413] width 94 height 25
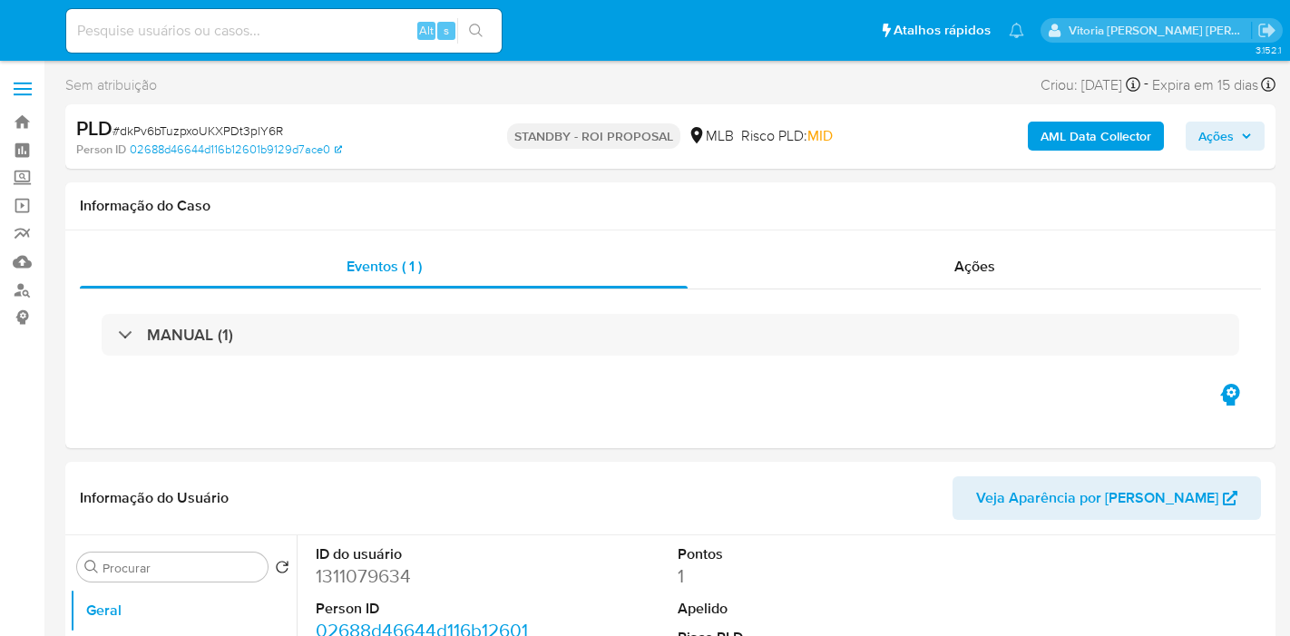
select select "10"
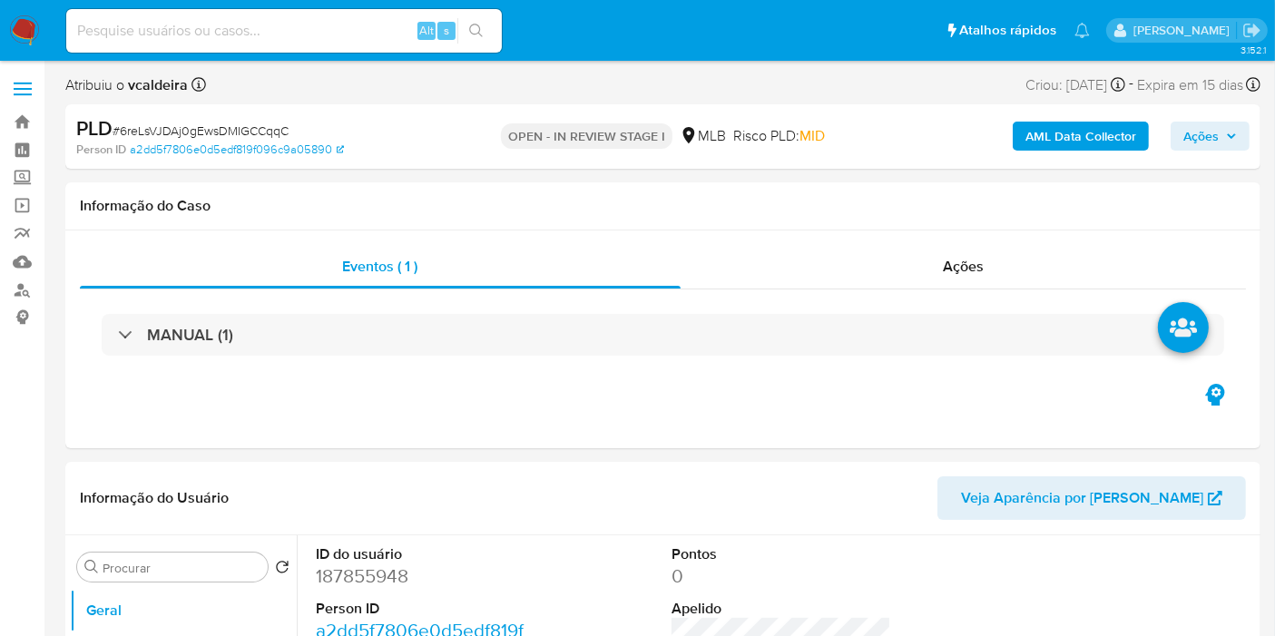
select select "10"
click at [354, 573] on dd "187855948" at bounding box center [426, 575] width 220 height 25
copy dd "187855948"
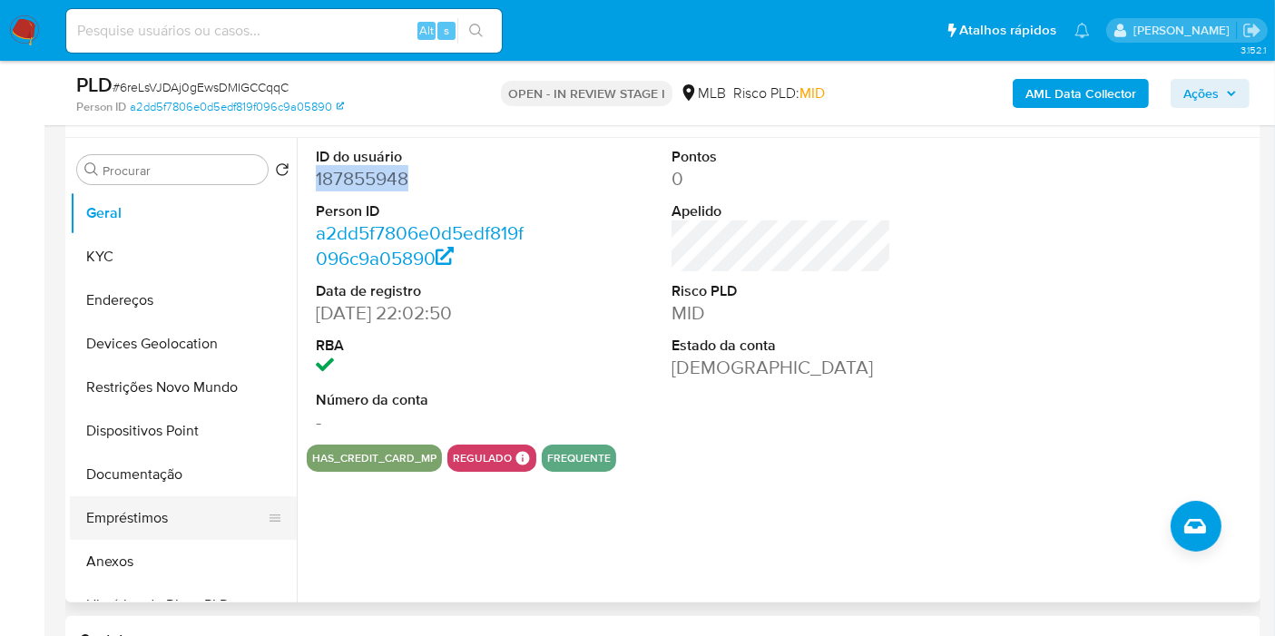
scroll to position [403, 0]
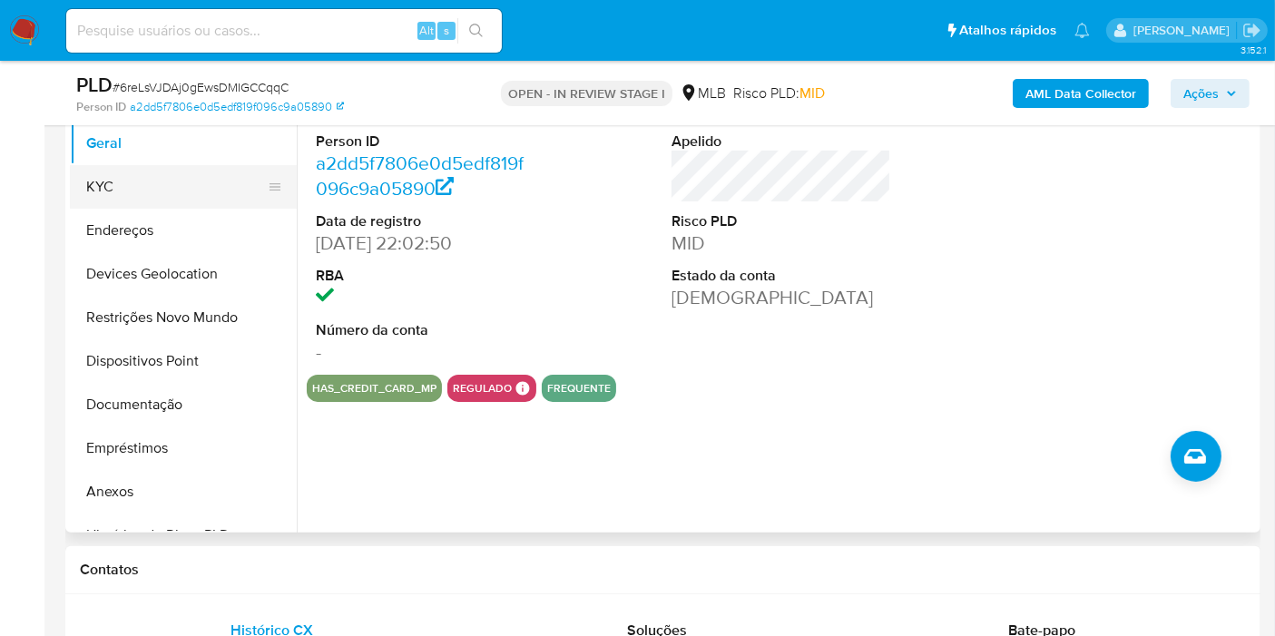
click at [134, 188] on button "KYC" at bounding box center [176, 187] width 212 height 44
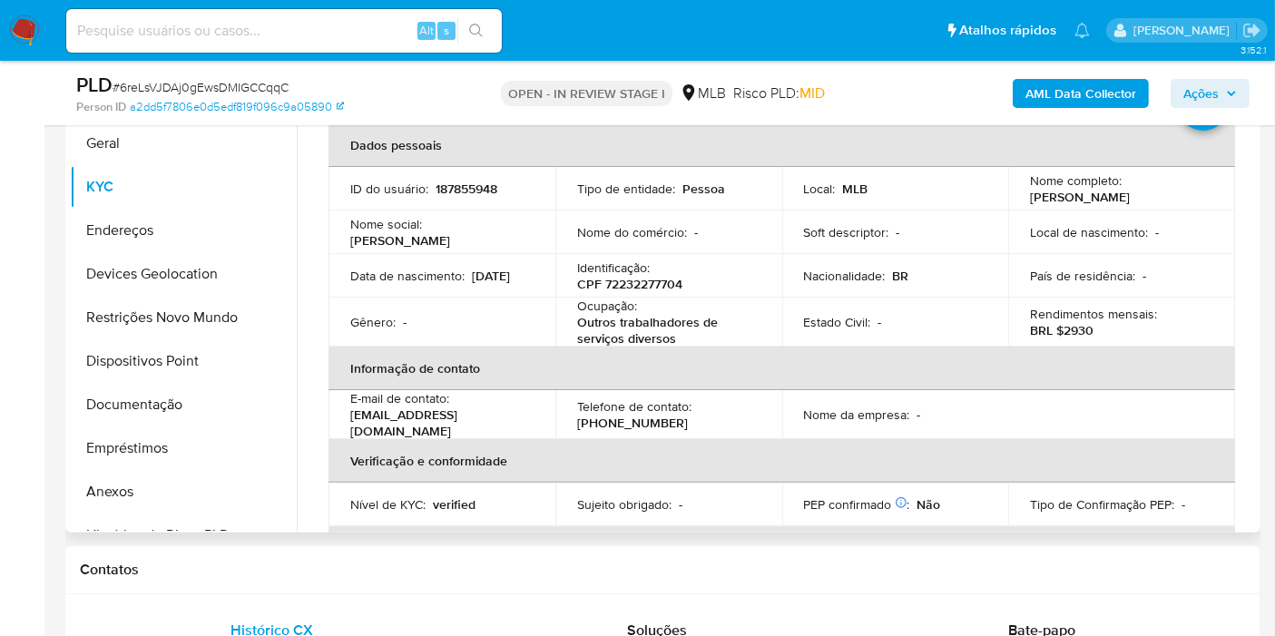
scroll to position [28, 0]
click at [666, 289] on p "CPF 72232277704" at bounding box center [629, 287] width 105 height 16
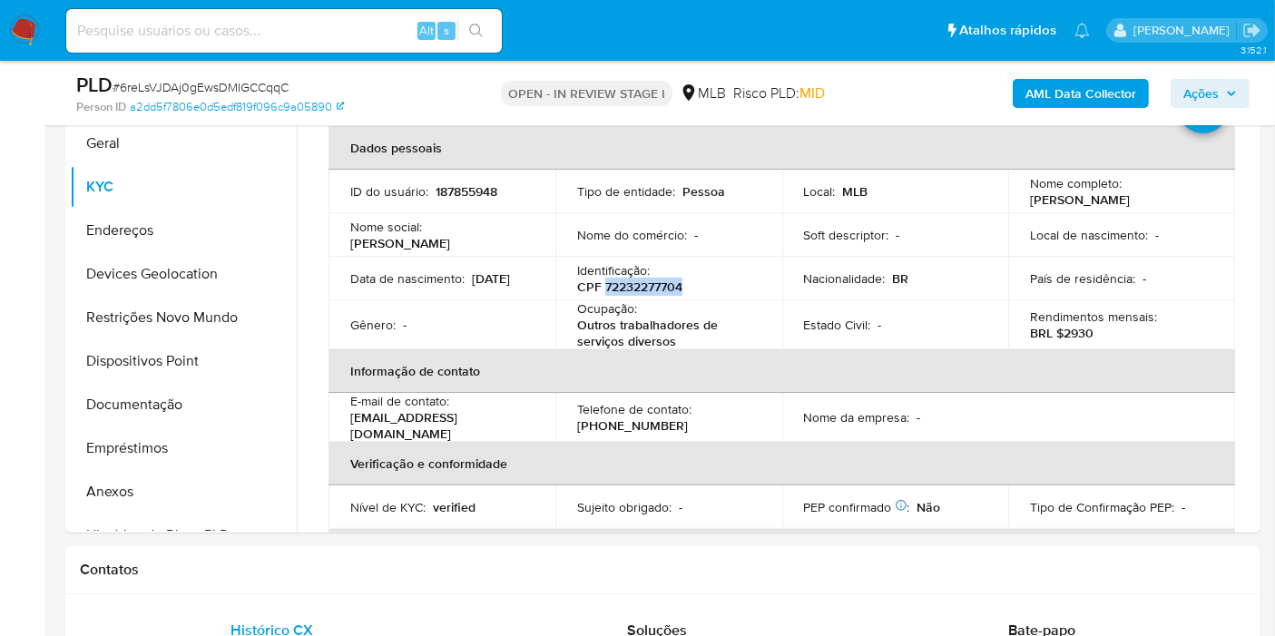
copy p "72232277704"
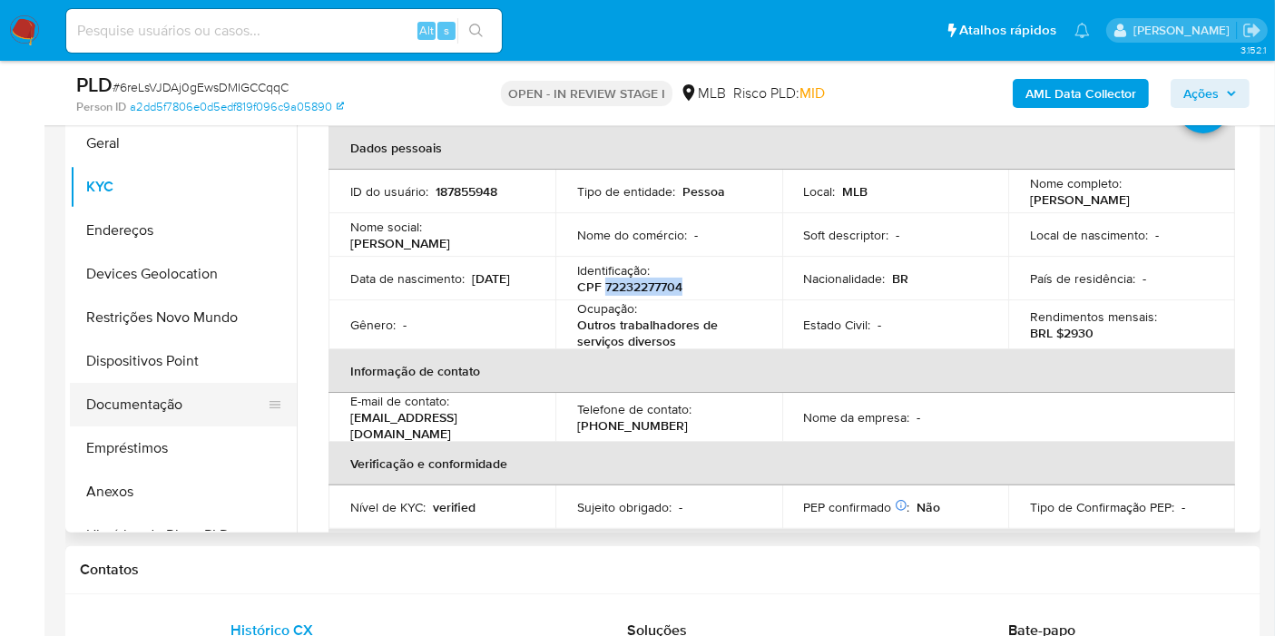
click at [150, 384] on button "Documentação" at bounding box center [176, 405] width 212 height 44
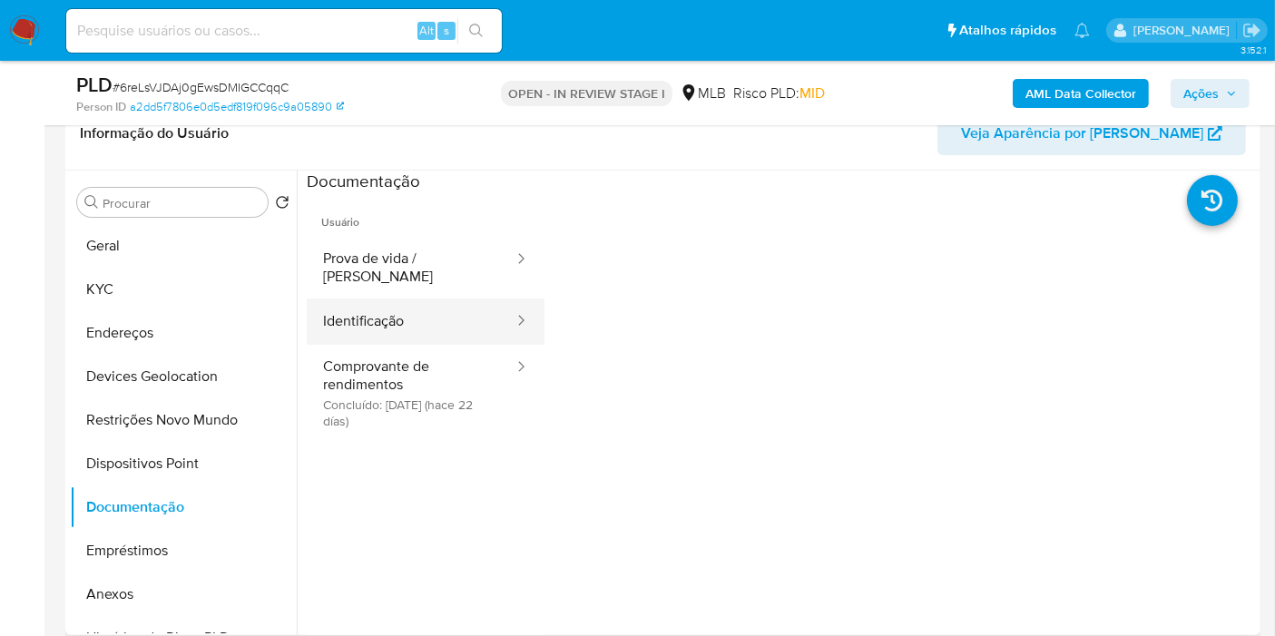
scroll to position [201, 0]
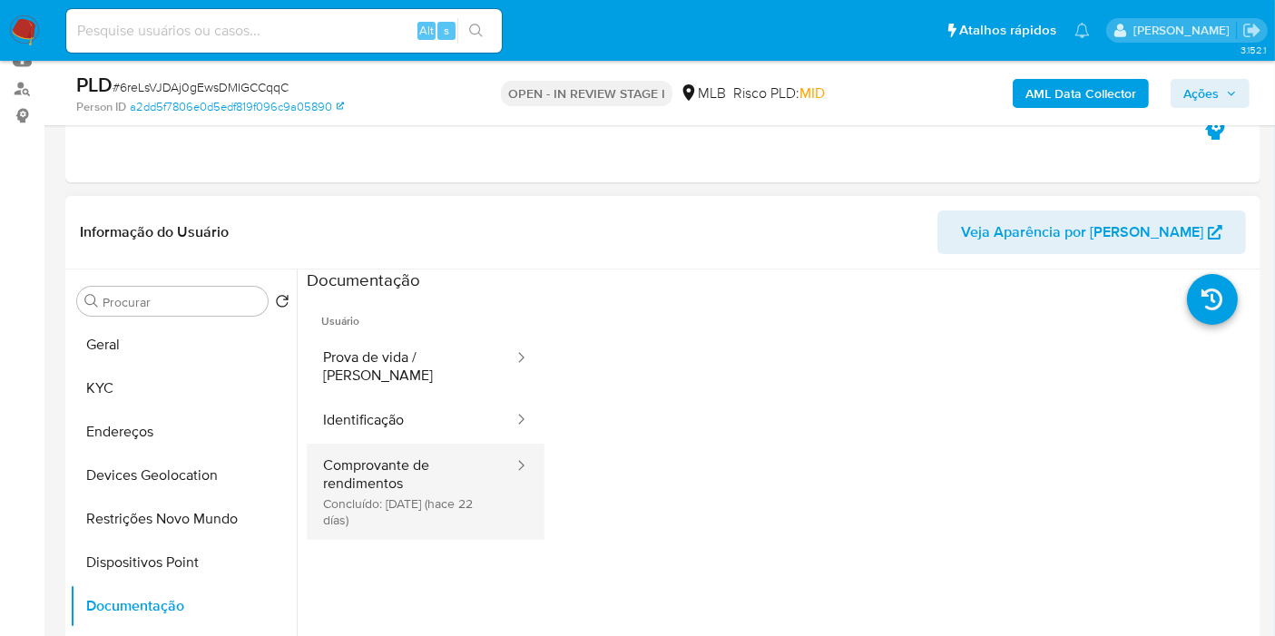
click at [415, 488] on button "Comprovante de rendimentos Concluído: [DATE] (hace 22 días)" at bounding box center [411, 492] width 209 height 96
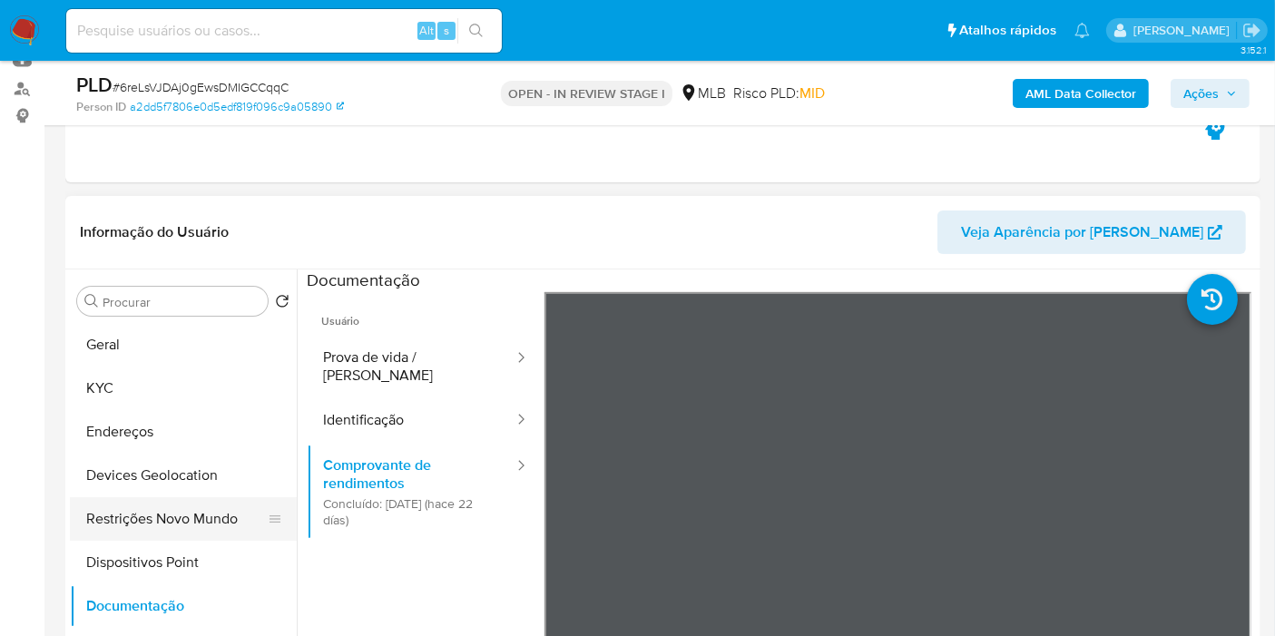
click at [144, 512] on button "Restrições Novo Mundo" at bounding box center [176, 519] width 212 height 44
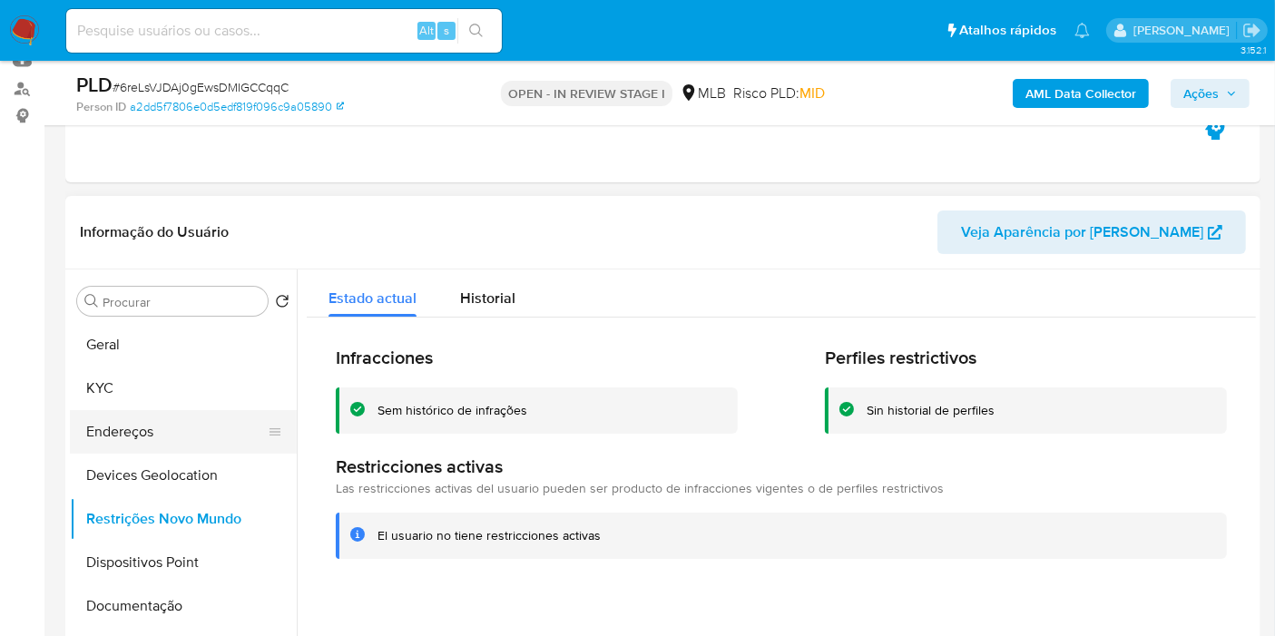
click at [166, 424] on button "Endereços" at bounding box center [176, 432] width 212 height 44
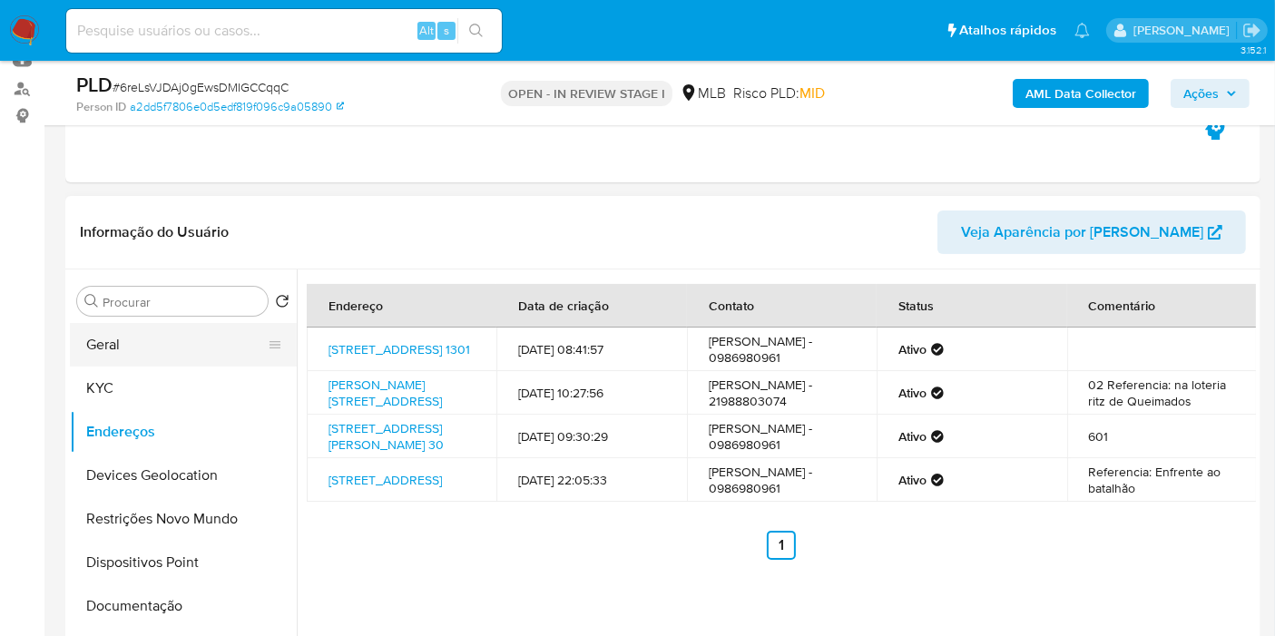
click at [159, 333] on button "Geral" at bounding box center [176, 345] width 212 height 44
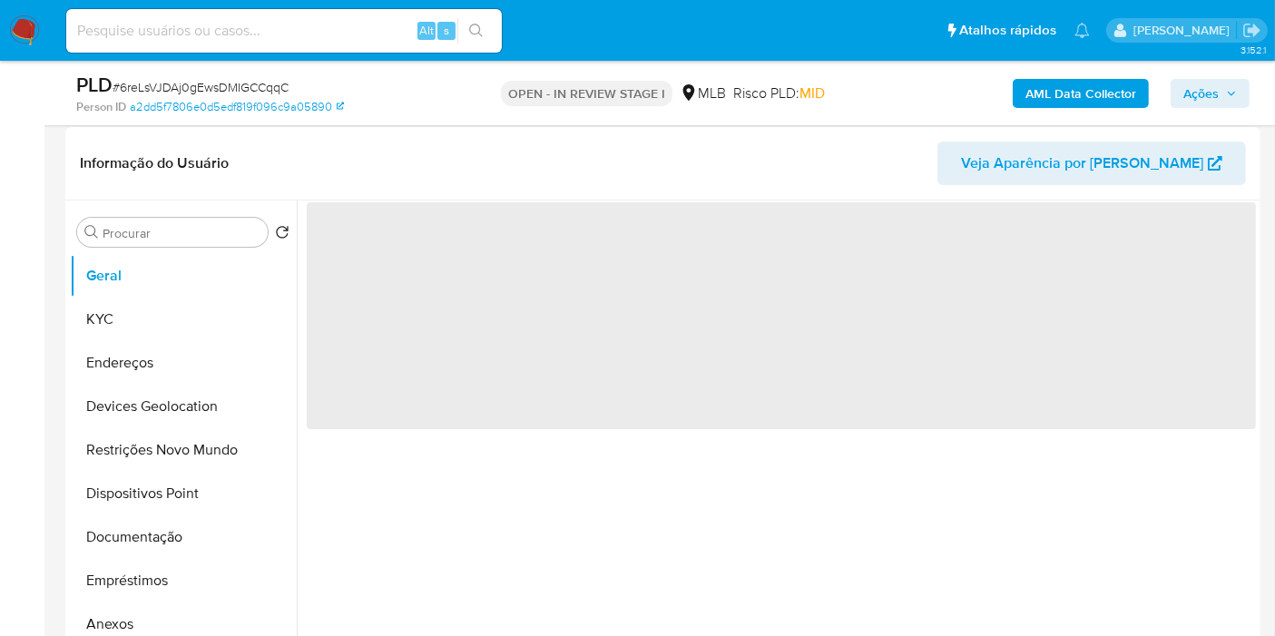
scroll to position [302, 0]
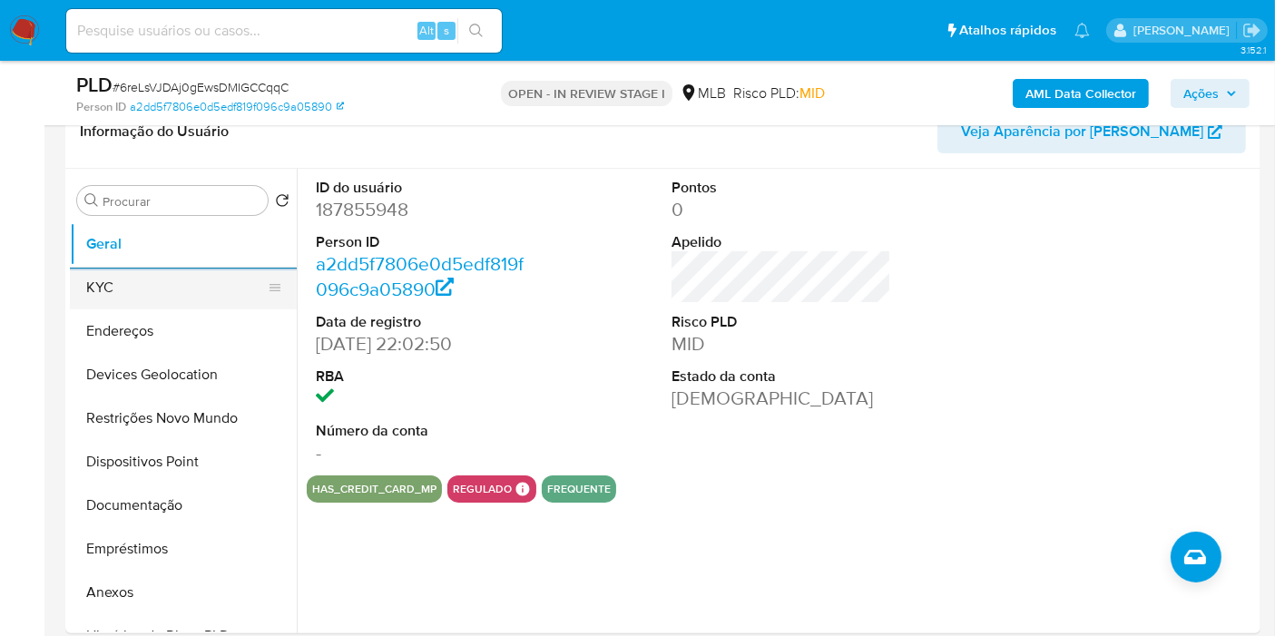
click at [170, 293] on button "KYC" at bounding box center [176, 288] width 212 height 44
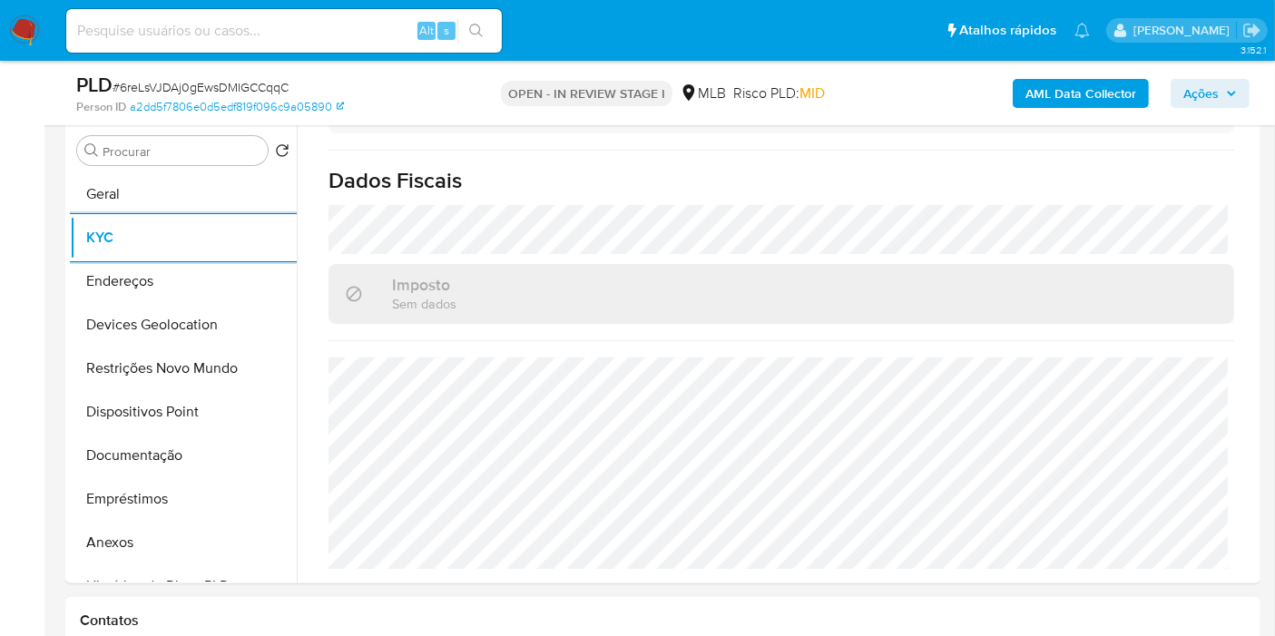
scroll to position [353, 0]
click at [132, 286] on button "Endereços" at bounding box center [176, 281] width 212 height 44
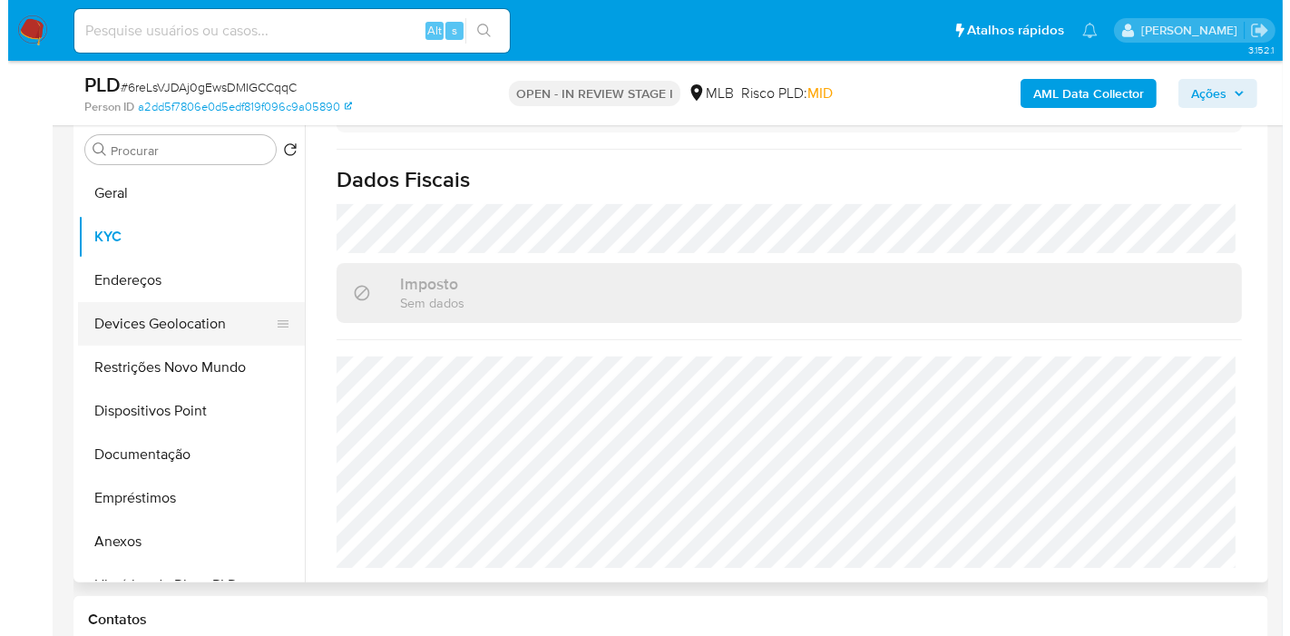
scroll to position [0, 0]
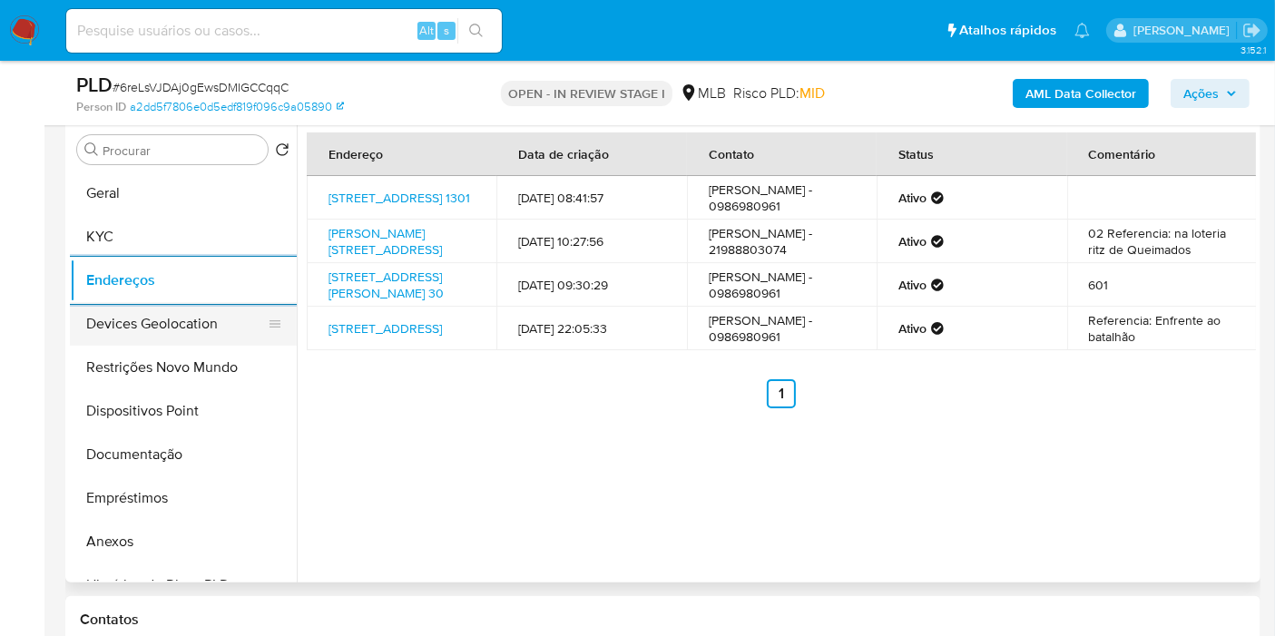
click at [127, 318] on button "Devices Geolocation" at bounding box center [176, 324] width 212 height 44
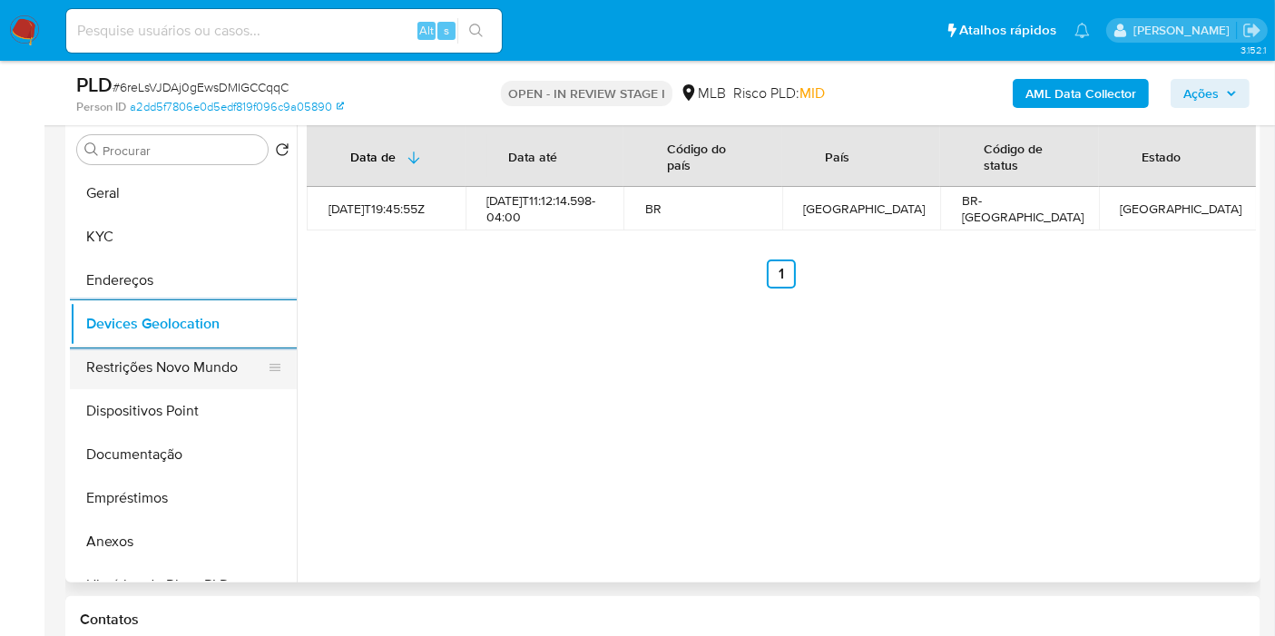
click at [191, 374] on button "Restrições Novo Mundo" at bounding box center [176, 368] width 212 height 44
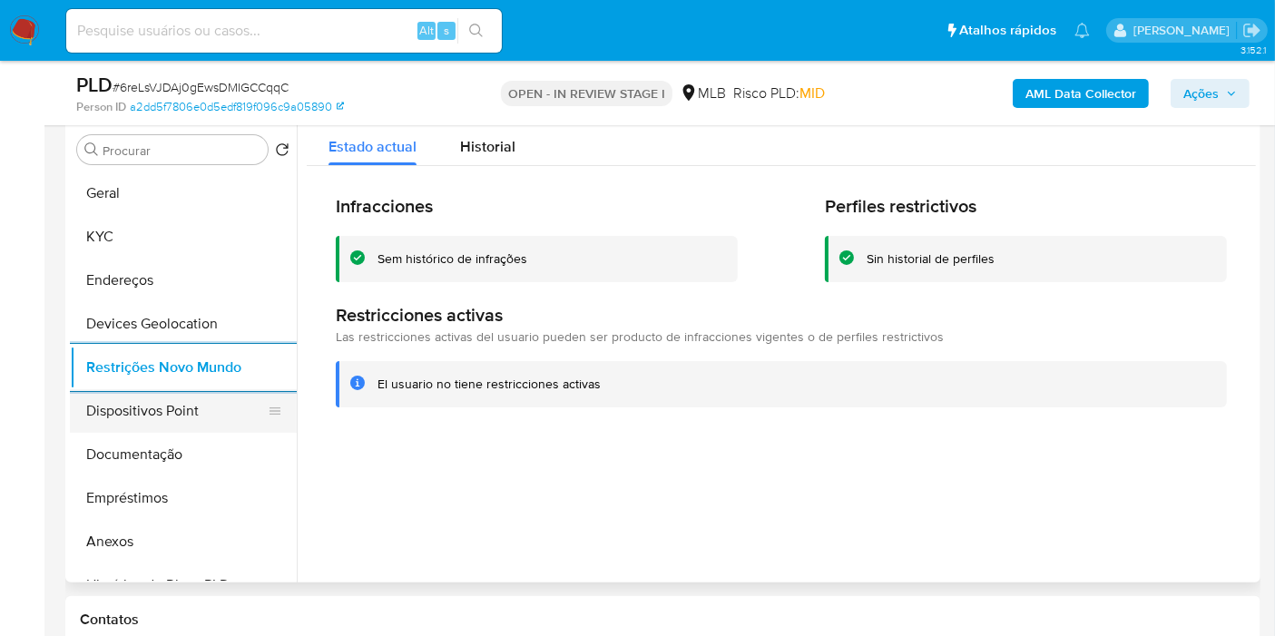
click at [132, 406] on button "Dispositivos Point" at bounding box center [176, 411] width 212 height 44
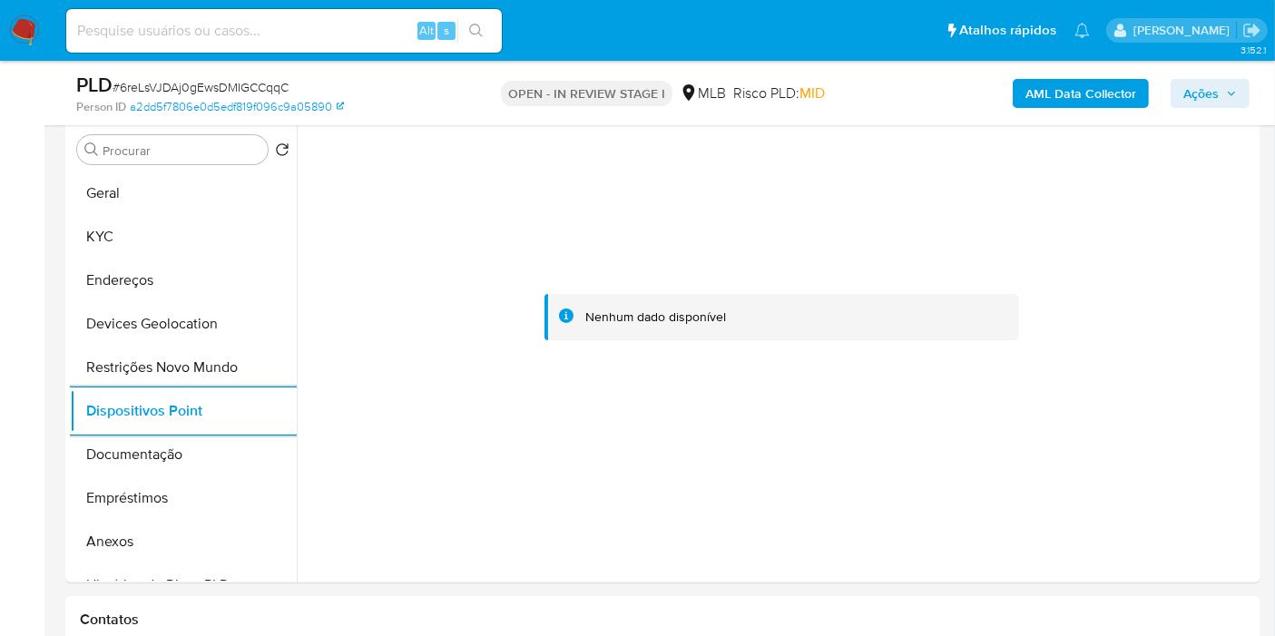
click at [1057, 83] on b "AML Data Collector" at bounding box center [1080, 93] width 111 height 29
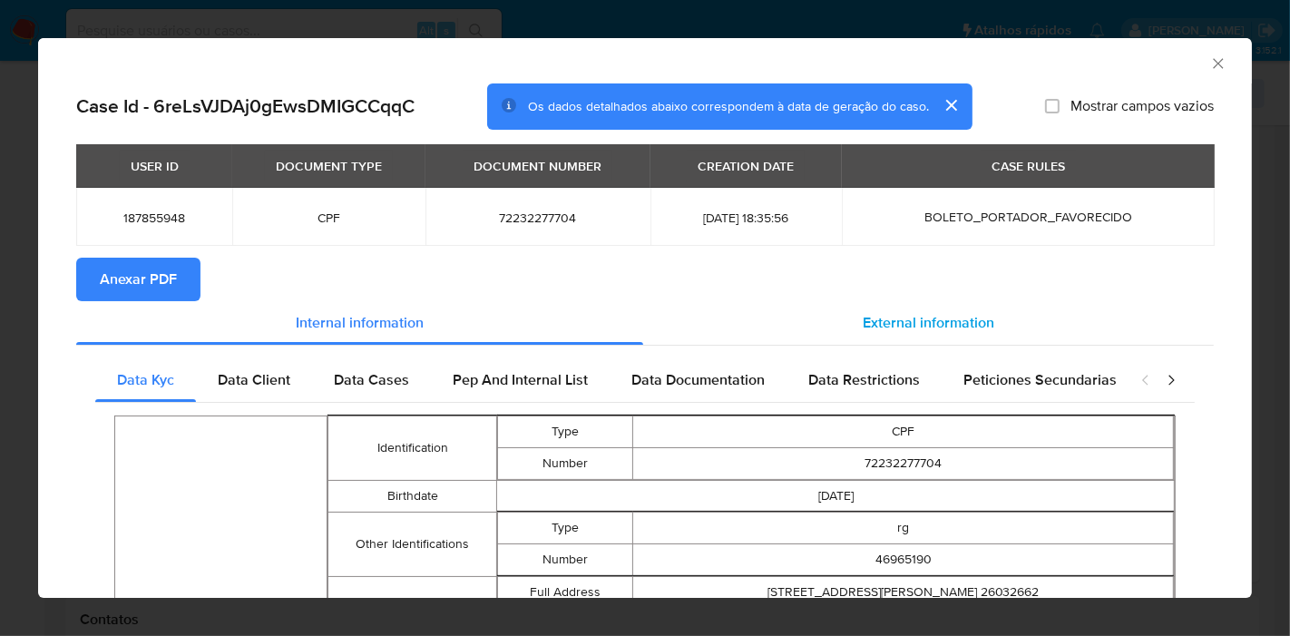
click at [919, 322] on span "External information" at bounding box center [929, 322] width 132 height 21
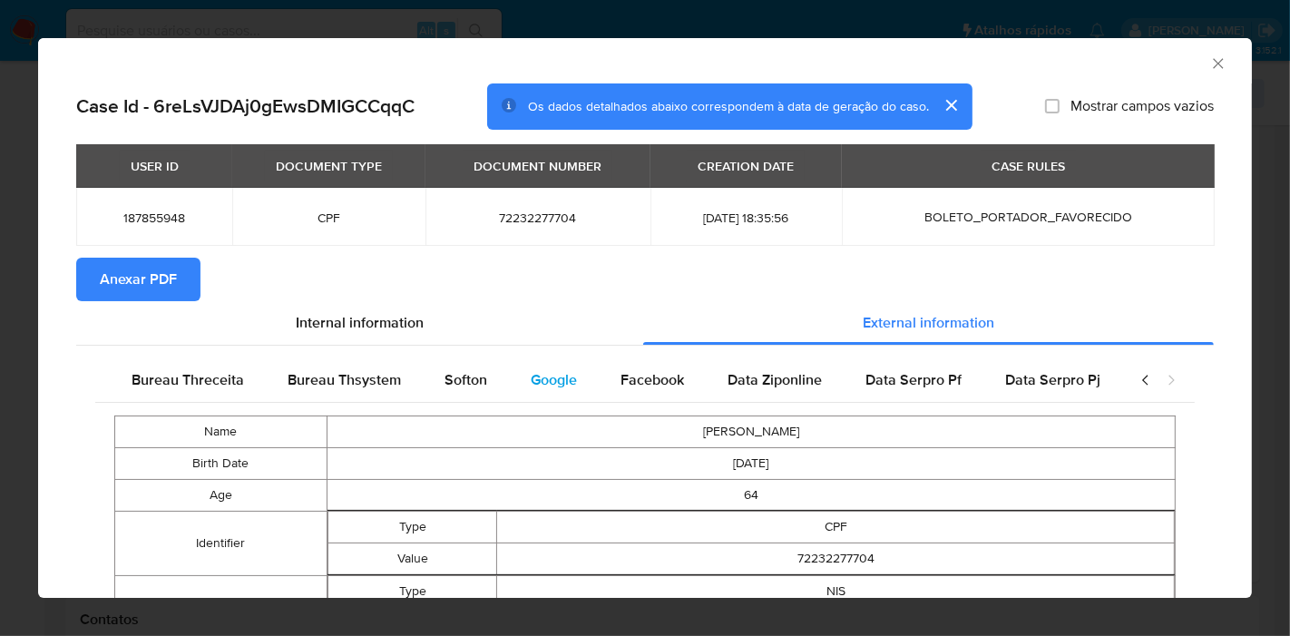
click at [553, 377] on span "Google" at bounding box center [554, 379] width 46 height 21
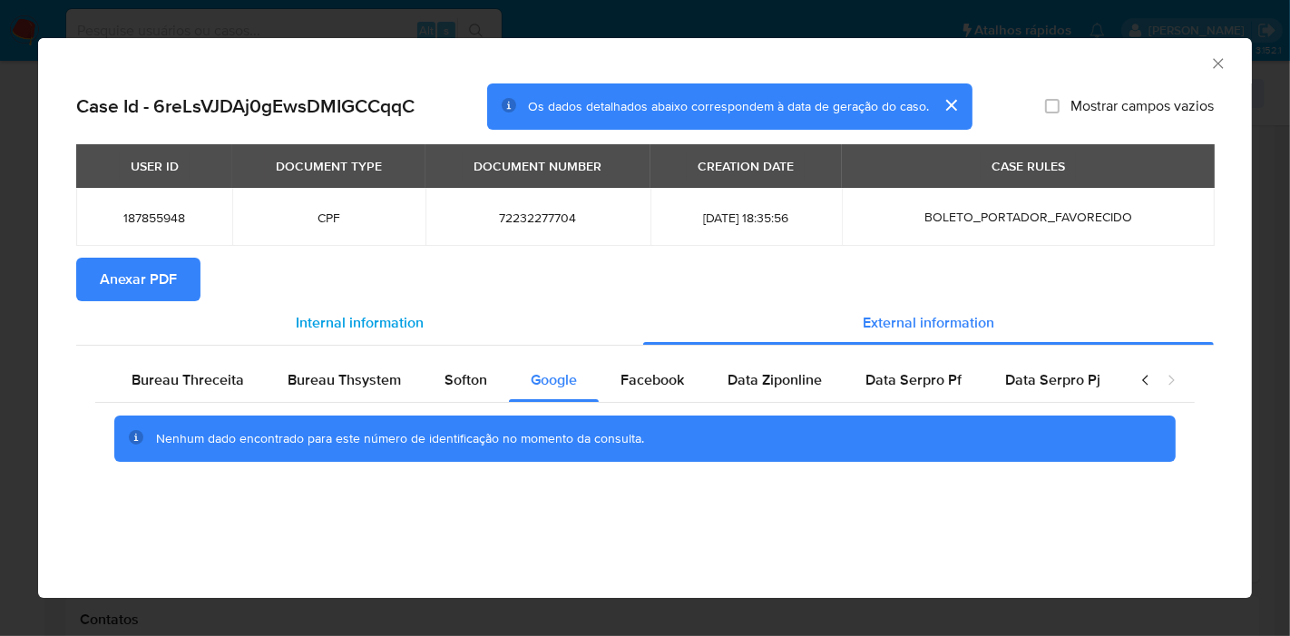
scroll to position [0, 594]
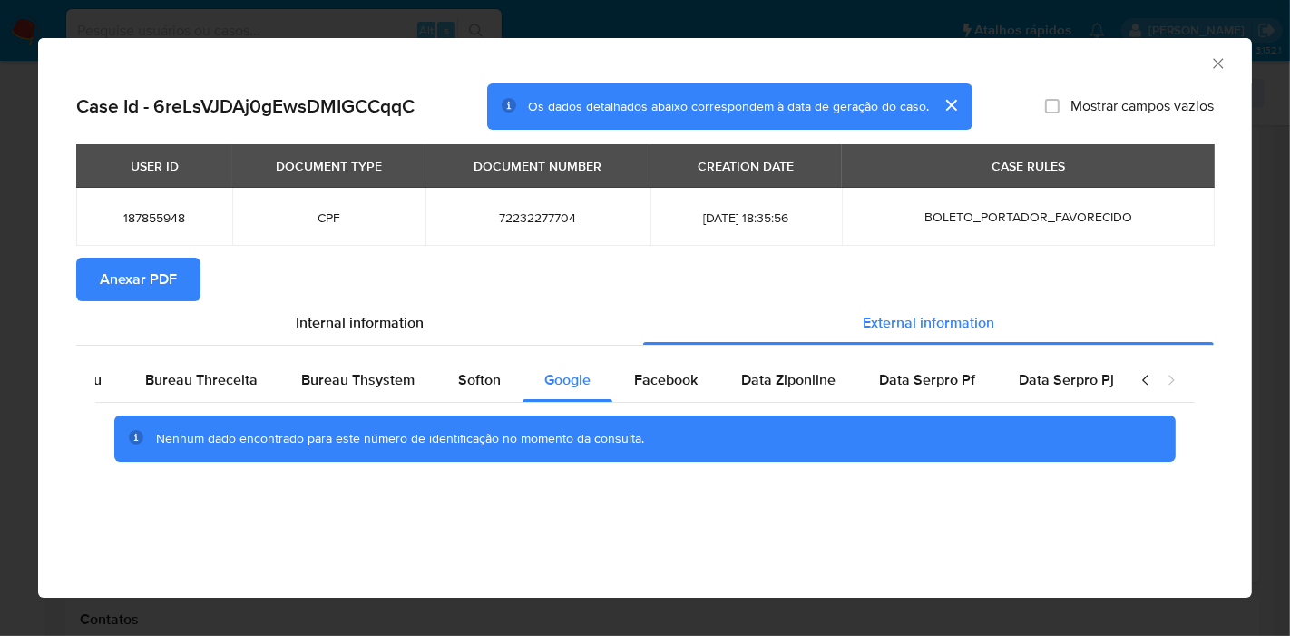
click at [1053, 278] on section "Anexar PDF" at bounding box center [645, 280] width 1138 height 44
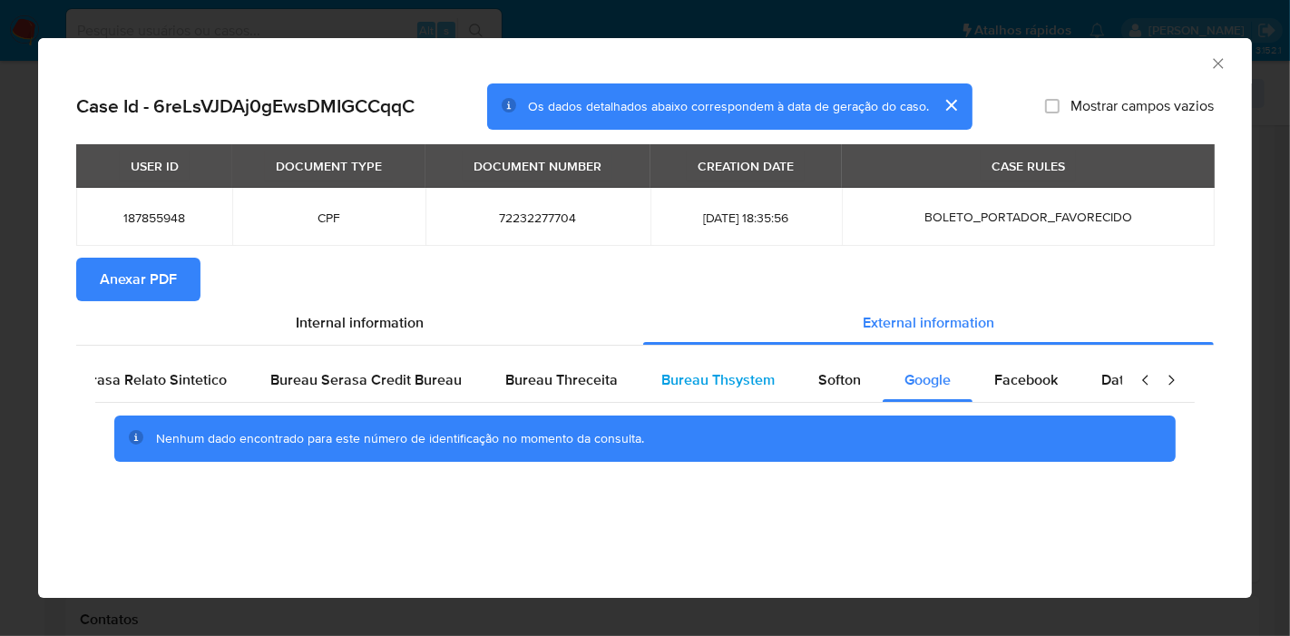
scroll to position [0, 0]
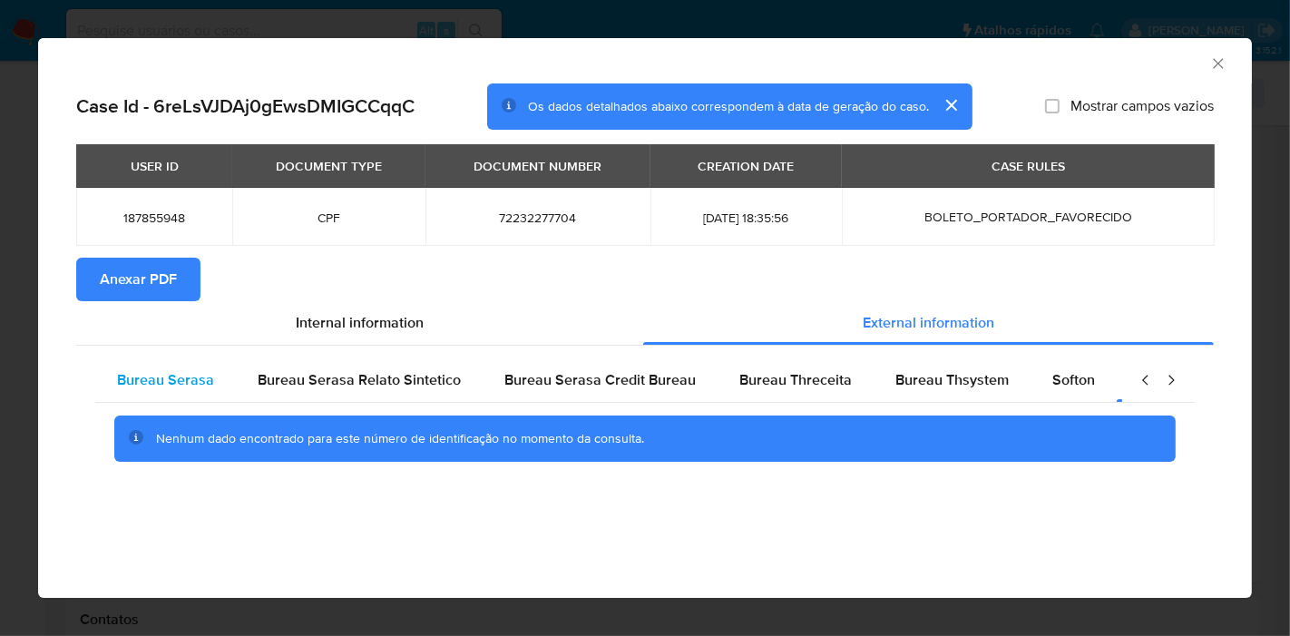
click at [199, 395] on div "Bureau Serasa" at bounding box center [165, 380] width 141 height 44
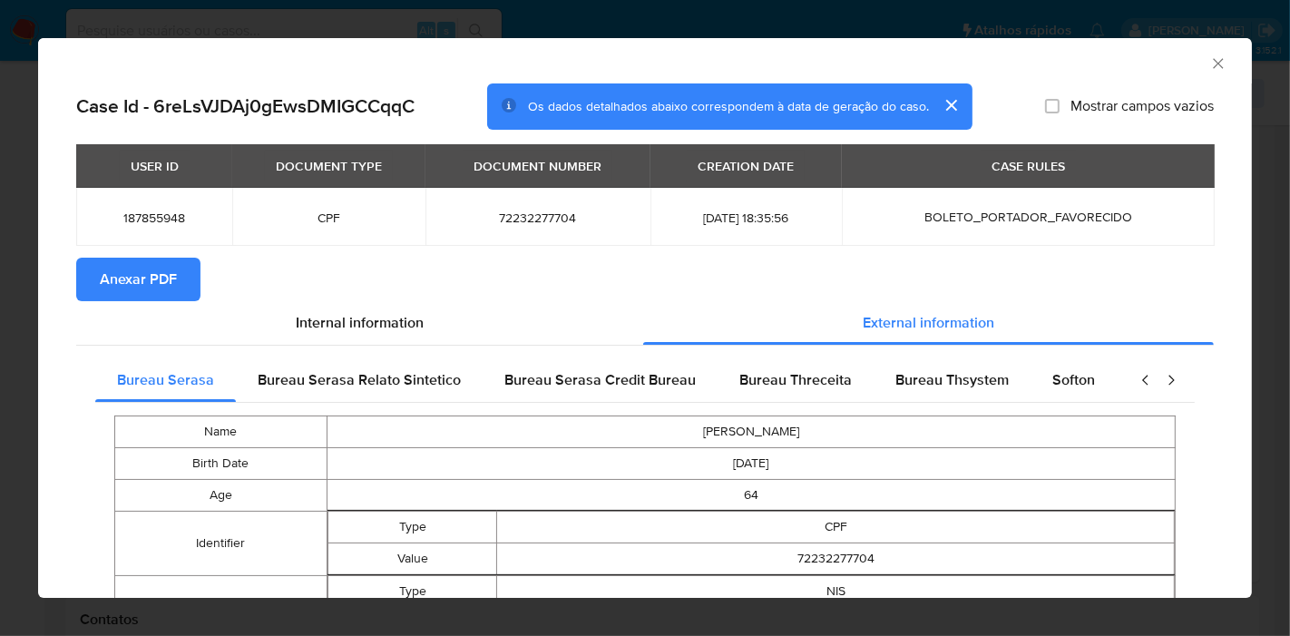
click at [1153, 254] on div "USER ID DOCUMENT TYPE DOCUMENT NUMBER CREATION DATE CASE RULES 187855948 CPF 72…" at bounding box center [645, 200] width 1138 height 113
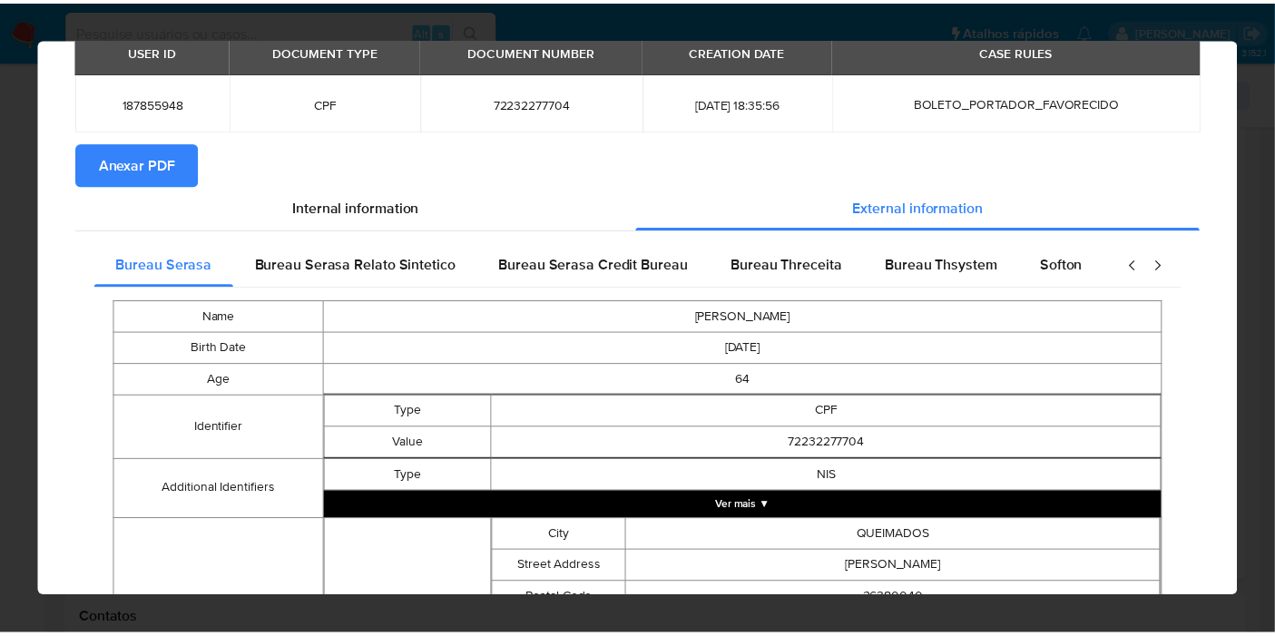
scroll to position [539, 0]
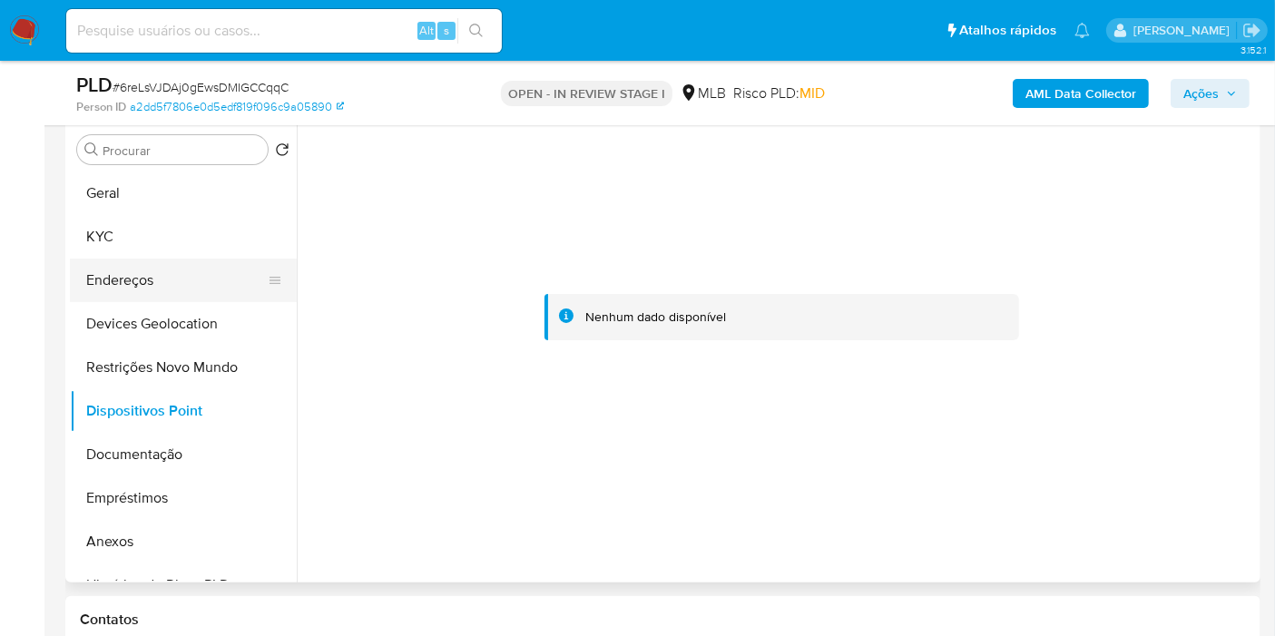
click at [127, 278] on button "Endereços" at bounding box center [176, 281] width 212 height 44
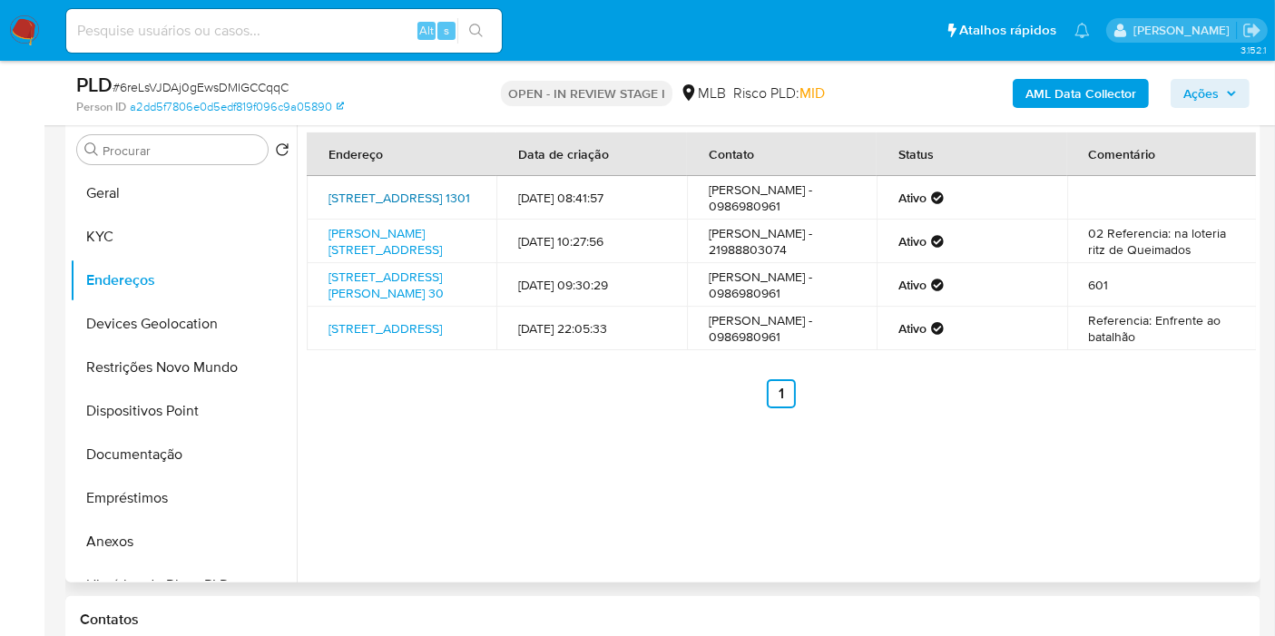
click at [377, 193] on link "Rua Geni Saraiva 1301, Nova Iguaçu, Rio De Janeiro, 26031481, Brasil 1301" at bounding box center [399, 198] width 142 height 18
click at [357, 259] on link "Rua Alves 67, Queimados, Rio De Janeiro, 26380040, Brasil 67" at bounding box center [384, 241] width 113 height 34
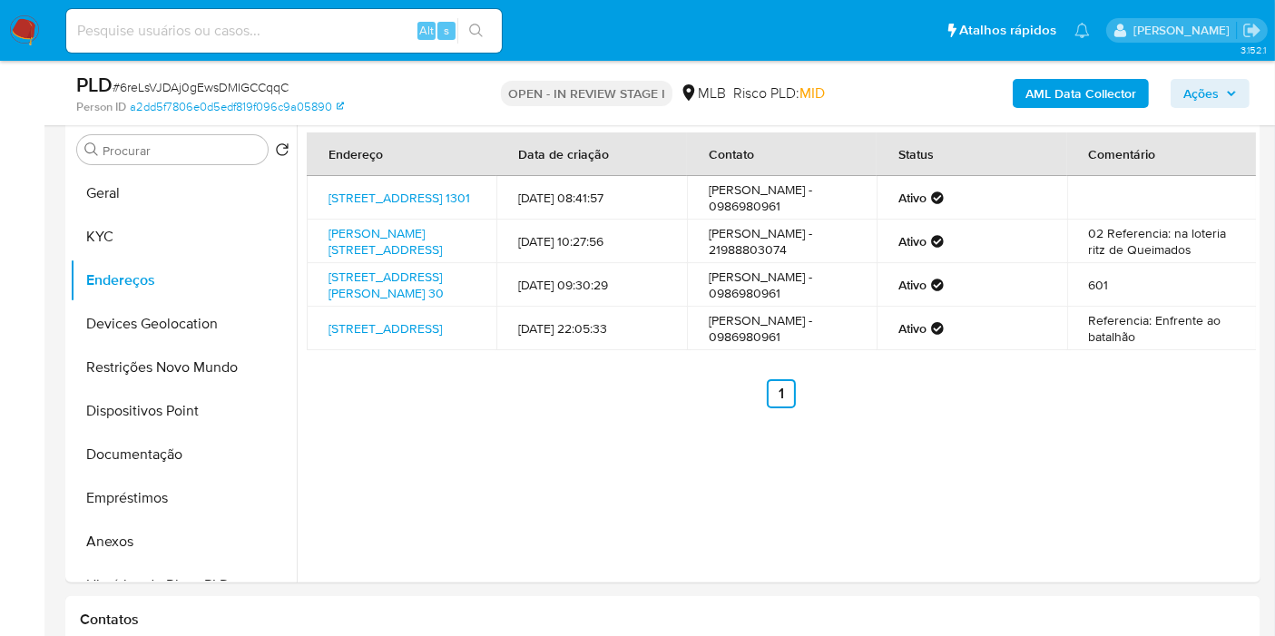
click at [171, 37] on input at bounding box center [284, 31] width 436 height 24
paste input "1274786793"
type input "1274786793"
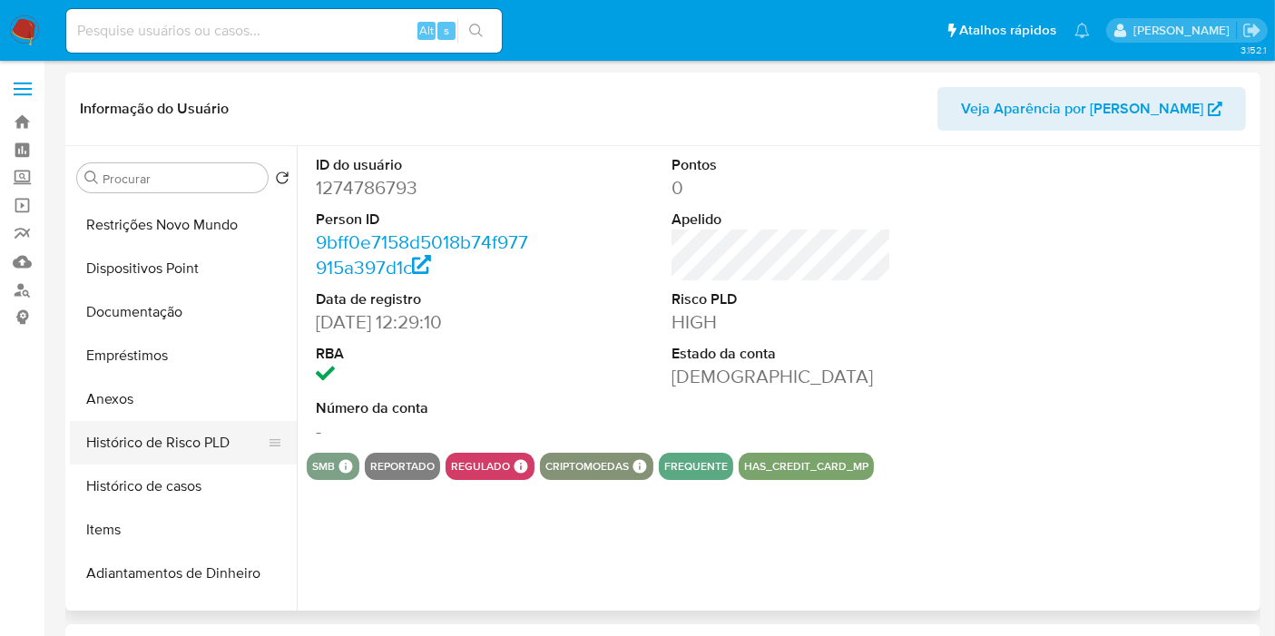
scroll to position [201, 0]
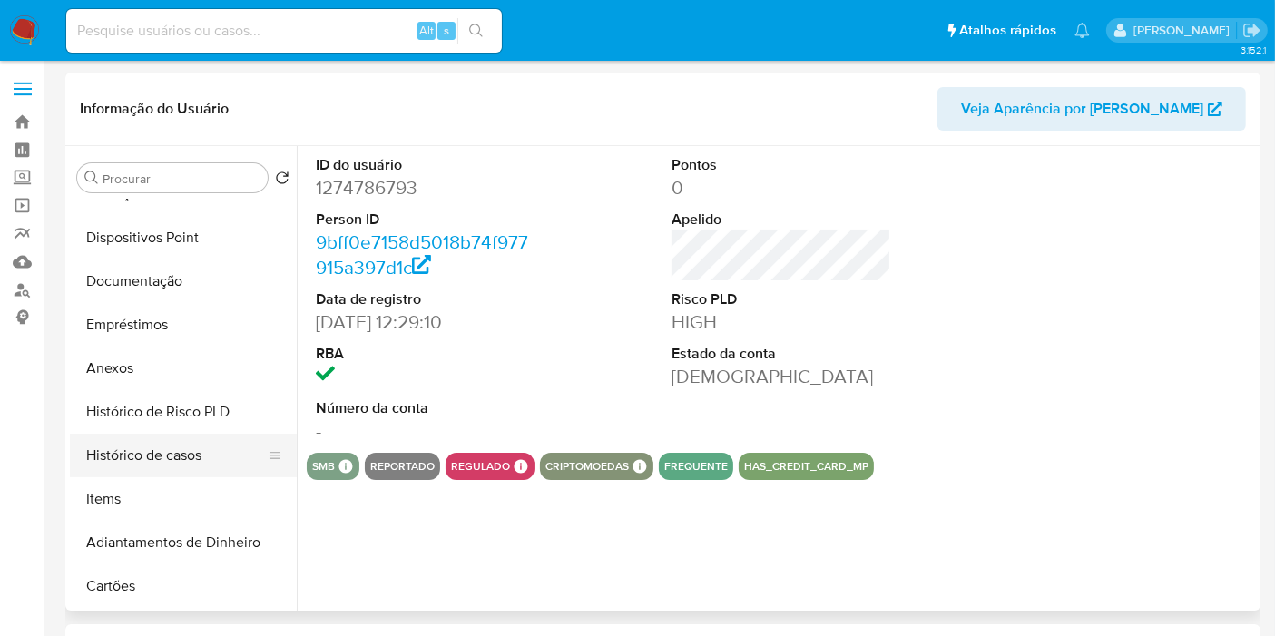
select select "10"
click at [155, 451] on button "Histórico de casos" at bounding box center [176, 456] width 212 height 44
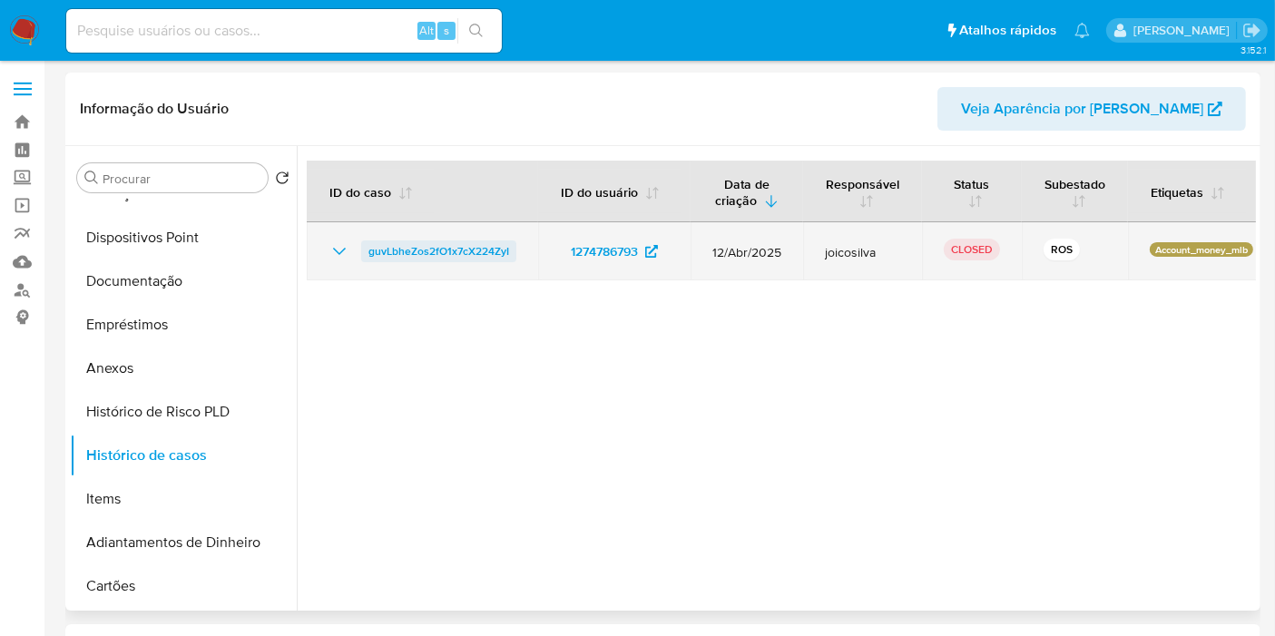
click at [449, 248] on span "guvLbheZos2fO1x7cX224ZyI" at bounding box center [438, 251] width 141 height 22
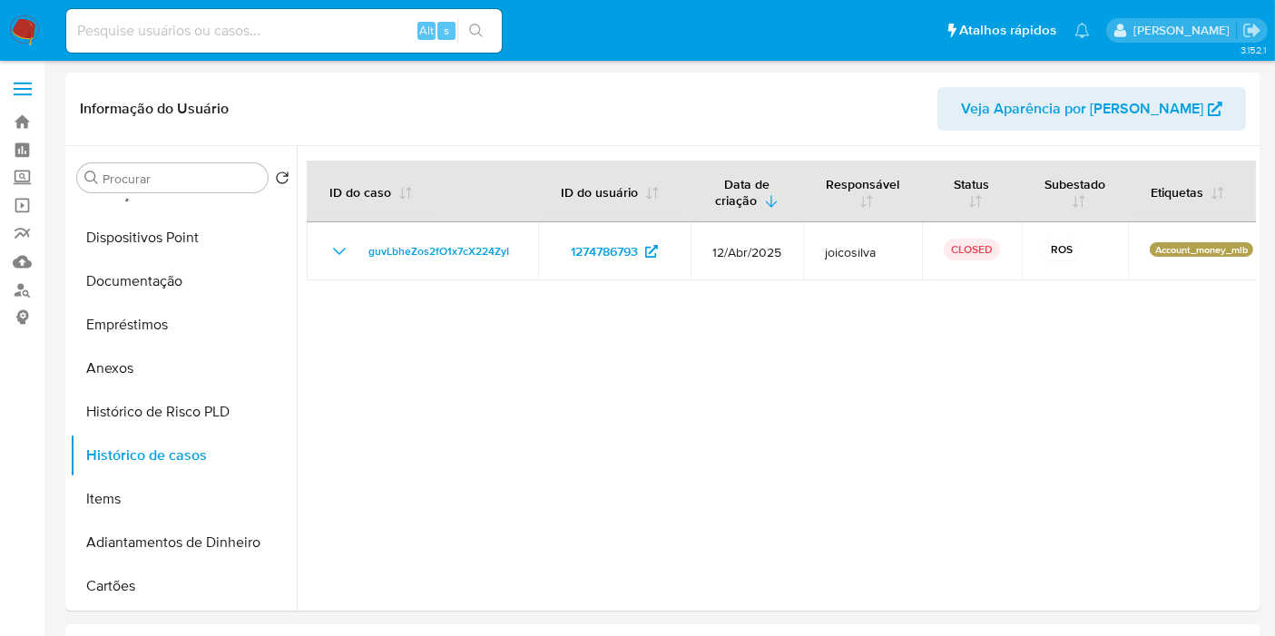
click at [299, 27] on input at bounding box center [284, 31] width 436 height 24
paste input "eBInRIt1SSMTKTCXBaWocPt8"
type input "eBInRIt1SSMTKTCXBaWocPt8"
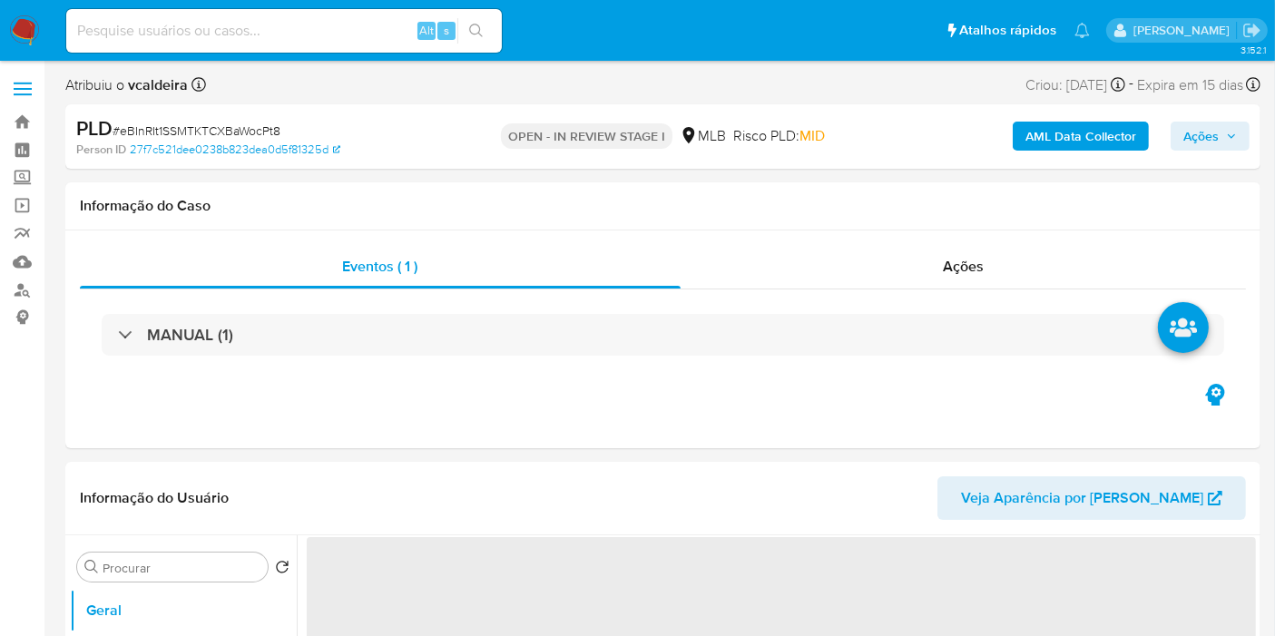
select select "10"
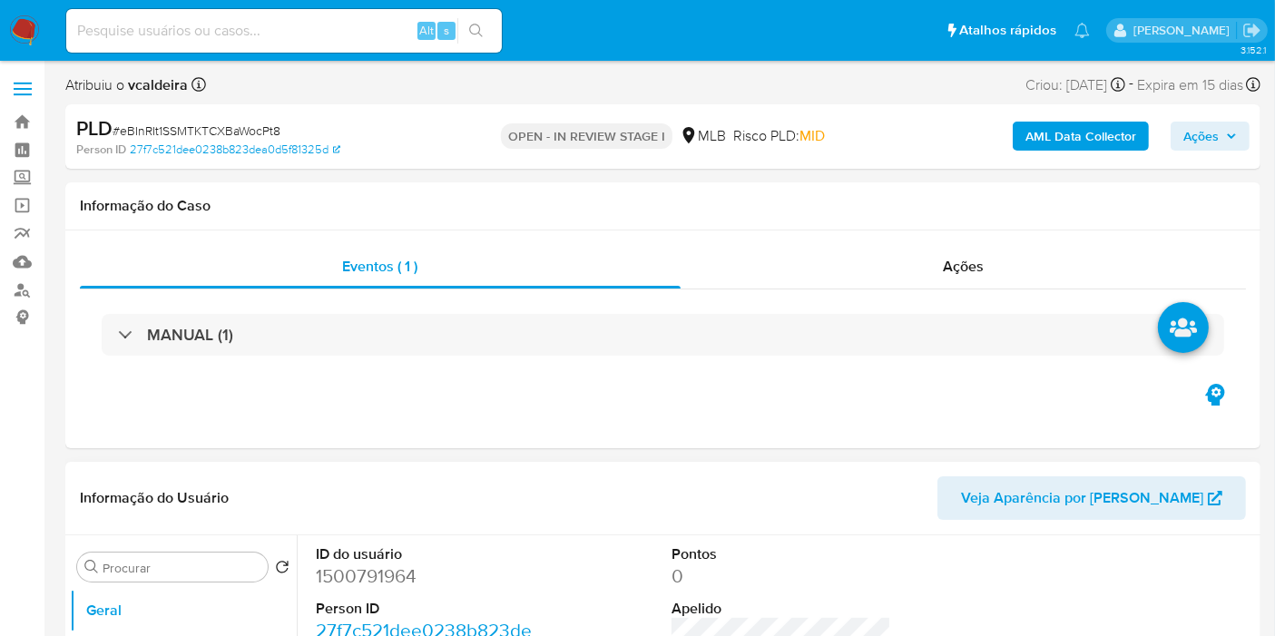
click at [340, 572] on dd "1500791964" at bounding box center [426, 575] width 220 height 25
drag, startPoint x: 340, startPoint y: 572, endPoint x: 342, endPoint y: 561, distance: 11.0
click at [341, 573] on dd "1500791964" at bounding box center [426, 575] width 220 height 25
copy dd "1500791964"
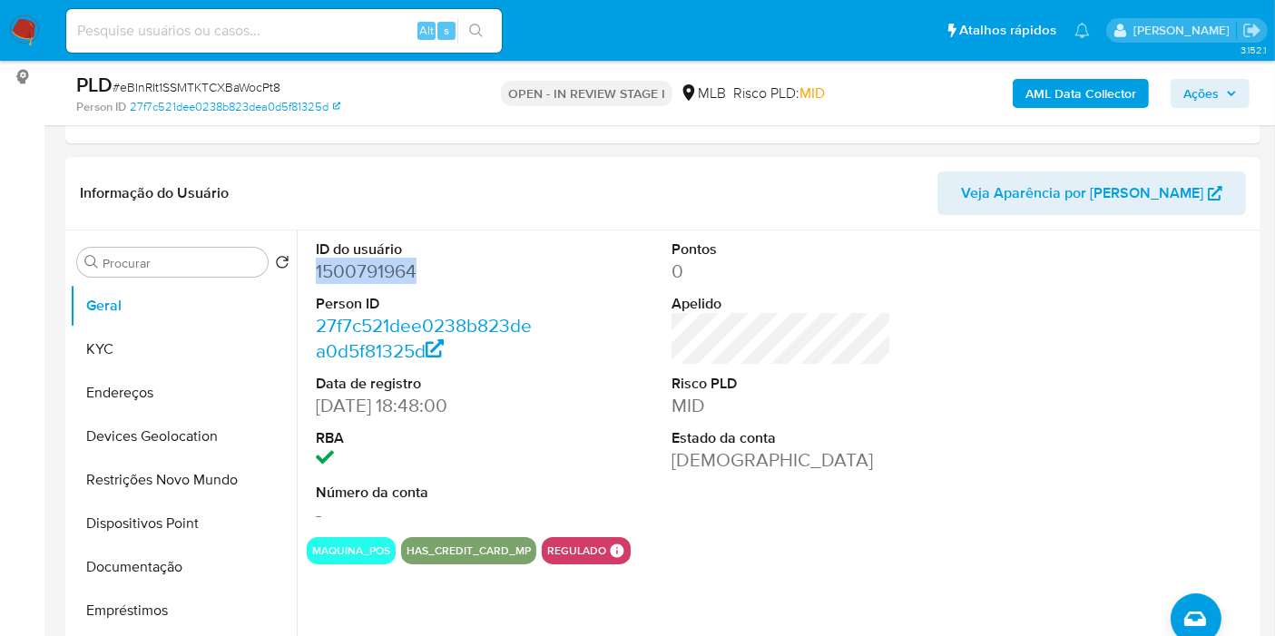
scroll to position [403, 0]
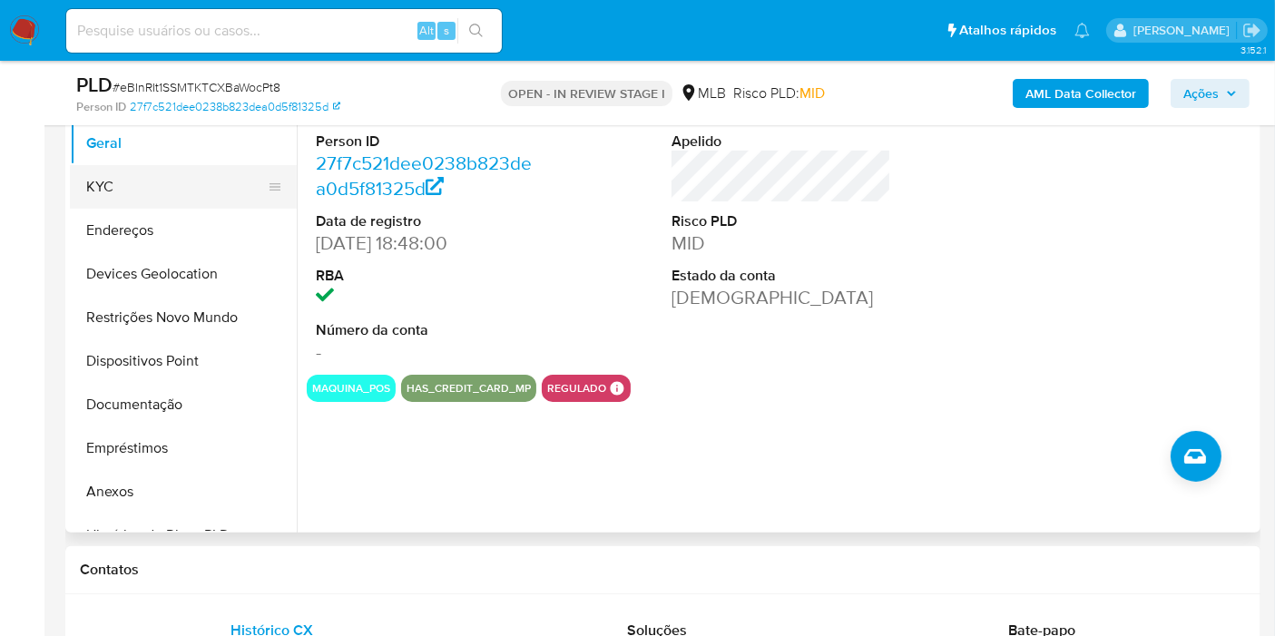
click at [165, 198] on button "KYC" at bounding box center [176, 187] width 212 height 44
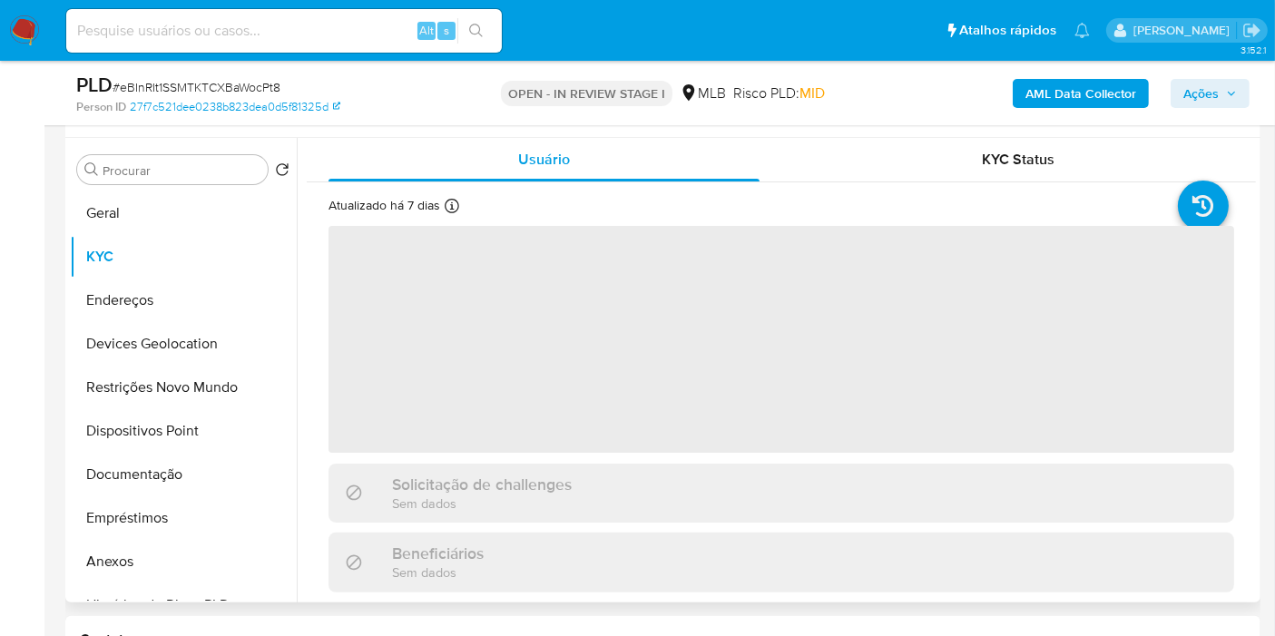
scroll to position [302, 0]
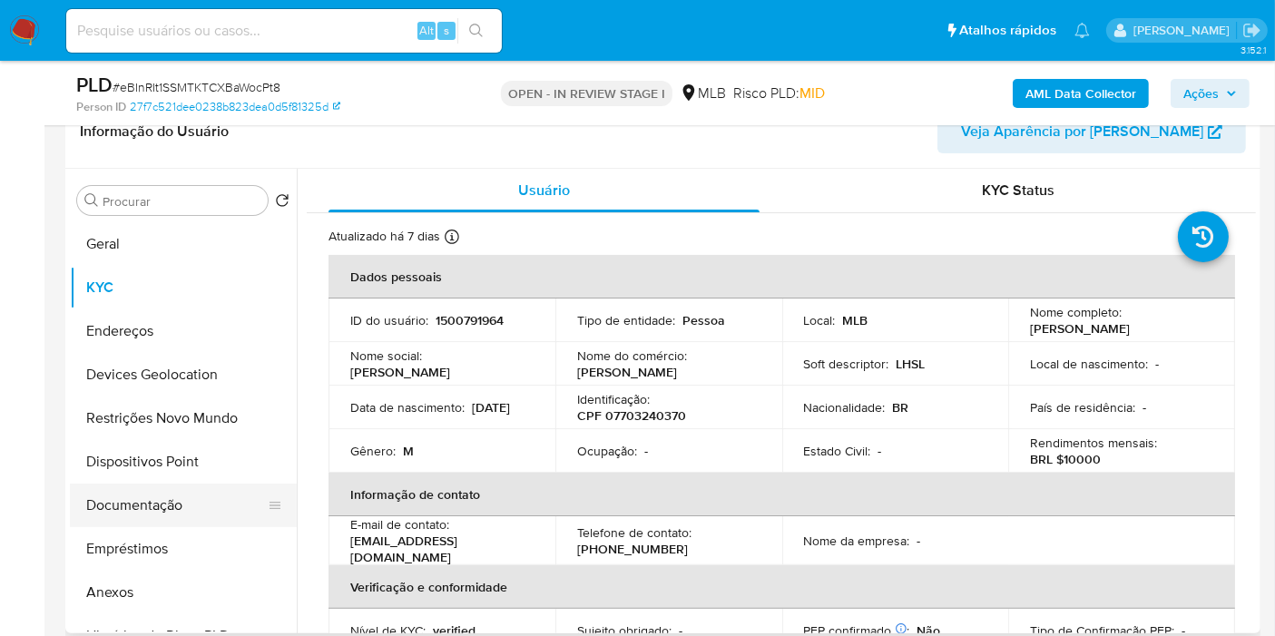
click at [122, 499] on button "Documentação" at bounding box center [176, 506] width 212 height 44
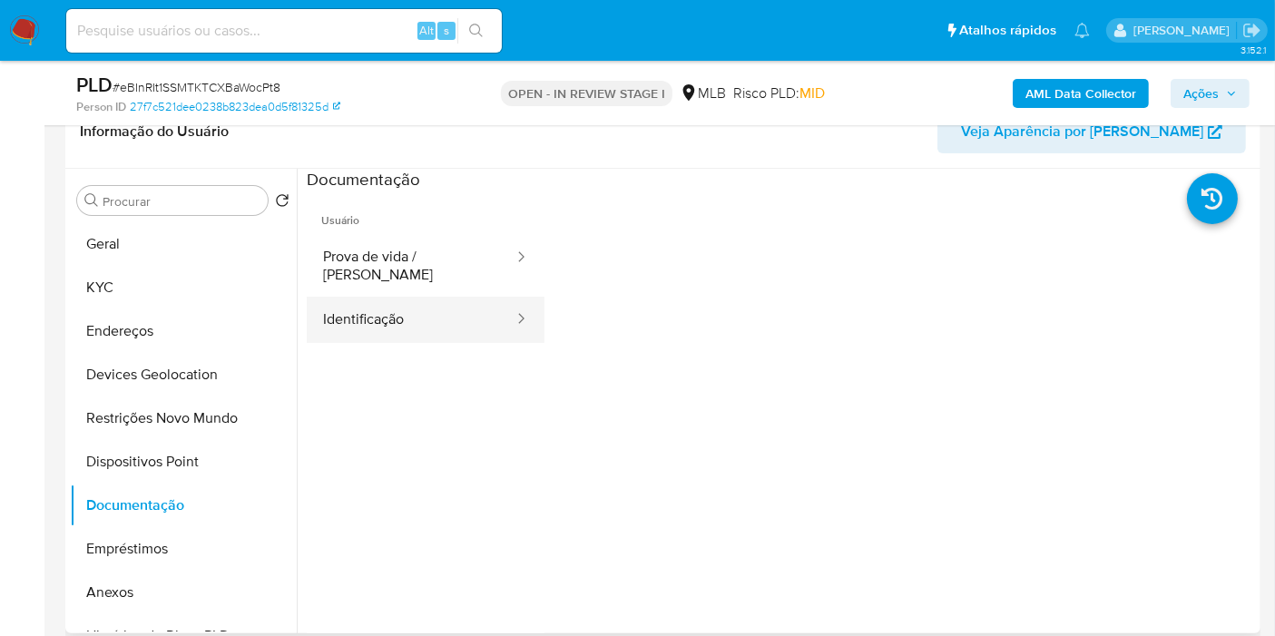
drag, startPoint x: 410, startPoint y: 258, endPoint x: 432, endPoint y: 294, distance: 42.3
click at [410, 256] on button "Prova de vida / Selfie" at bounding box center [411, 266] width 209 height 62
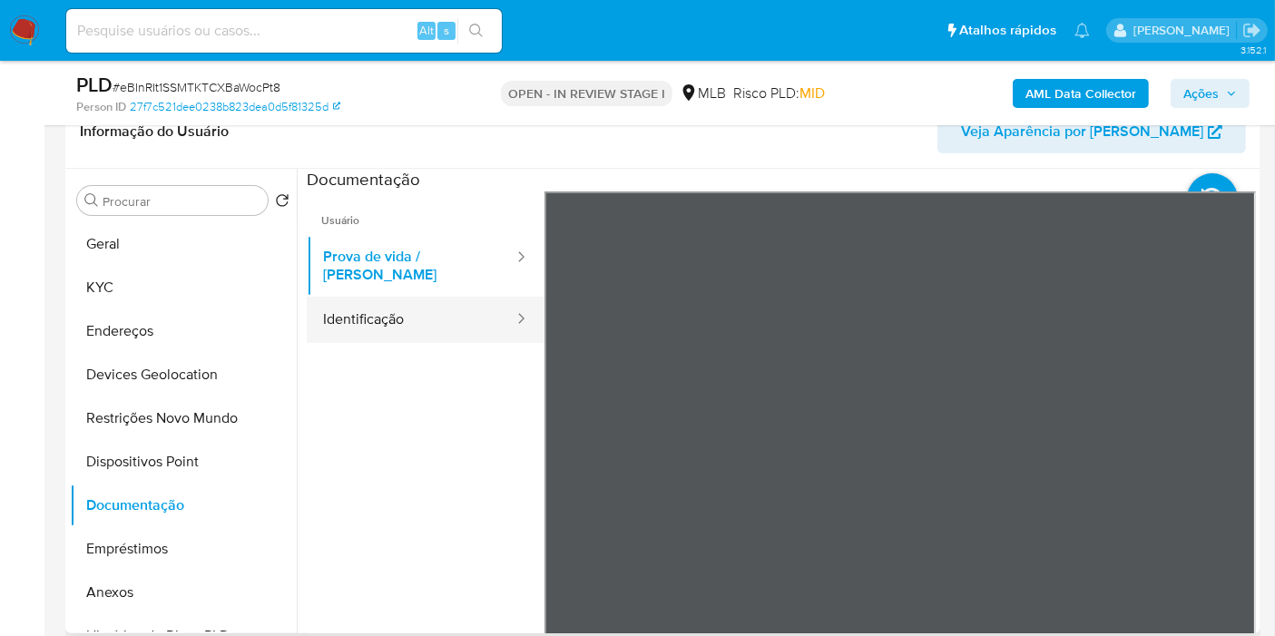
click at [412, 304] on button "Identificação" at bounding box center [411, 320] width 209 height 46
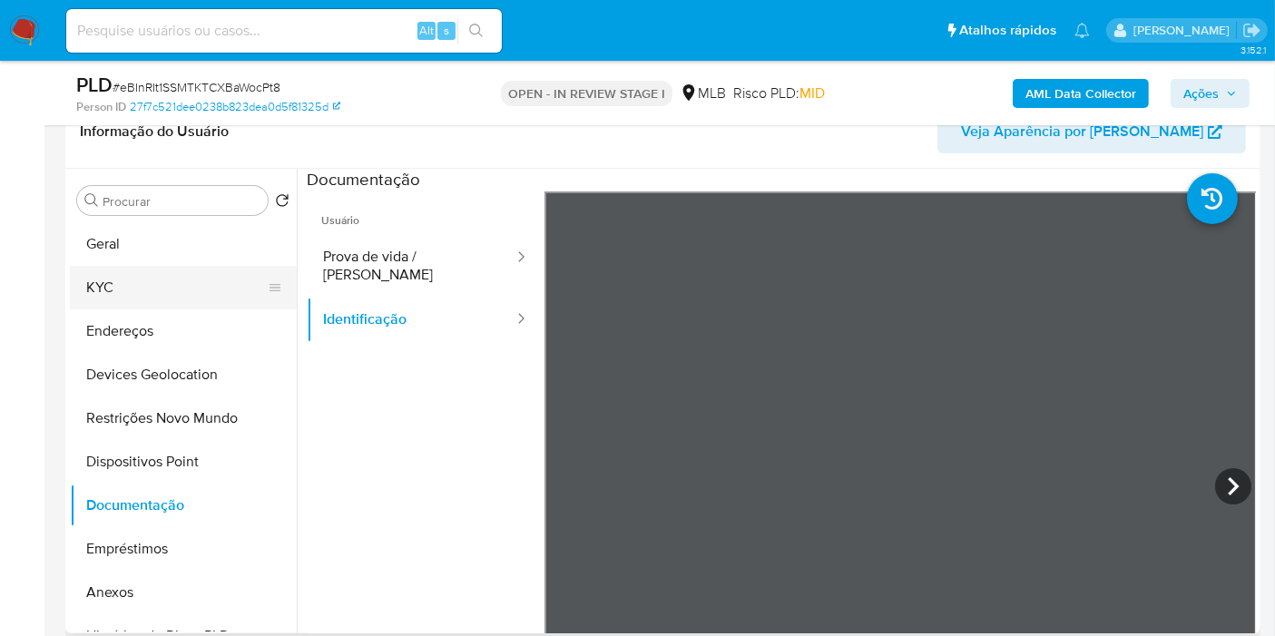
click at [137, 279] on button "KYC" at bounding box center [176, 288] width 212 height 44
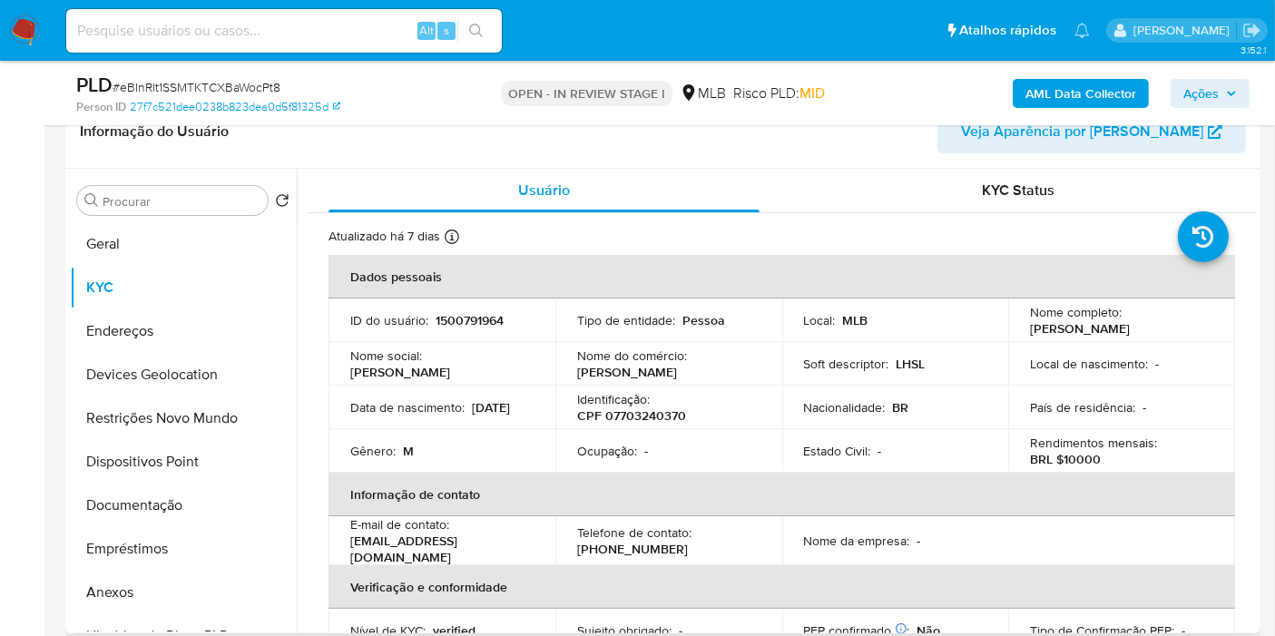
click at [432, 329] on td "ID do usuário : 1500791964" at bounding box center [441, 321] width 227 height 44
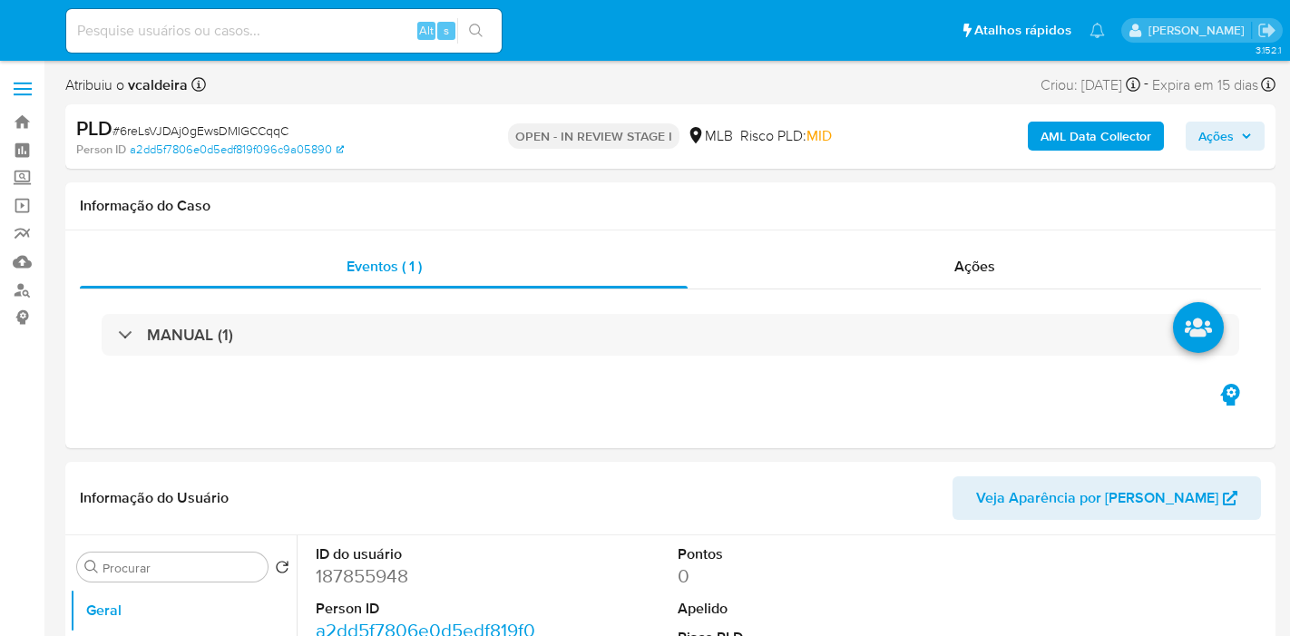
select select "10"
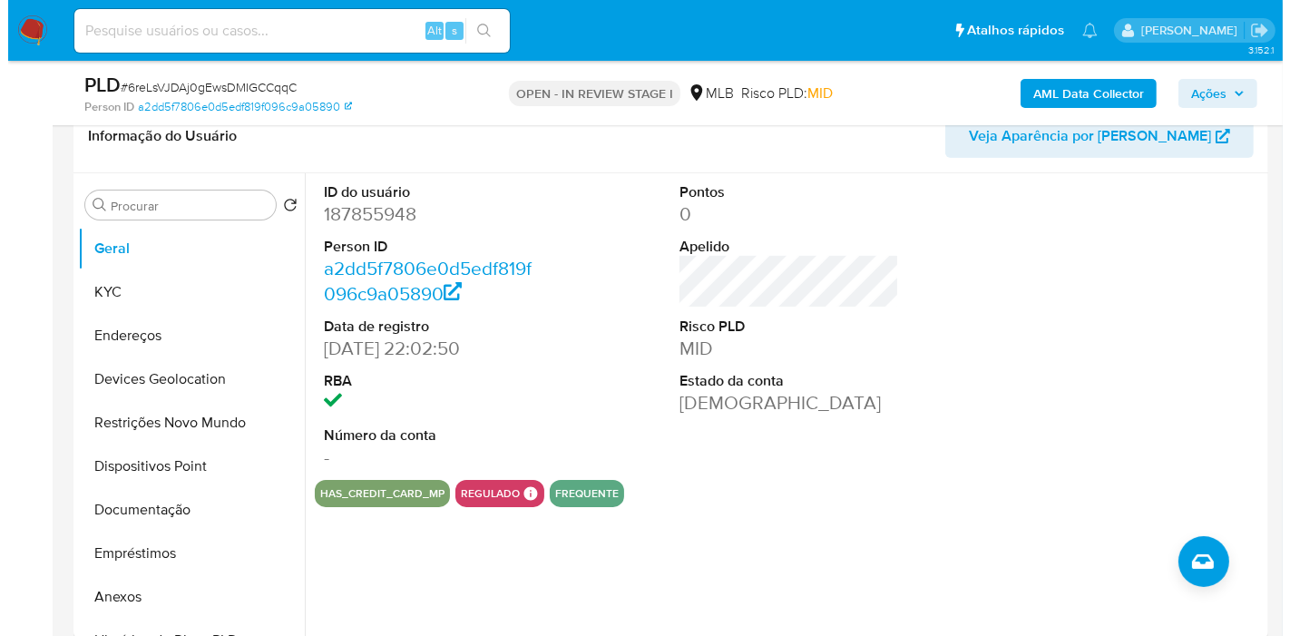
scroll to position [302, 0]
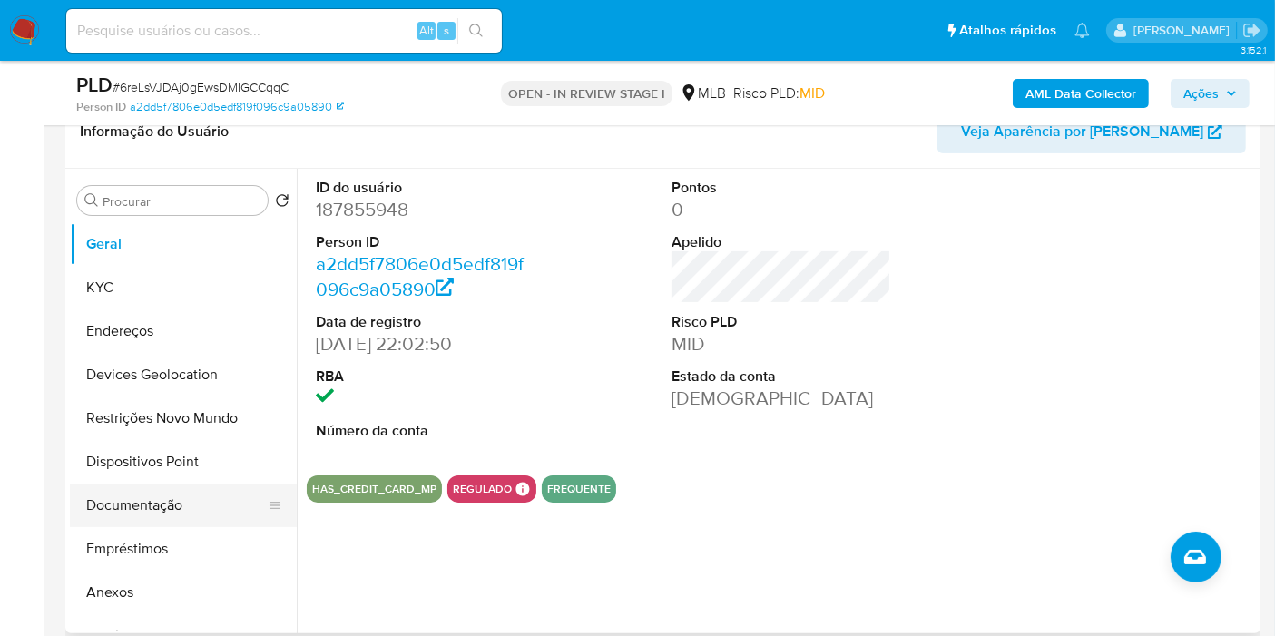
click at [149, 503] on button "Documentação" at bounding box center [176, 506] width 212 height 44
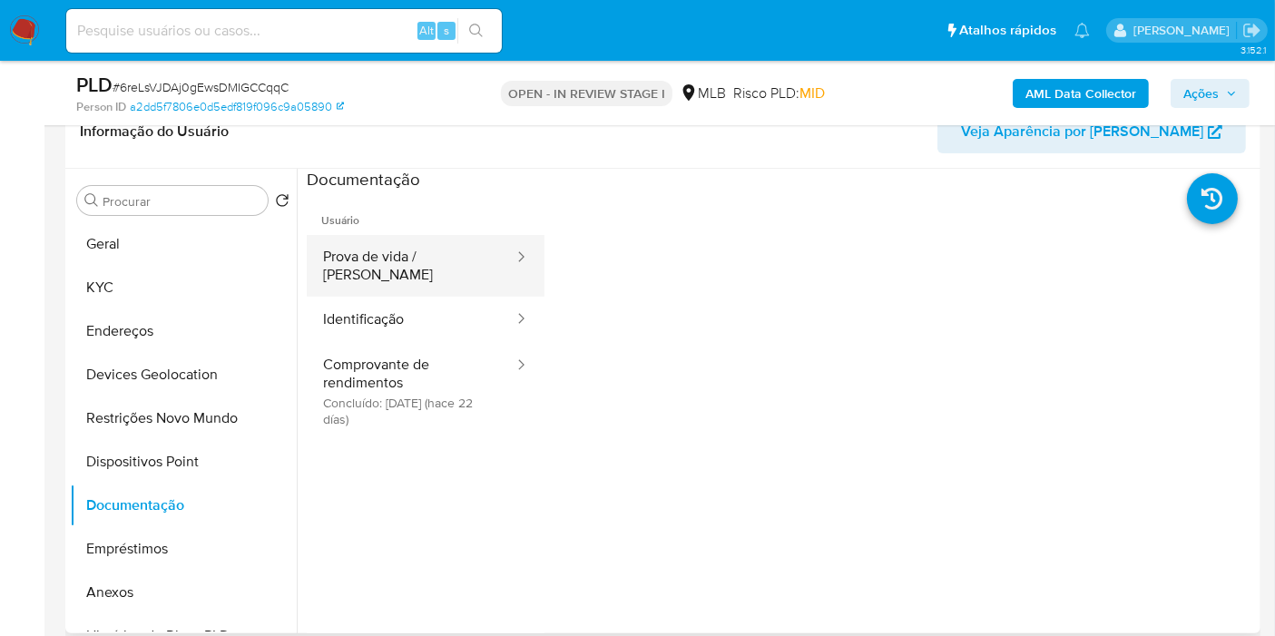
click at [454, 260] on button "Prova de vida / [PERSON_NAME]" at bounding box center [411, 266] width 209 height 62
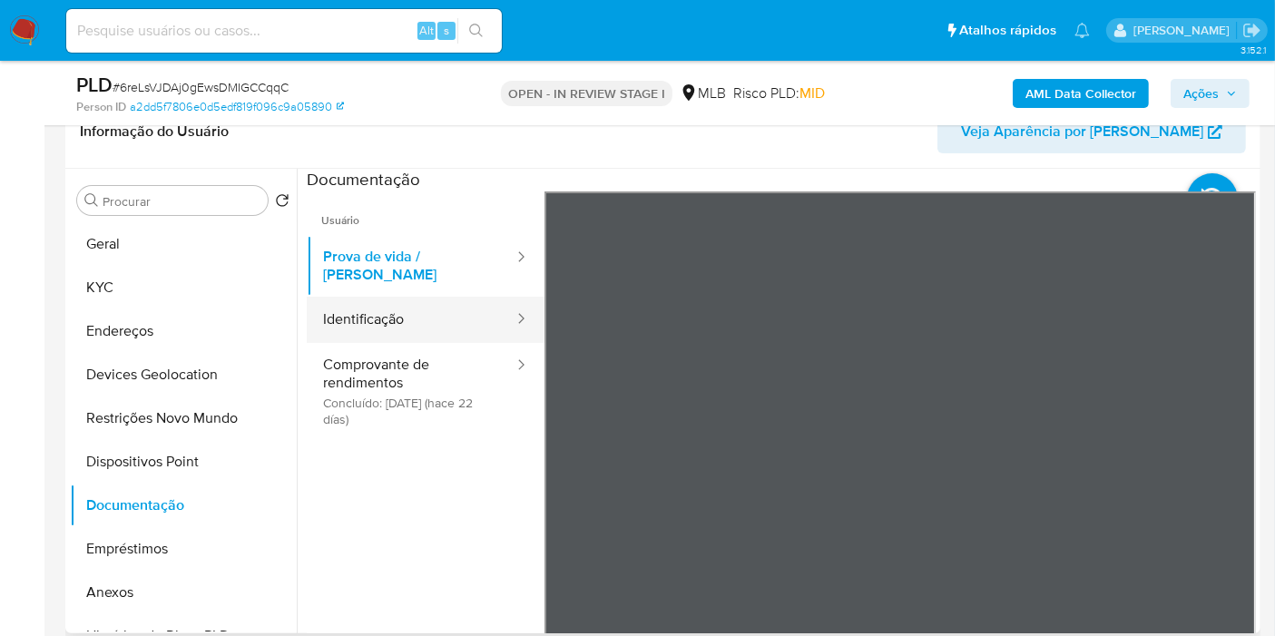
click at [437, 318] on button "Identificação" at bounding box center [411, 320] width 209 height 46
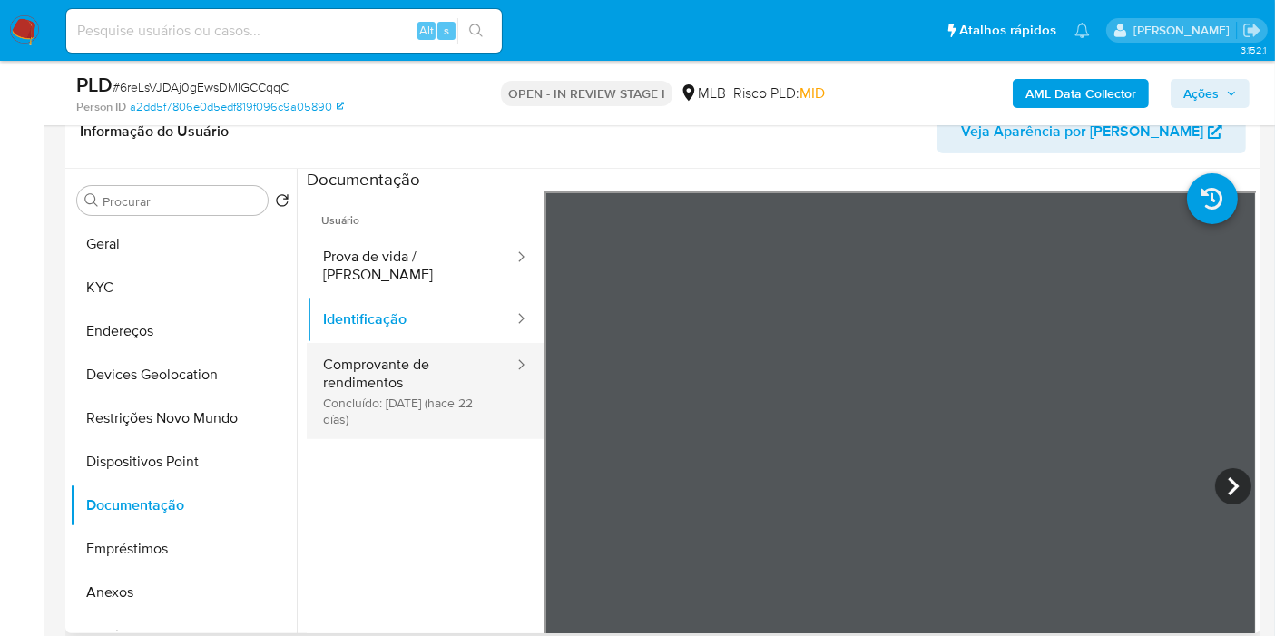
click at [439, 378] on button "Comprovante de rendimentos Concluído: [DATE] (hace 22 días)" at bounding box center [411, 391] width 209 height 96
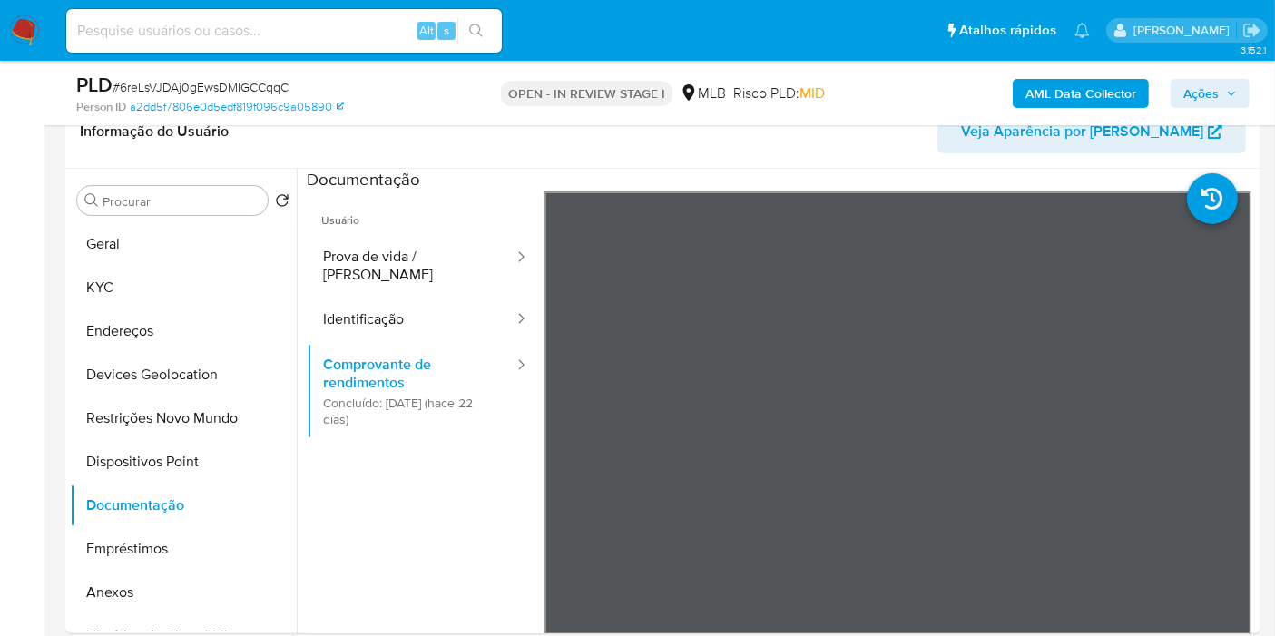
click at [1210, 87] on span "Ações" at bounding box center [1200, 93] width 35 height 29
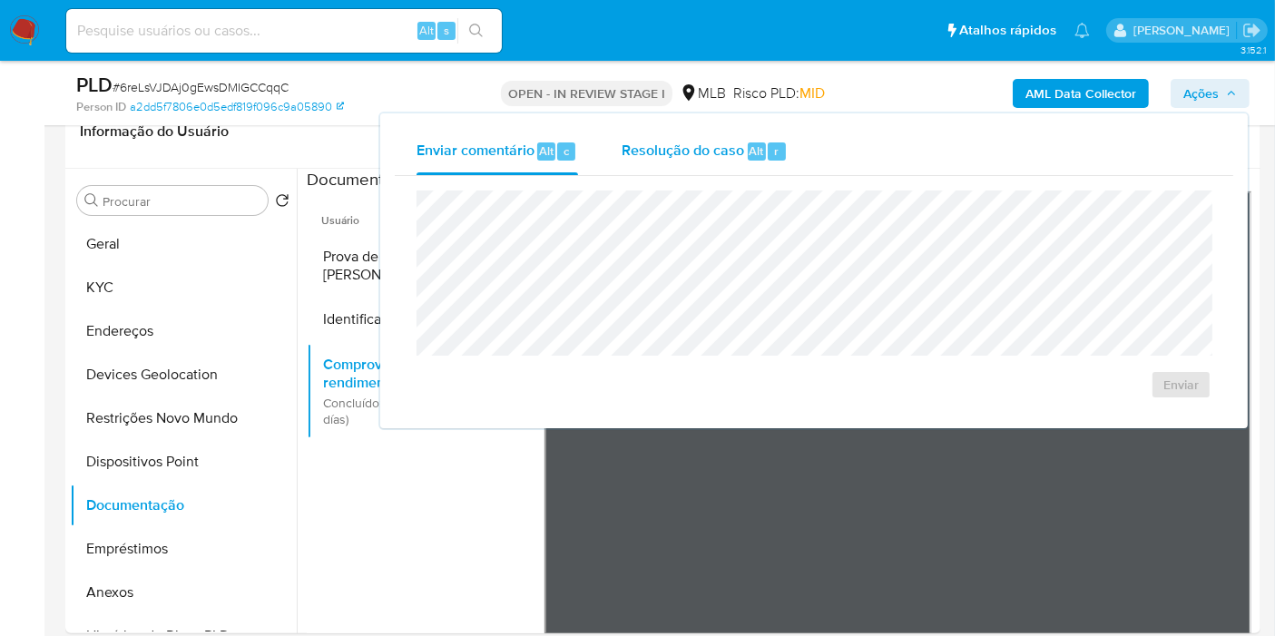
click at [748, 154] on div "Alt" at bounding box center [757, 151] width 18 height 18
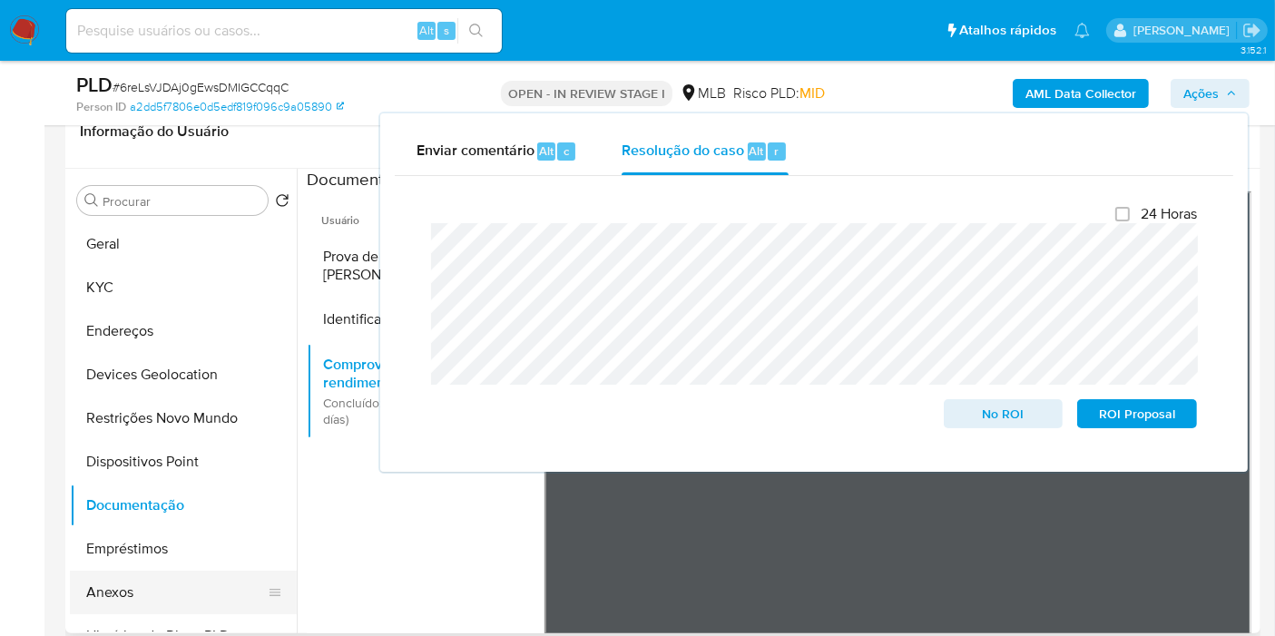
click at [125, 600] on button "Anexos" at bounding box center [176, 593] width 212 height 44
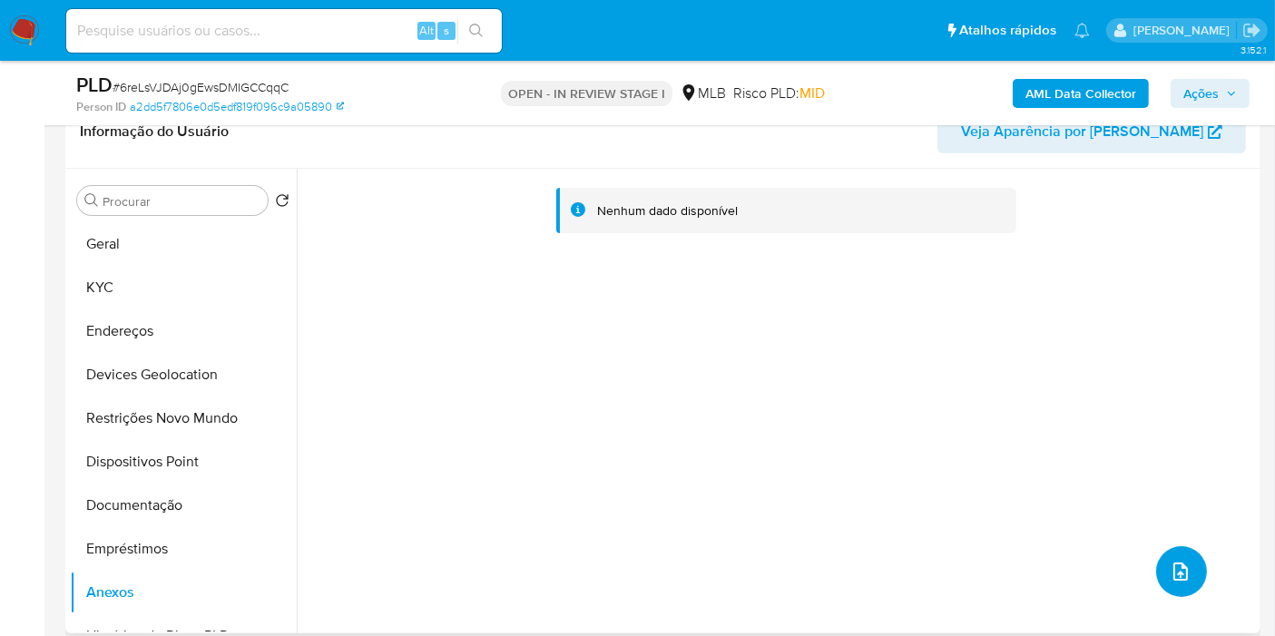
click at [1170, 563] on icon "upload-file" at bounding box center [1181, 572] width 22 height 22
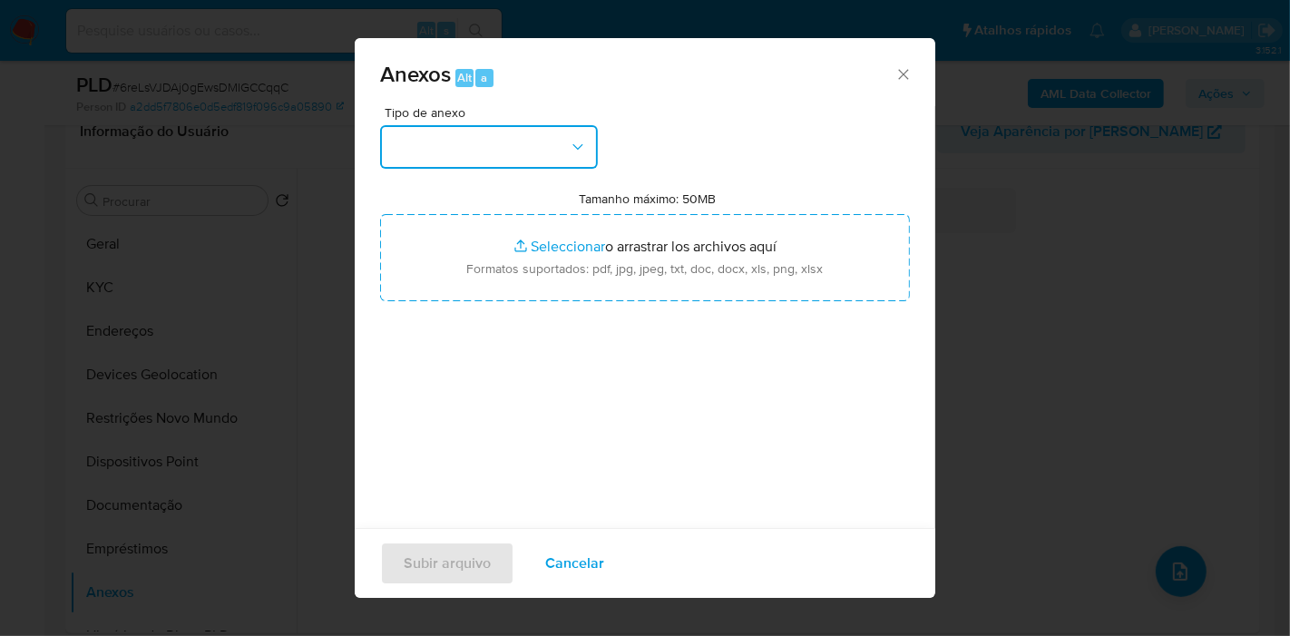
click at [539, 138] on button "button" at bounding box center [489, 147] width 218 height 44
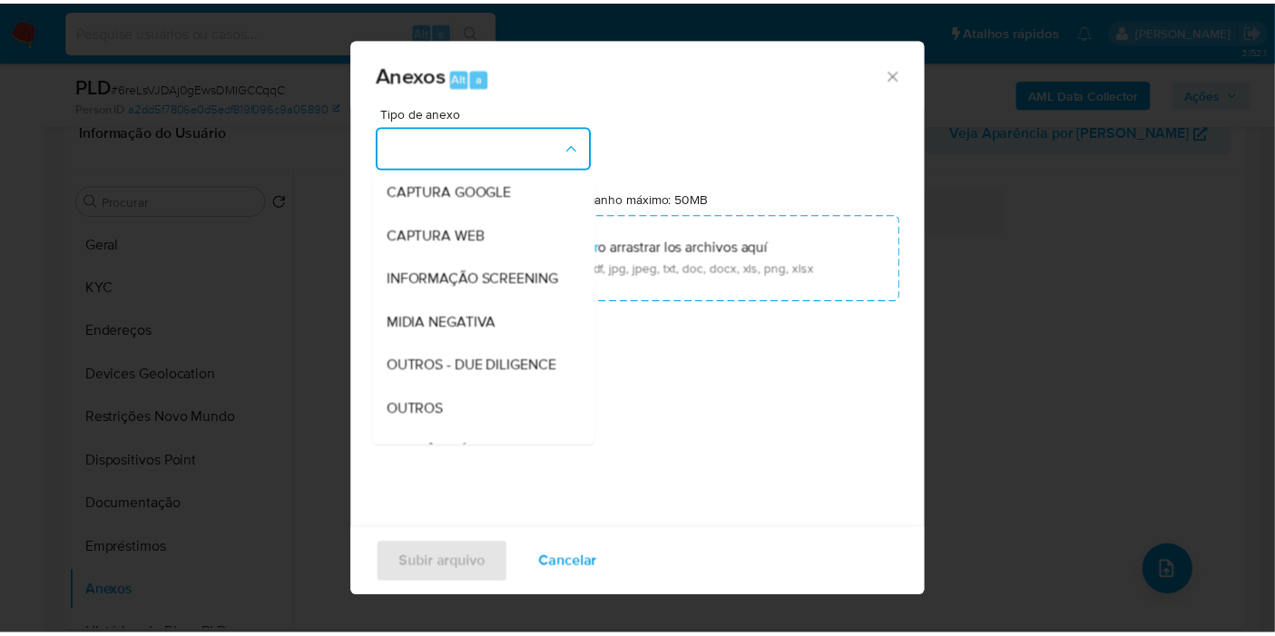
scroll to position [279, 0]
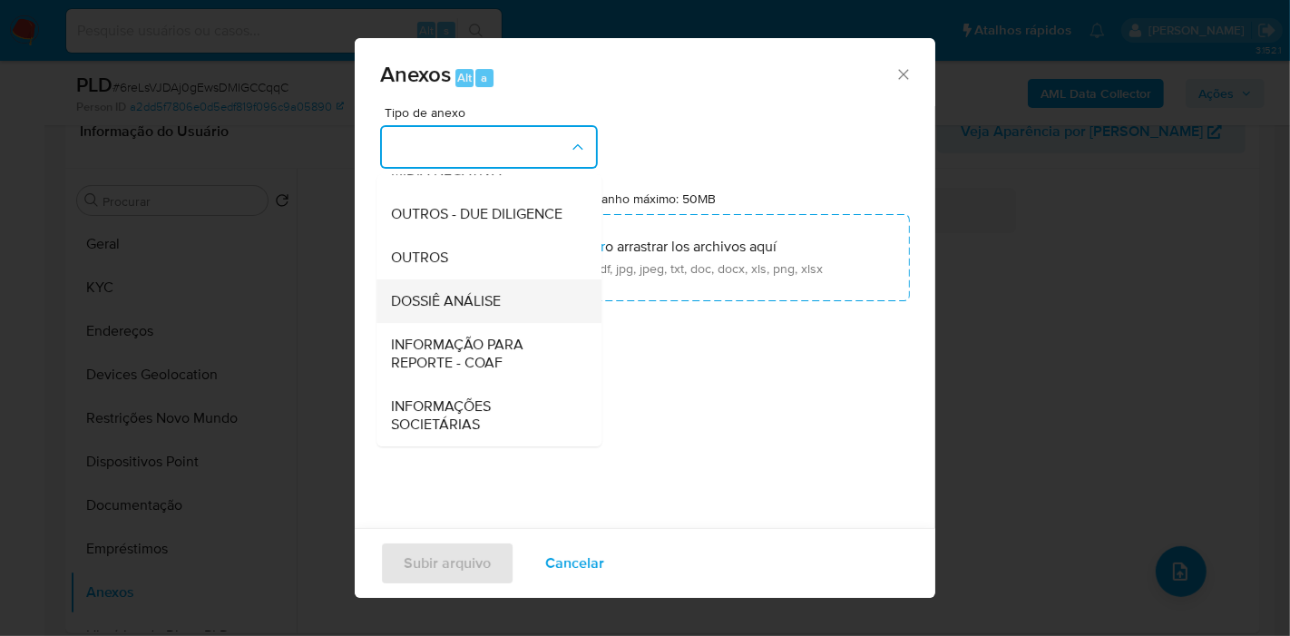
click at [465, 305] on span "DOSSIÊ ANÁLISE" at bounding box center [446, 301] width 110 height 18
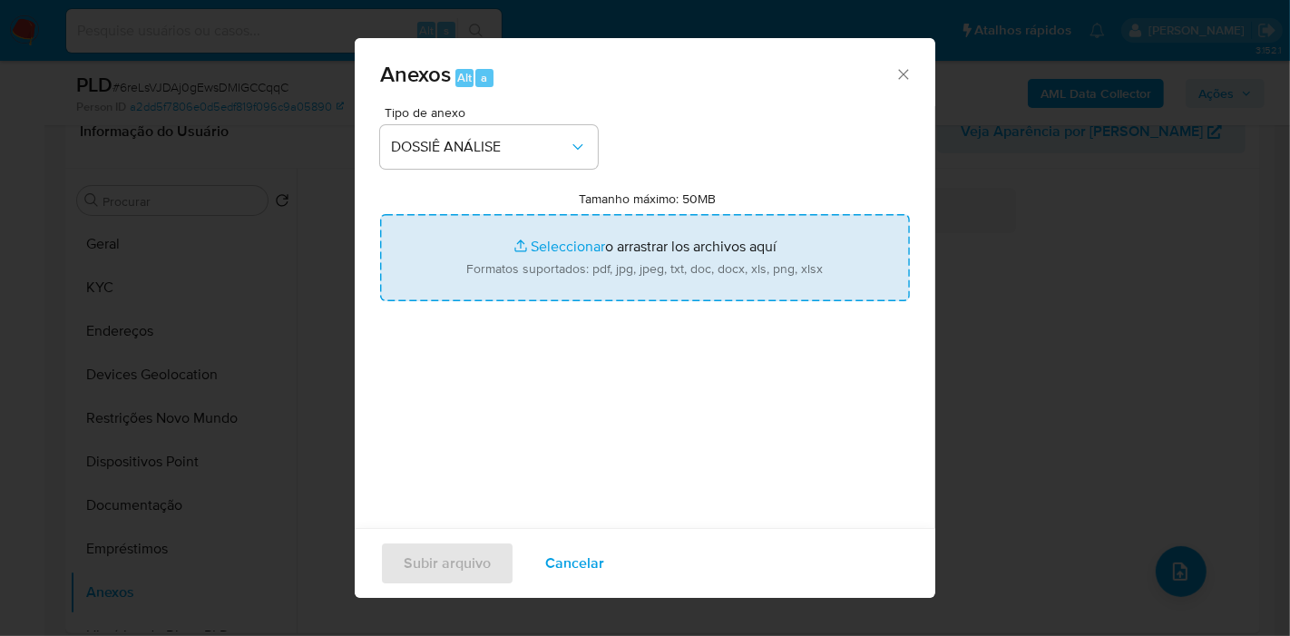
type input "C:\fakepath\Mulan 187855948_2025_08_13_06_47_59.pdf"
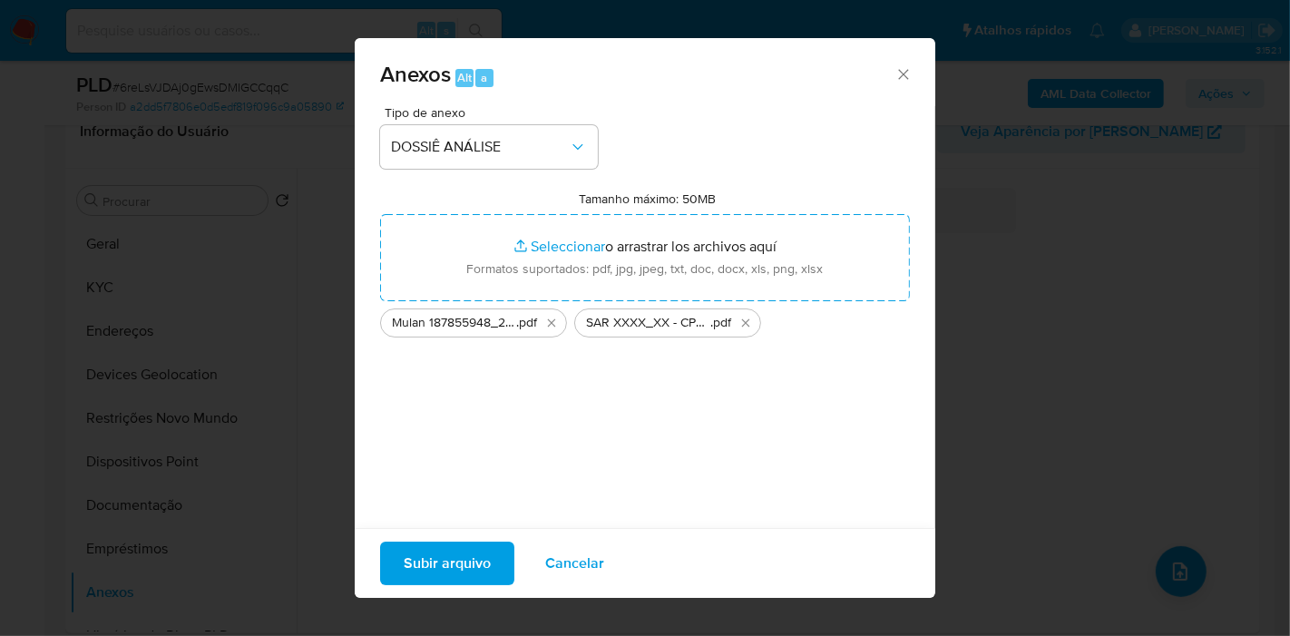
click at [456, 563] on span "Subir arquivo" at bounding box center [447, 563] width 87 height 40
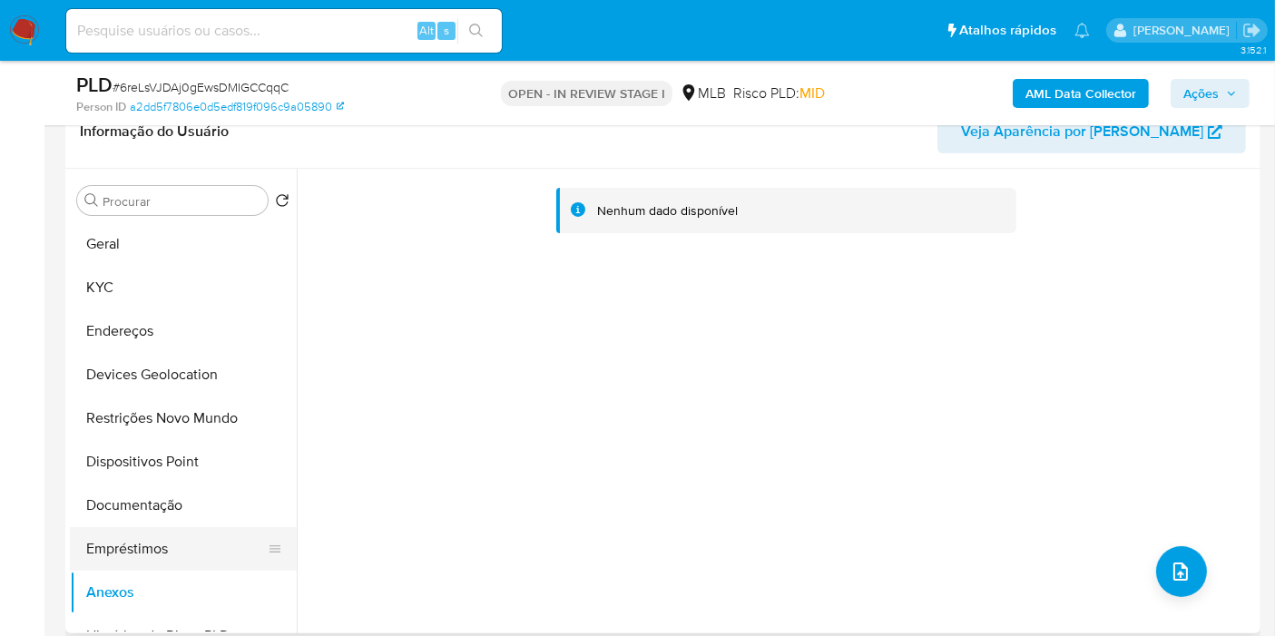
click at [140, 558] on button "Empréstimos" at bounding box center [176, 549] width 212 height 44
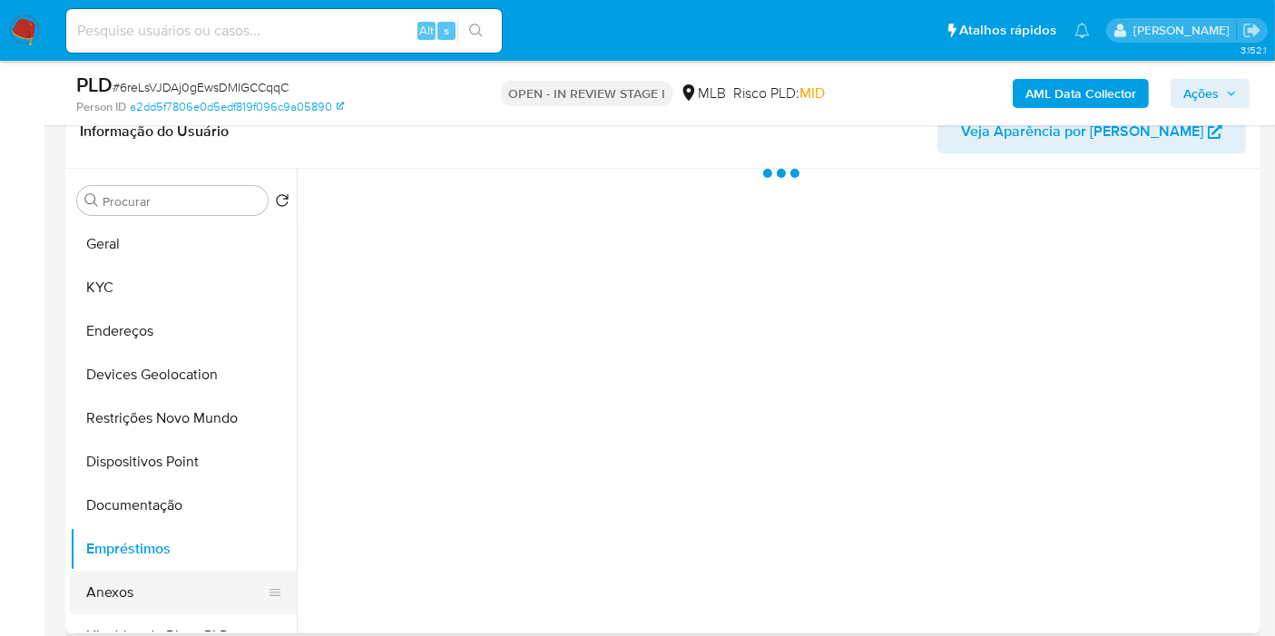
click at [129, 594] on button "Anexos" at bounding box center [176, 593] width 212 height 44
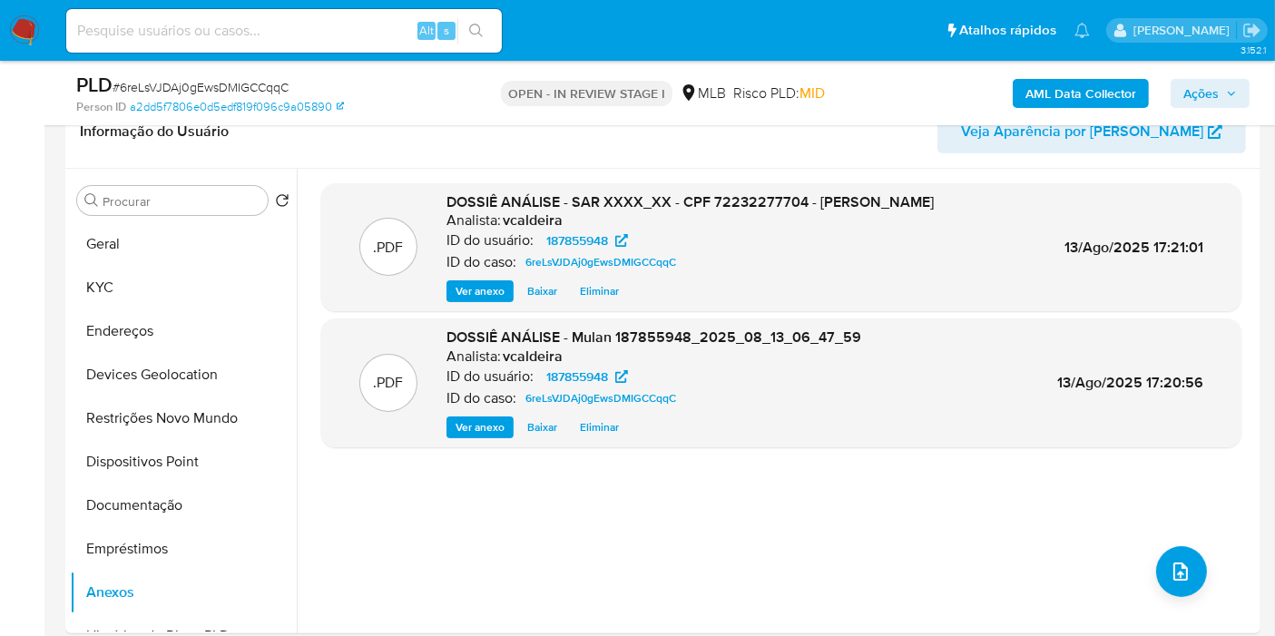
click at [1210, 74] on div "AML Data Collector Ações" at bounding box center [1056, 93] width 387 height 43
click at [1205, 83] on span "Ações" at bounding box center [1200, 93] width 35 height 29
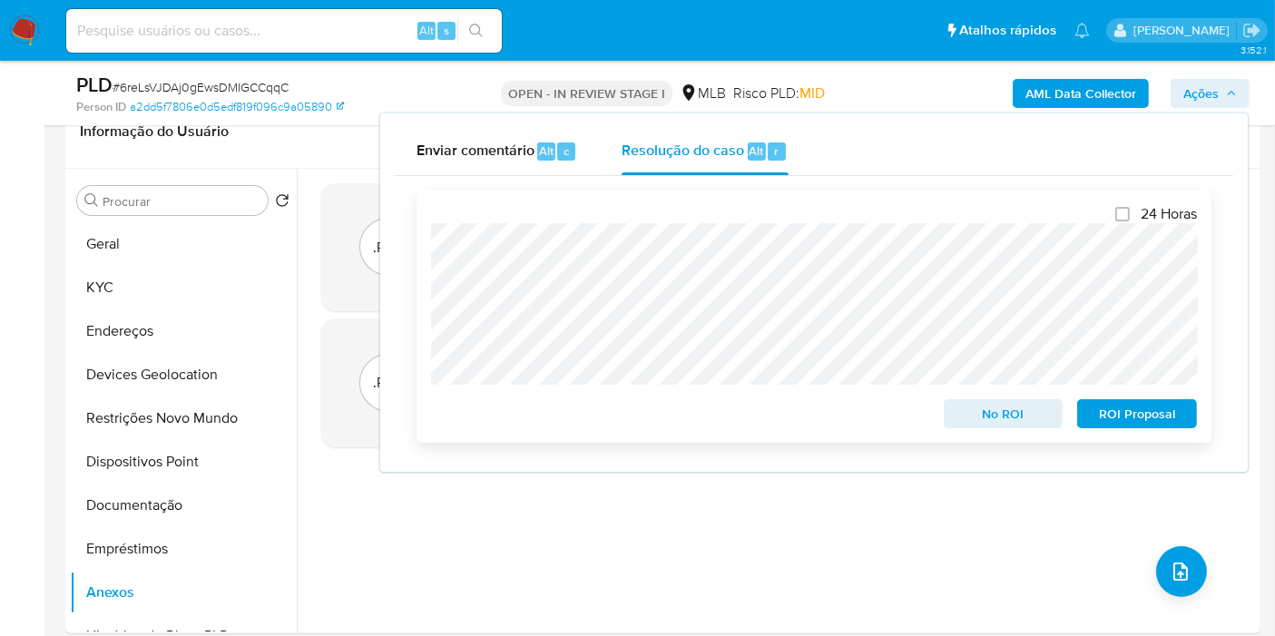
click at [1130, 420] on span "ROI Proposal" at bounding box center [1137, 413] width 94 height 25
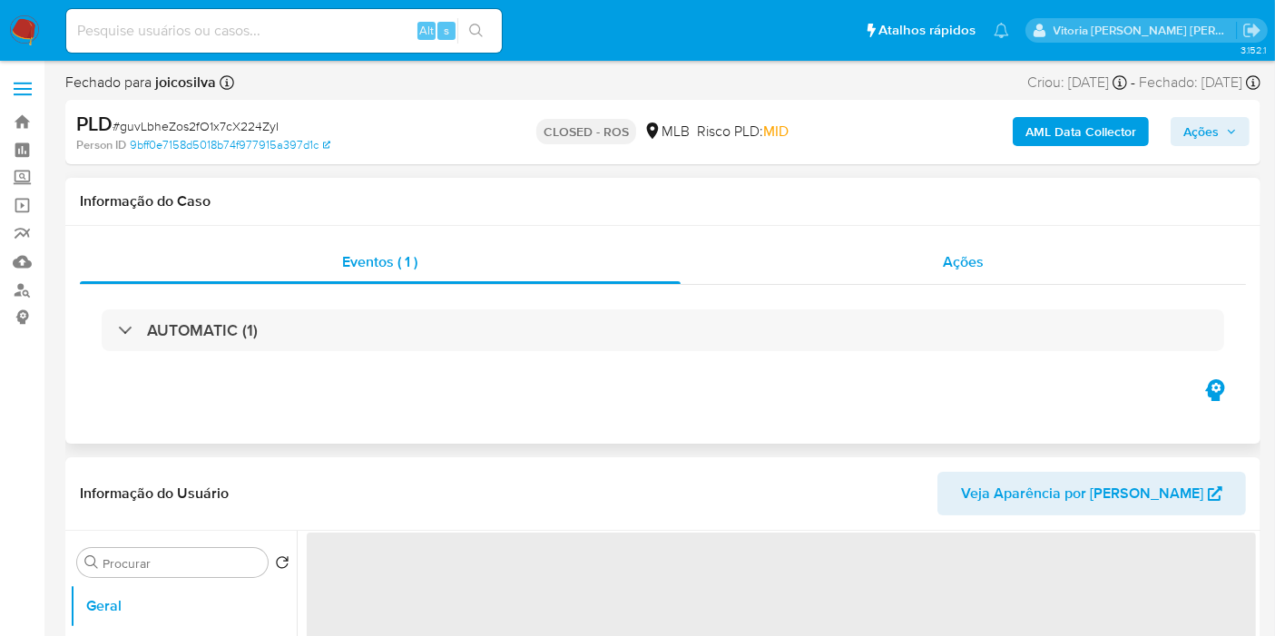
click at [976, 260] on span "Ações" at bounding box center [963, 261] width 41 height 21
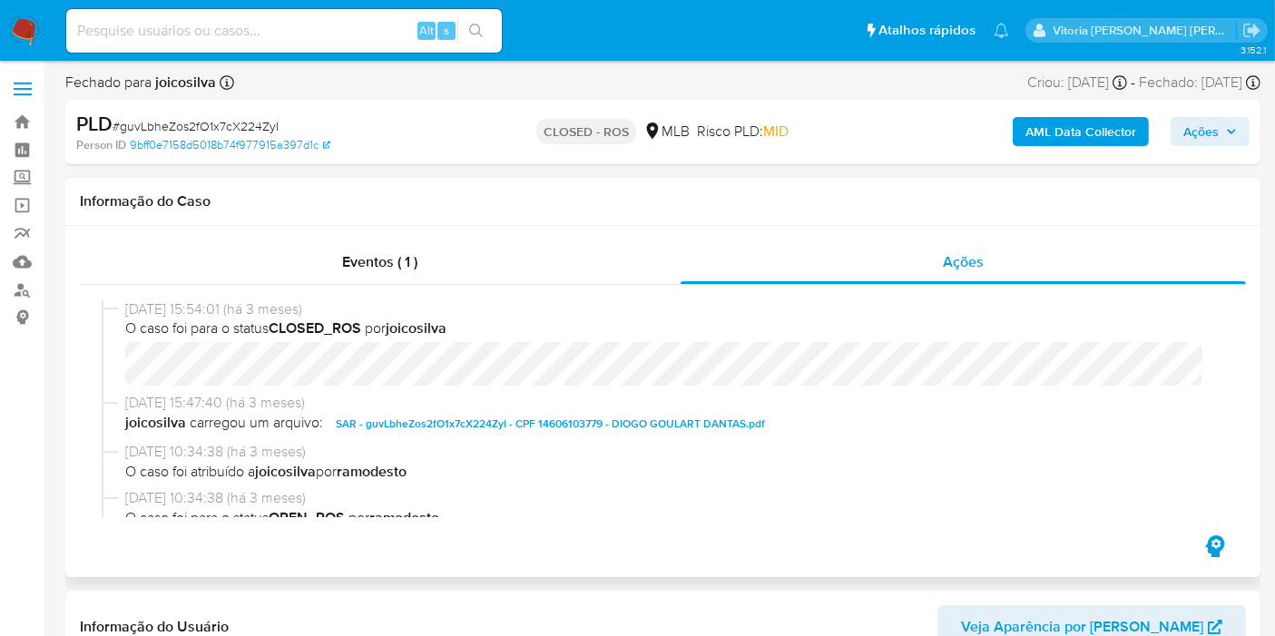
select select "10"
drag, startPoint x: 204, startPoint y: 308, endPoint x: 96, endPoint y: 318, distance: 108.4
click at [96, 318] on div "20/05/2025 15:54:01 (há 3 meses) O caso foi para o status CLOSED_ROS por joicos…" at bounding box center [663, 408] width 1166 height 247
copy div "20/05/2025"
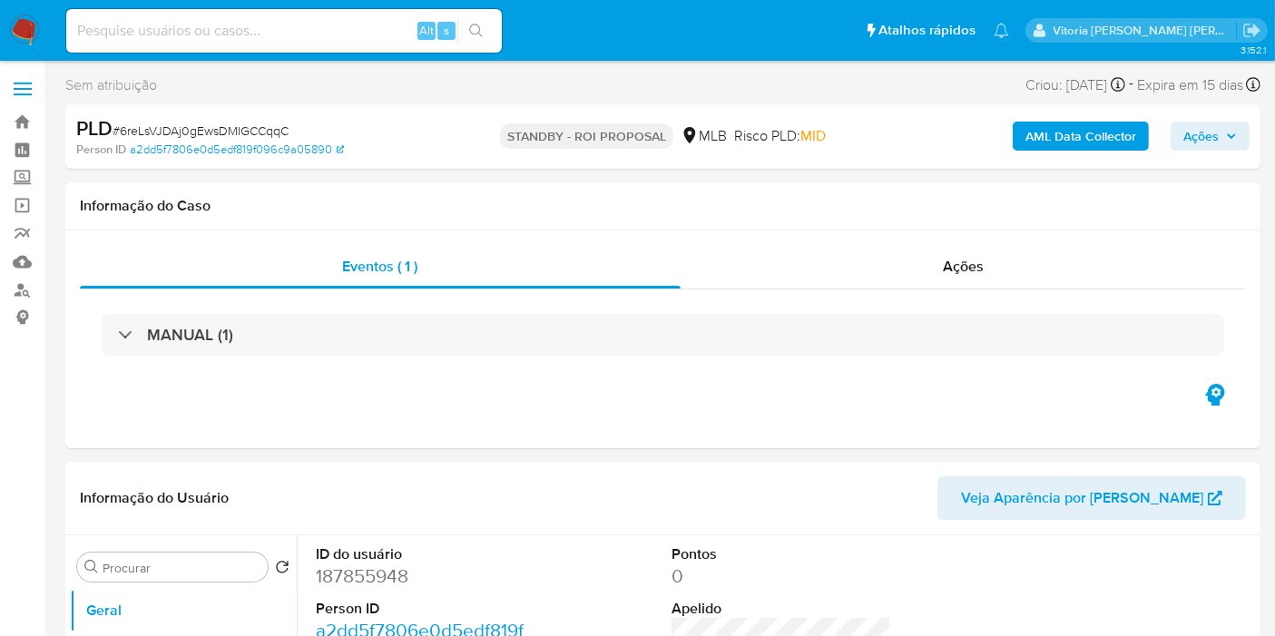
select select "10"
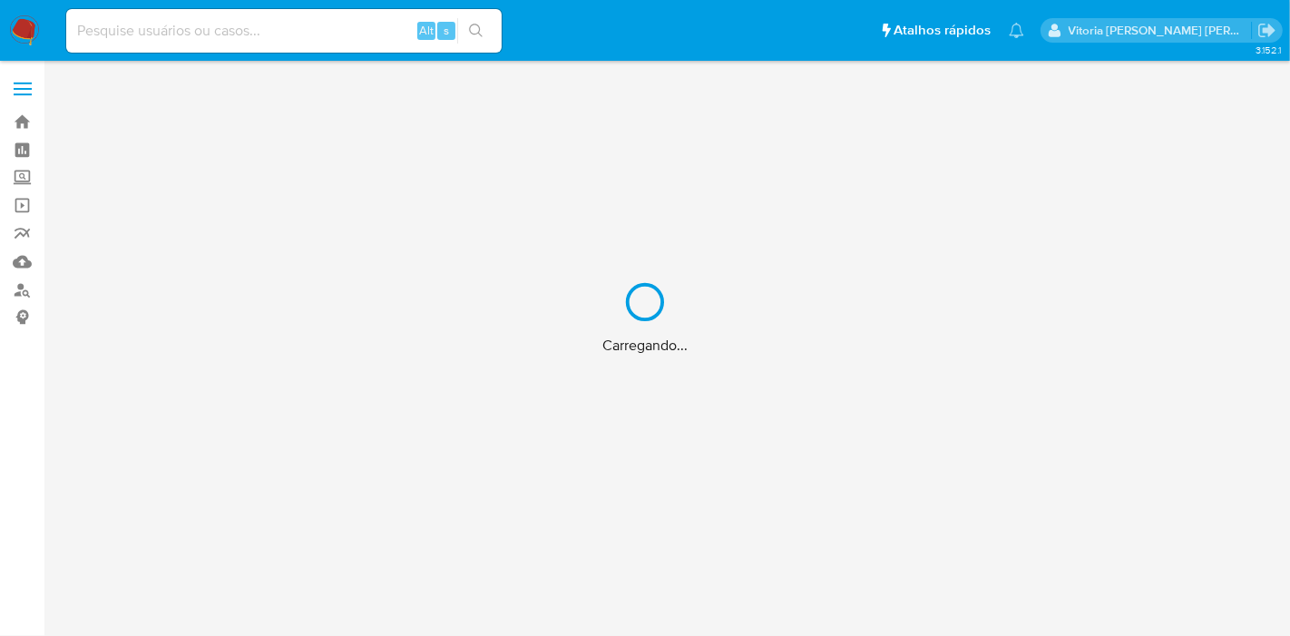
click at [259, 36] on div "Carregando..." at bounding box center [645, 318] width 1290 height 636
click at [258, 32] on div "Carregando..." at bounding box center [645, 318] width 1290 height 636
click at [259, 24] on input at bounding box center [284, 31] width 436 height 24
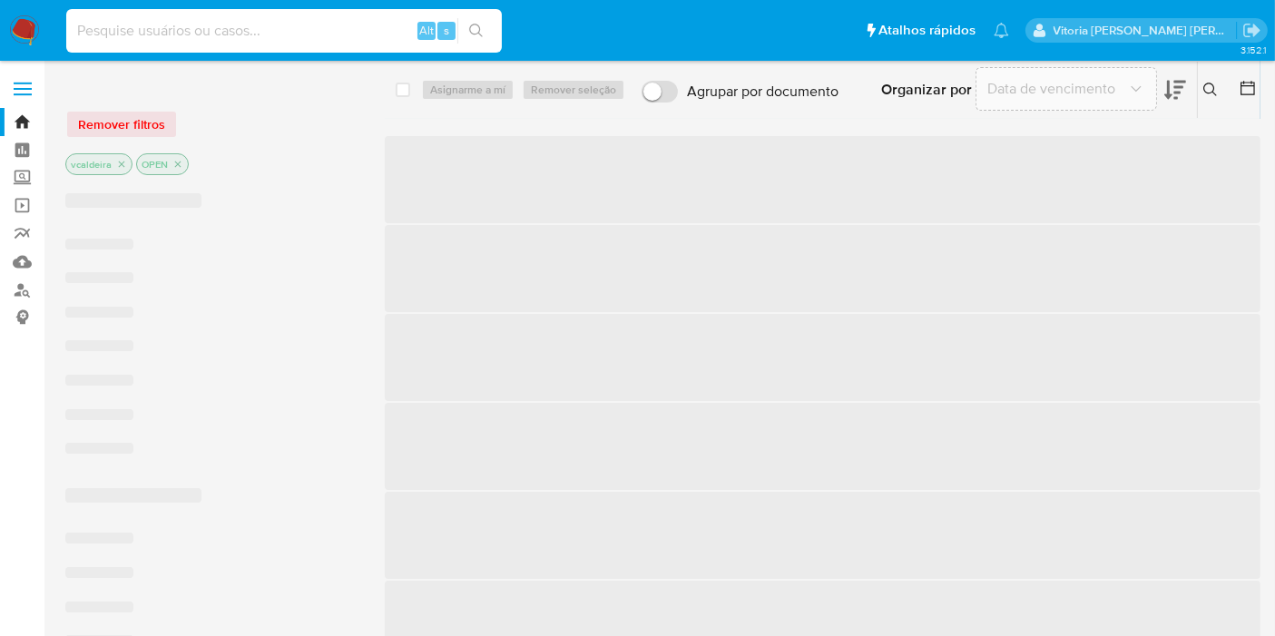
click at [260, 24] on input at bounding box center [284, 31] width 436 height 24
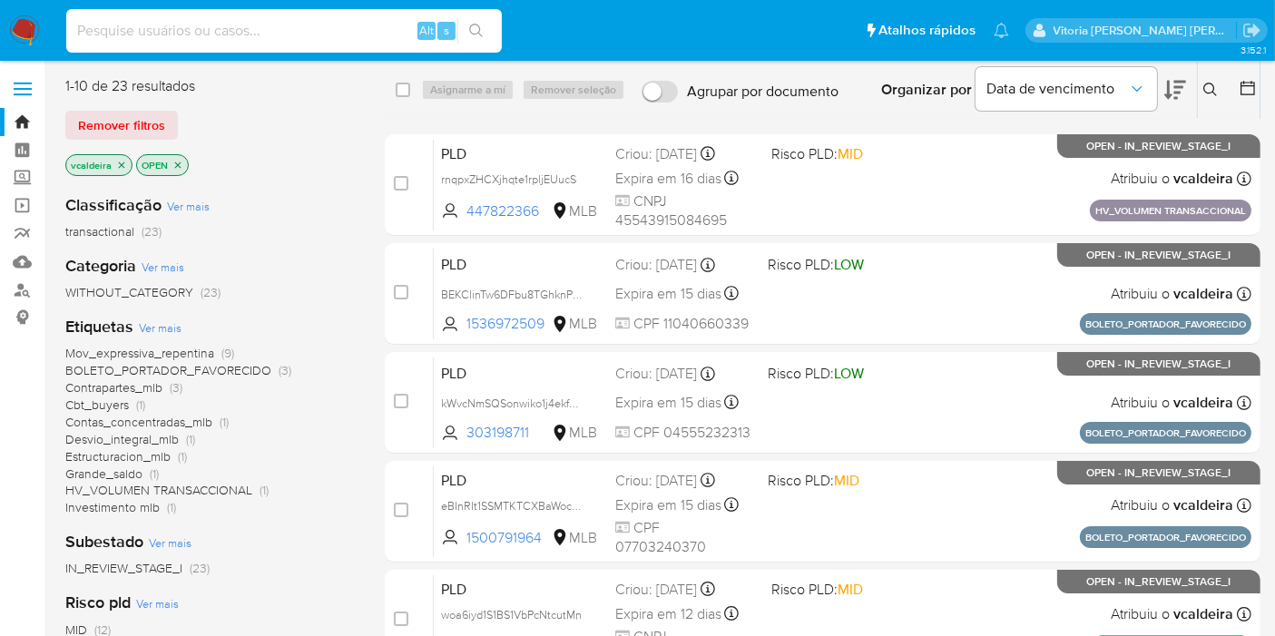
paste input "kWvcNmSQSonwiko1j4ekfNtC"
type input "kWvcNmSQSonwiko1j4ekfNtC"
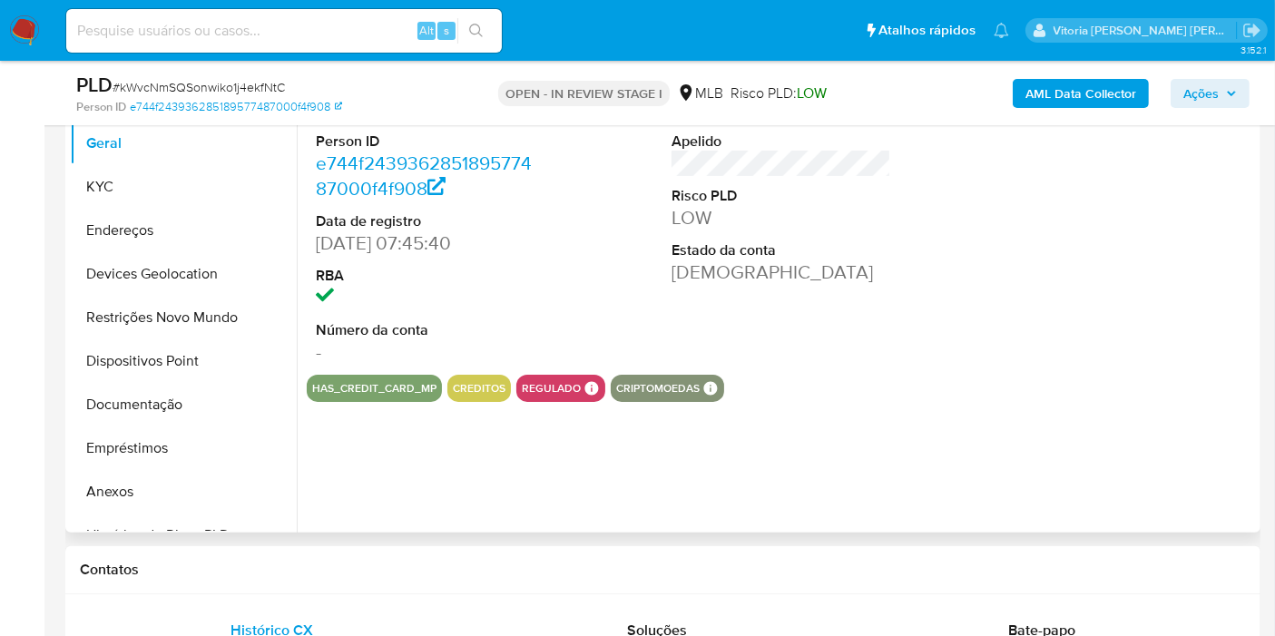
select select "10"
